Goal: Task Accomplishment & Management: Manage account settings

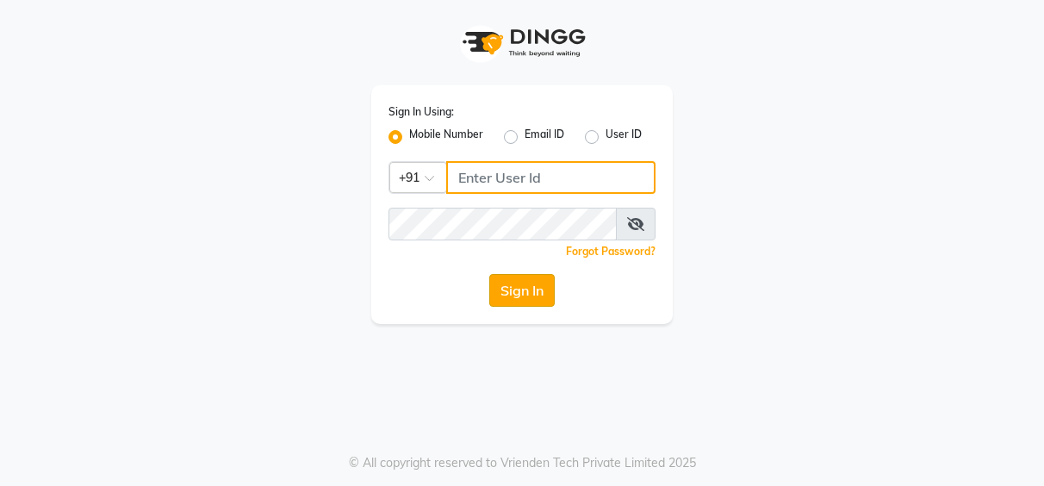
type input "7253968885"
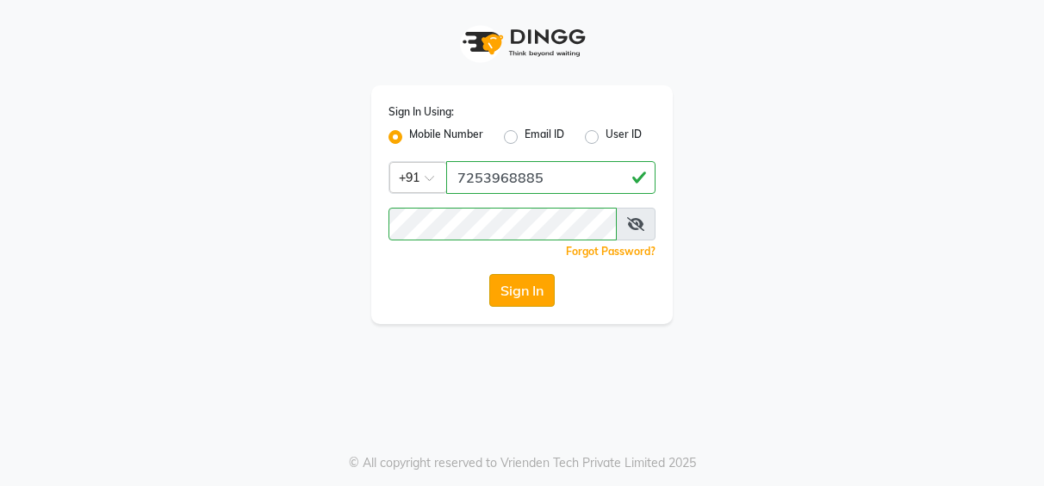
click at [530, 291] on button "Sign In" at bounding box center [521, 290] width 65 height 33
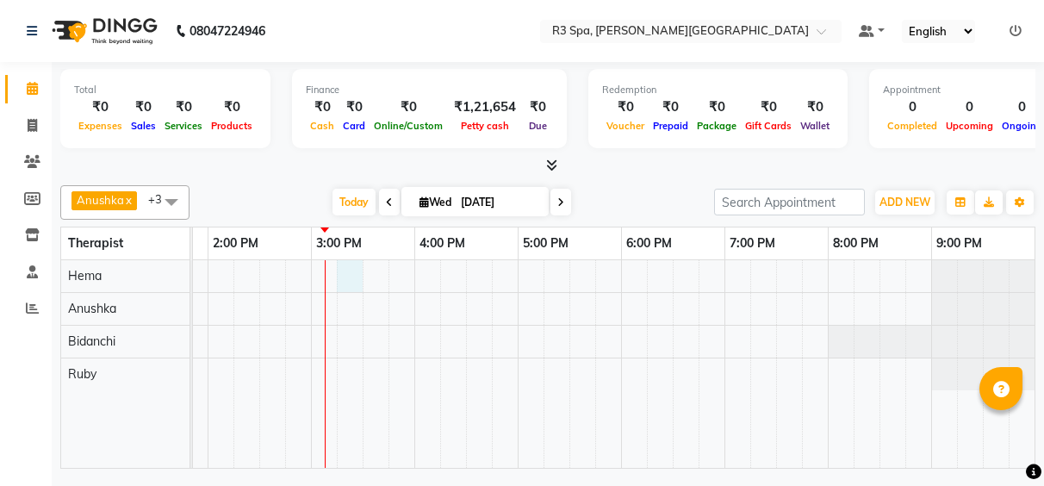
click at [338, 283] on div at bounding box center [310, 364] width 1447 height 208
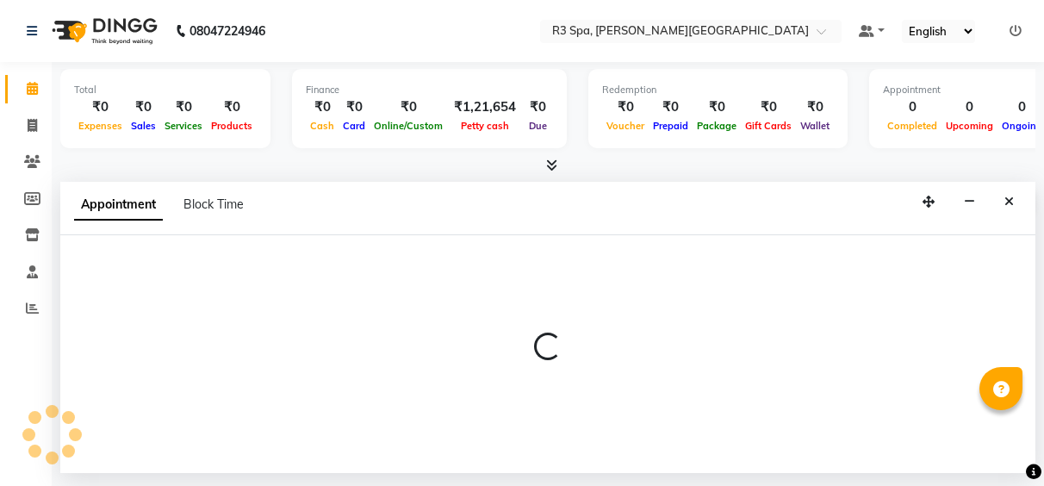
select select "70215"
select select "915"
select select "tentative"
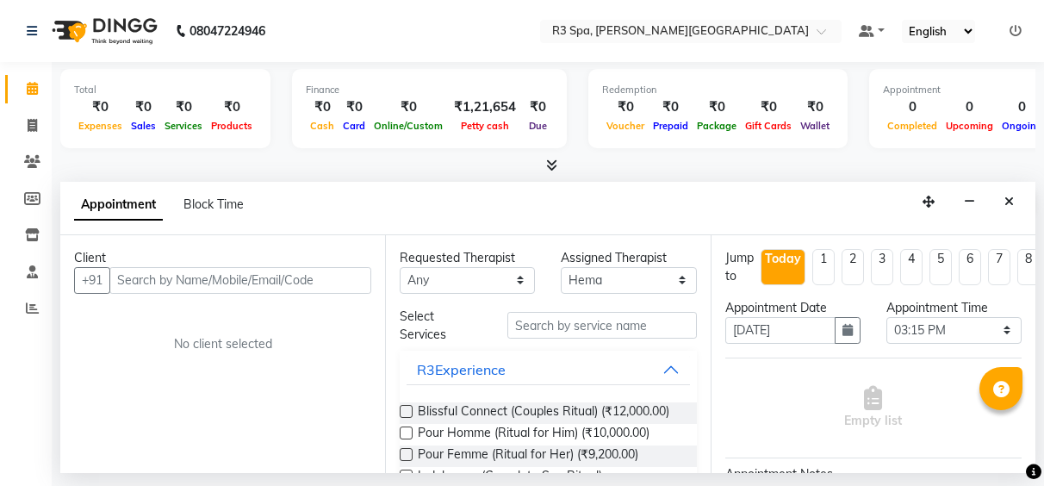
click at [162, 282] on input "text" at bounding box center [240, 280] width 262 height 27
type input "827977714"
click at [336, 282] on span "Add Client" at bounding box center [336, 280] width 58 height 16
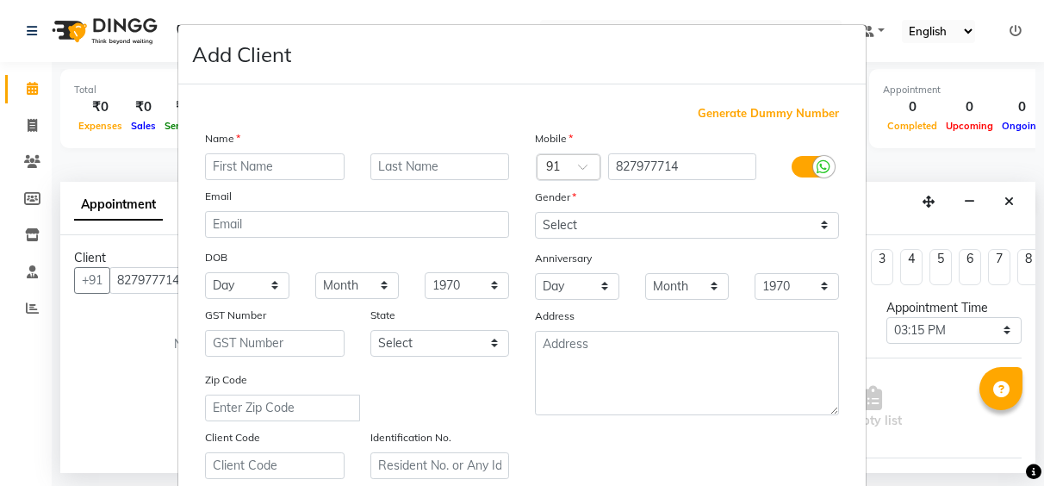
click at [240, 167] on input "text" at bounding box center [275, 166] width 140 height 27
type input "MR [PERSON_NAME]"
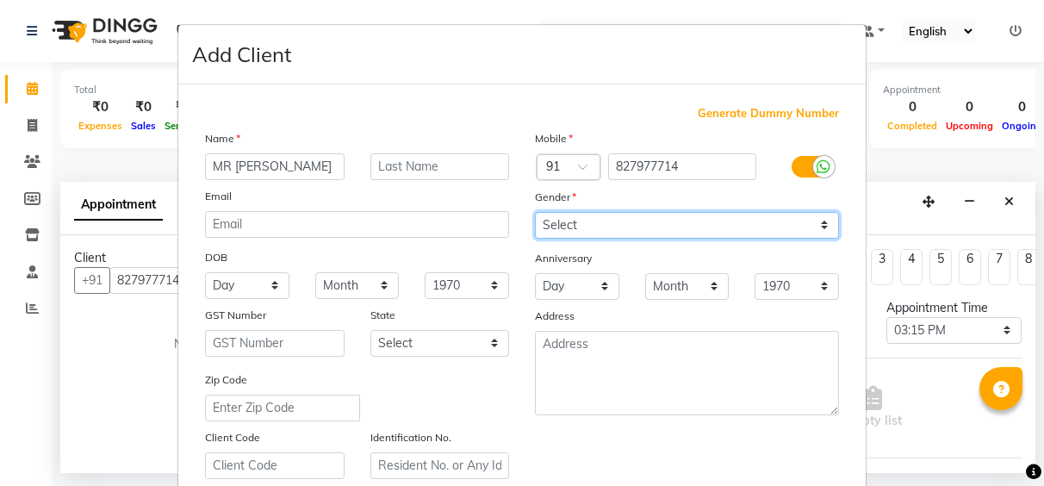
click at [818, 227] on select "Select [DEMOGRAPHIC_DATA] [DEMOGRAPHIC_DATA] Other Prefer Not To Say" at bounding box center [687, 225] width 304 height 27
select select "[DEMOGRAPHIC_DATA]"
click at [535, 212] on select "Select [DEMOGRAPHIC_DATA] [DEMOGRAPHIC_DATA] Other Prefer Not To Say" at bounding box center [687, 225] width 304 height 27
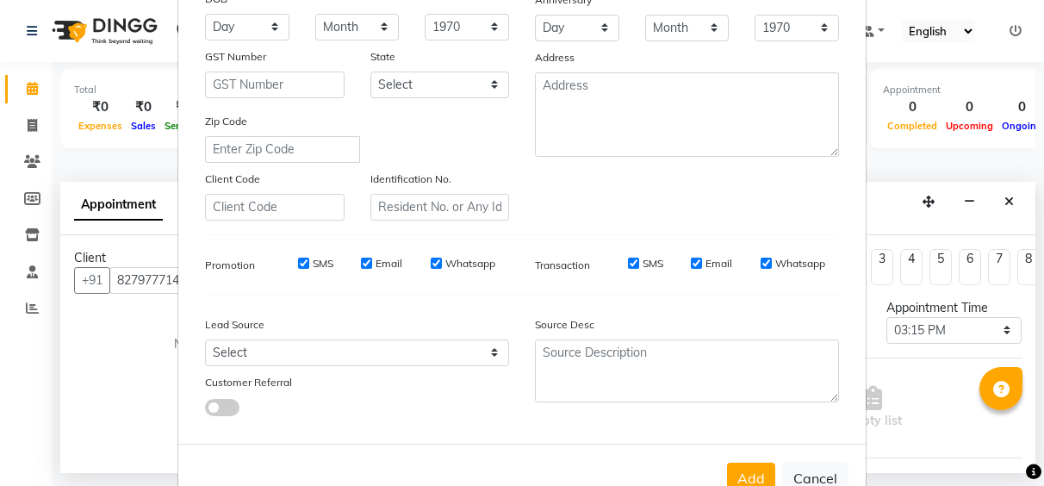
scroll to position [309, 0]
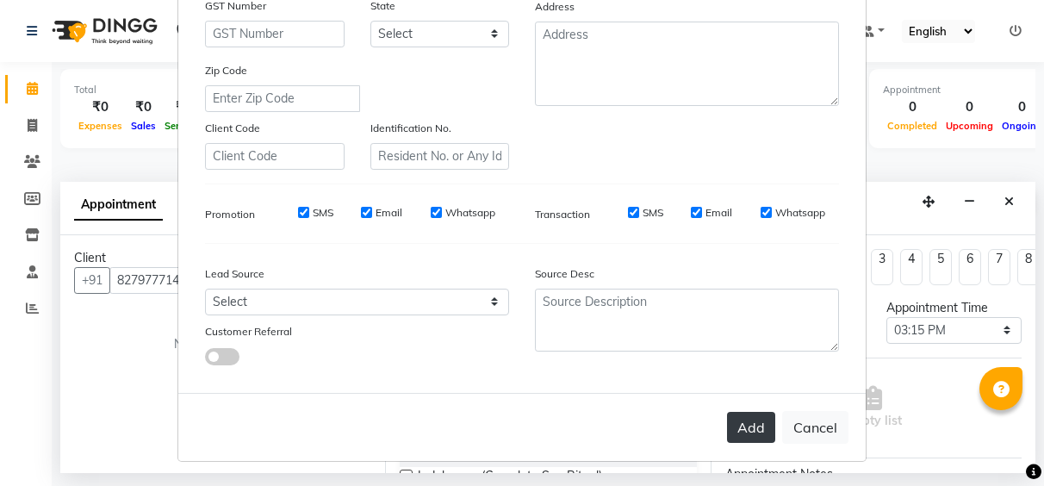
click at [752, 415] on button "Add" at bounding box center [751, 427] width 48 height 31
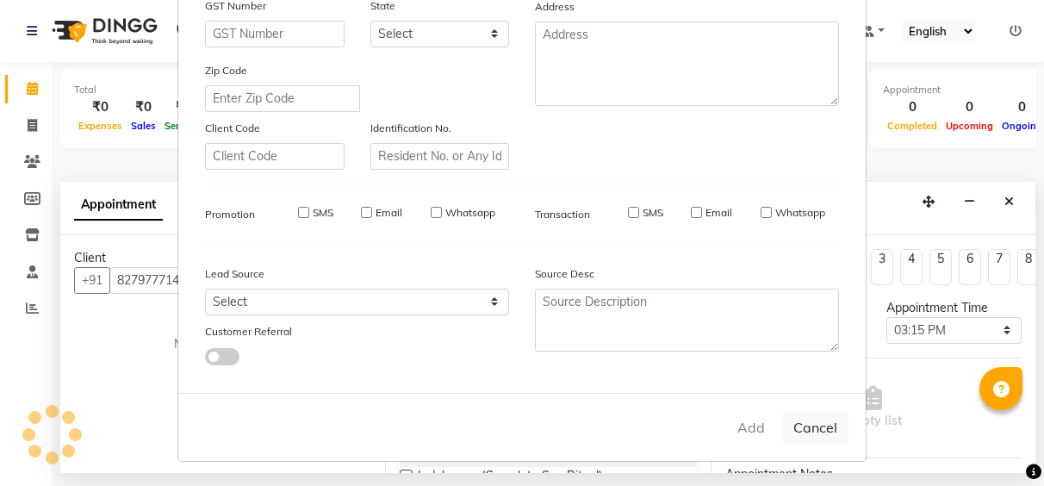
type input "82*****14"
select select
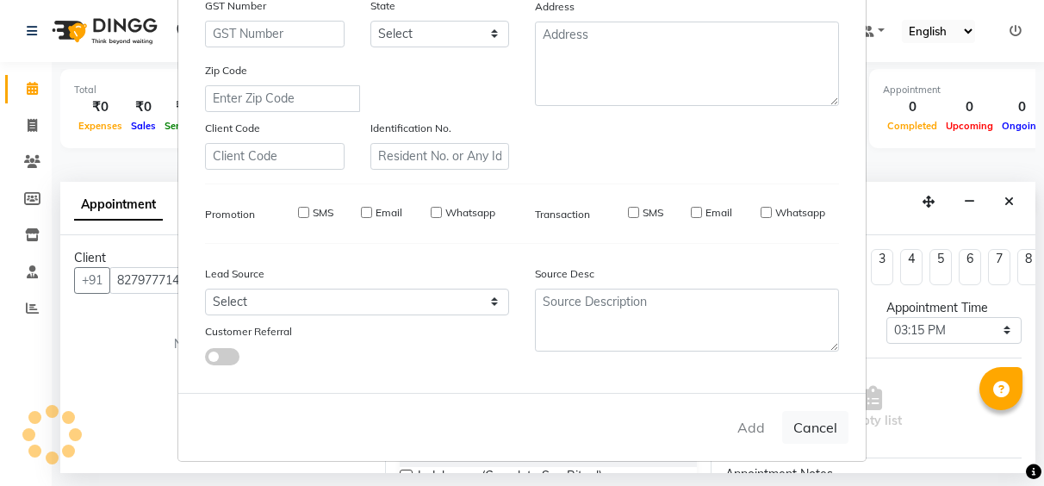
select select
checkbox input "false"
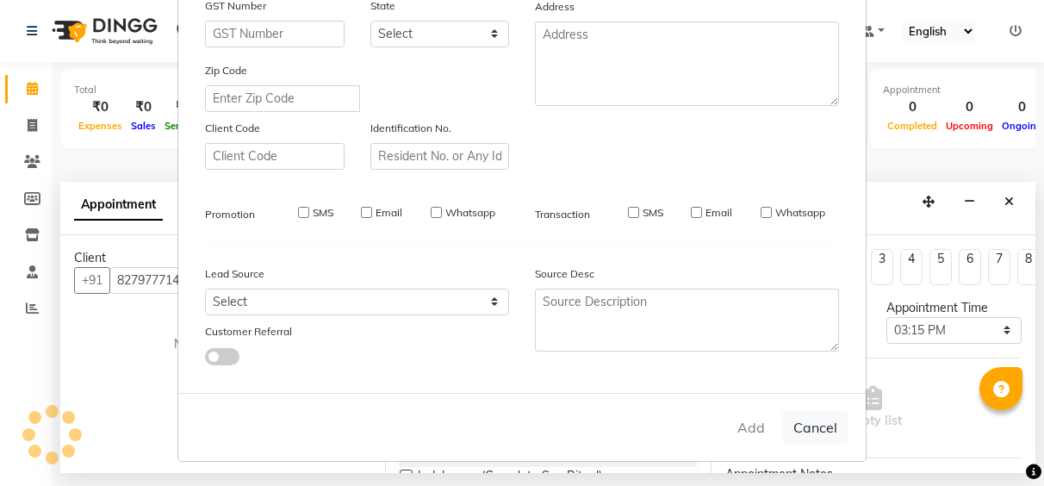
checkbox input "false"
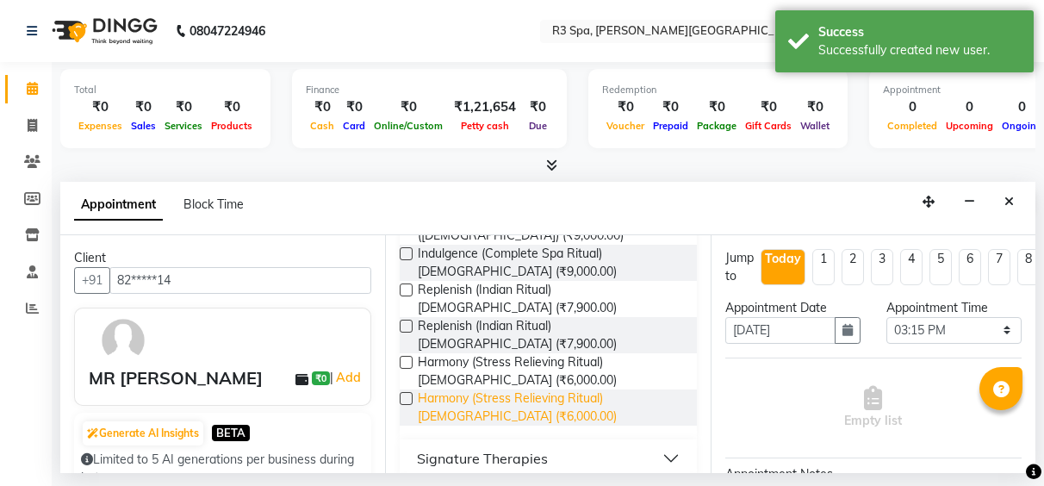
scroll to position [345, 0]
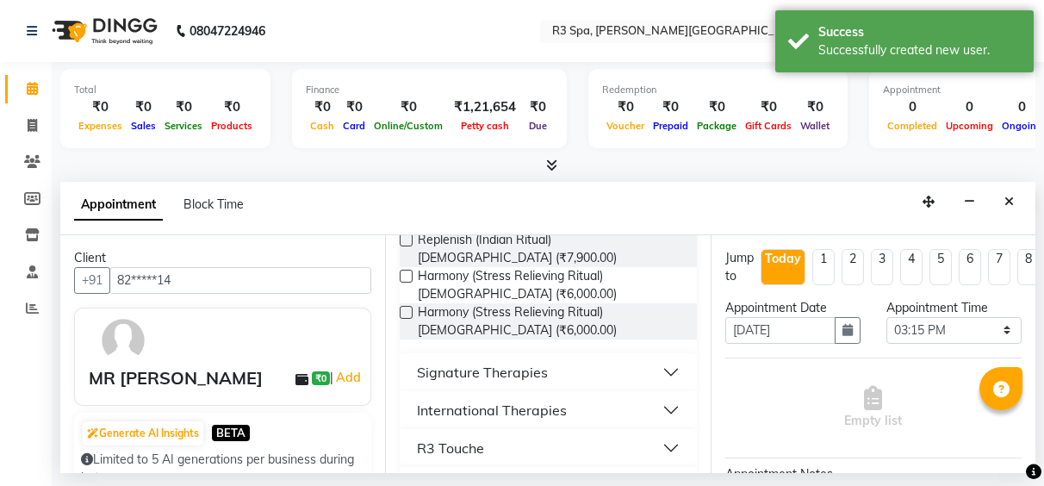
click at [568, 397] on button "International Therapies" at bounding box center [548, 409] width 282 height 31
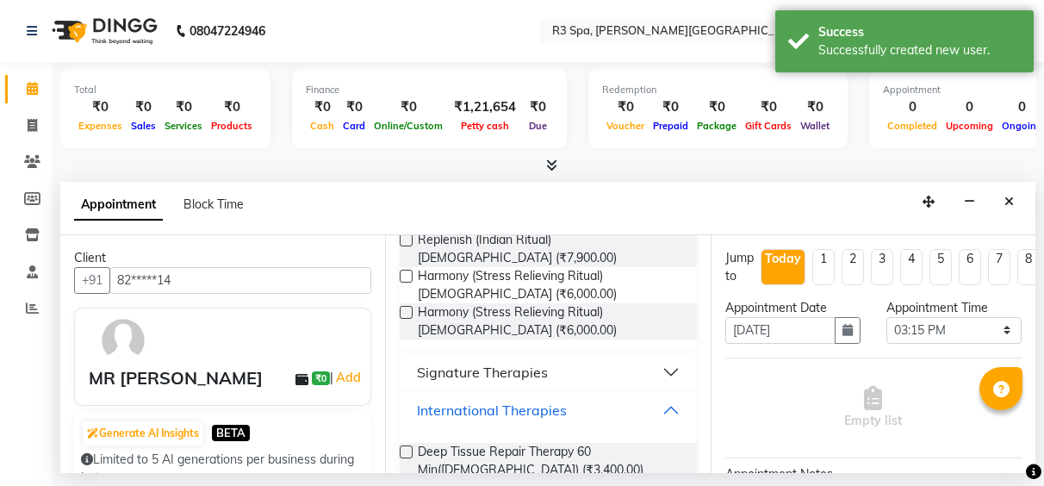
scroll to position [431, 0]
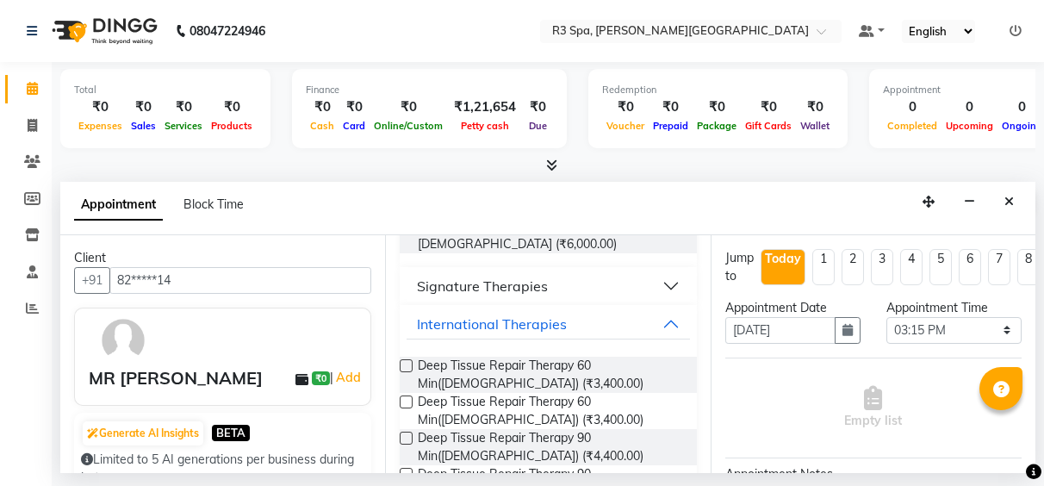
click at [568, 397] on span "Deep Tissue Repair Therapy 60 Min([DEMOGRAPHIC_DATA]) (₹3,400.00)" at bounding box center [550, 411] width 264 height 36
checkbox input "false"
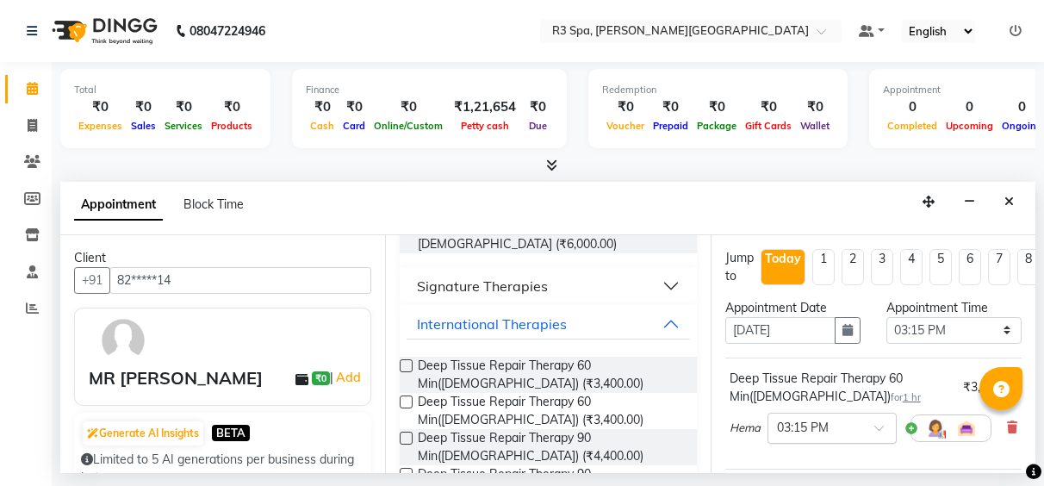
scroll to position [258, 0]
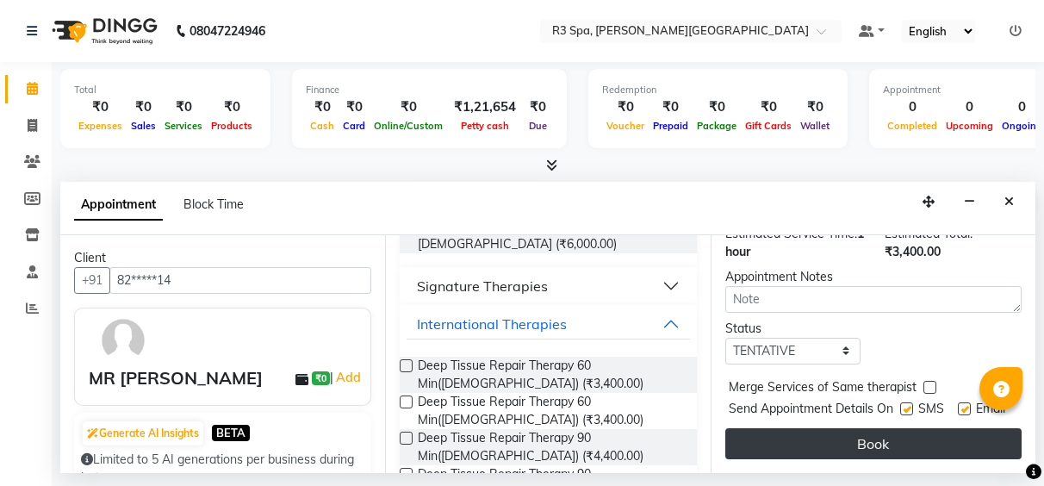
click at [821, 447] on button "Book" at bounding box center [873, 443] width 296 height 31
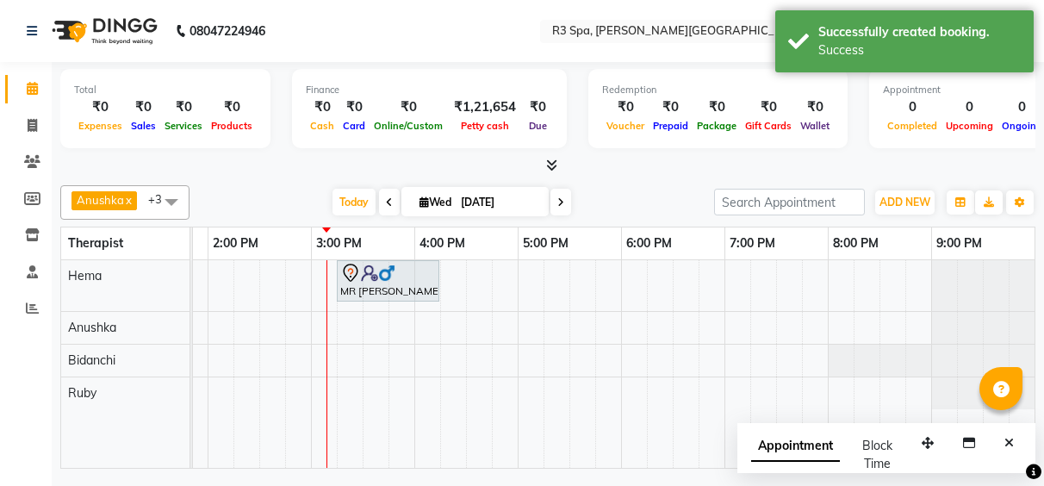
click at [326, 334] on div "MR [PERSON_NAME], TK01, 03:15 PM-04:15 PM, Deep Tissue Repair Therapy 60 Min([D…" at bounding box center [310, 364] width 1447 height 208
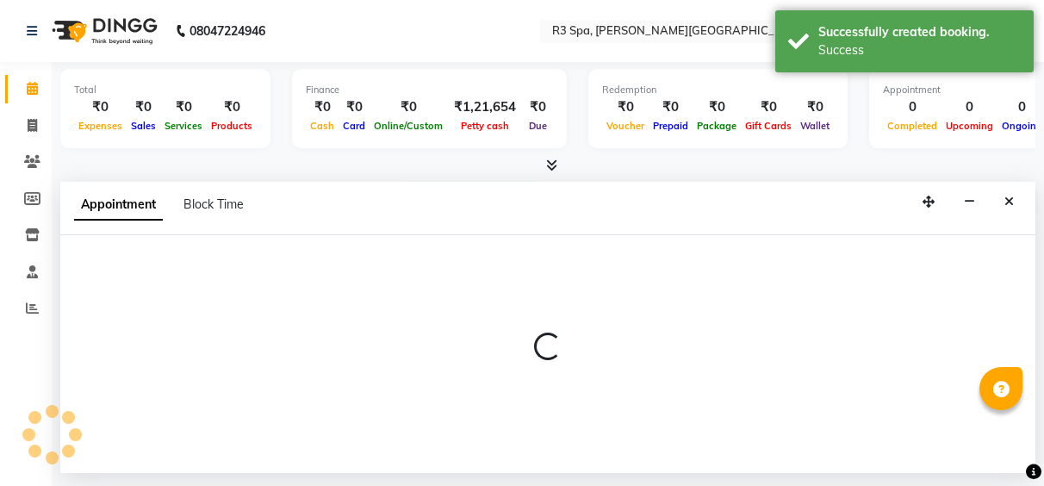
select select "71313"
select select "900"
select select "tentative"
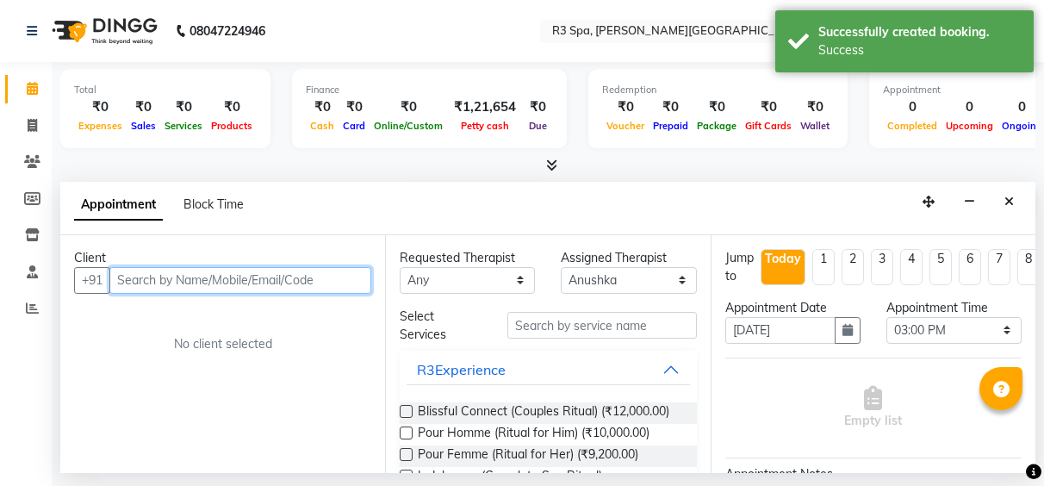
click at [135, 278] on input "text" at bounding box center [240, 280] width 262 height 27
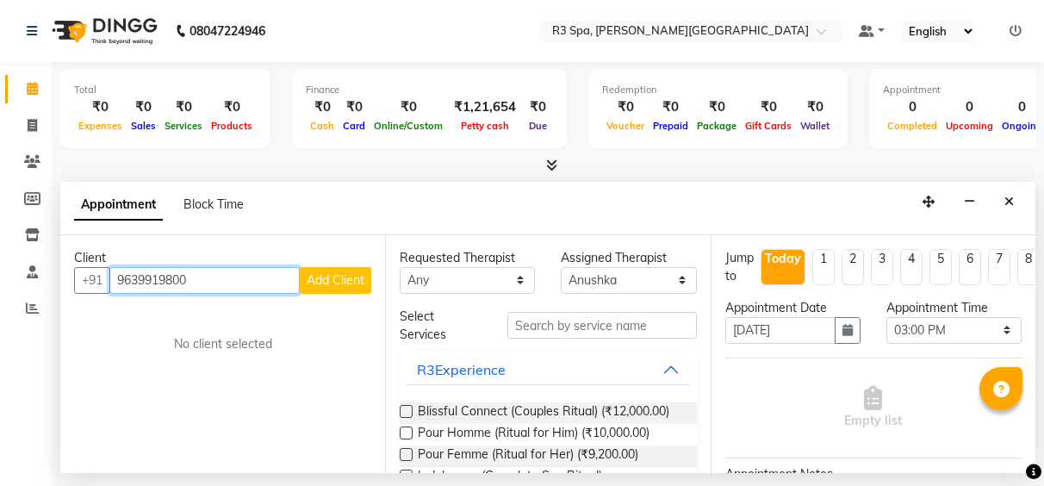
type input "9639919800"
click at [323, 281] on span "Add Client" at bounding box center [336, 280] width 58 height 16
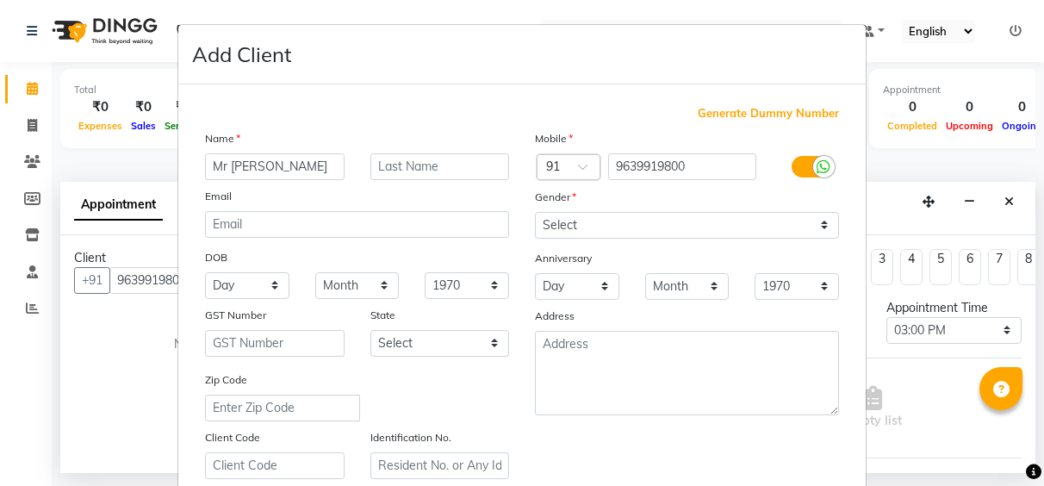
type input "Mr [PERSON_NAME]"
click at [817, 228] on select "Select [DEMOGRAPHIC_DATA] [DEMOGRAPHIC_DATA] Other Prefer Not To Say" at bounding box center [687, 225] width 304 height 27
select select "[DEMOGRAPHIC_DATA]"
click at [535, 212] on select "Select [DEMOGRAPHIC_DATA] [DEMOGRAPHIC_DATA] Other Prefer Not To Say" at bounding box center [687, 225] width 304 height 27
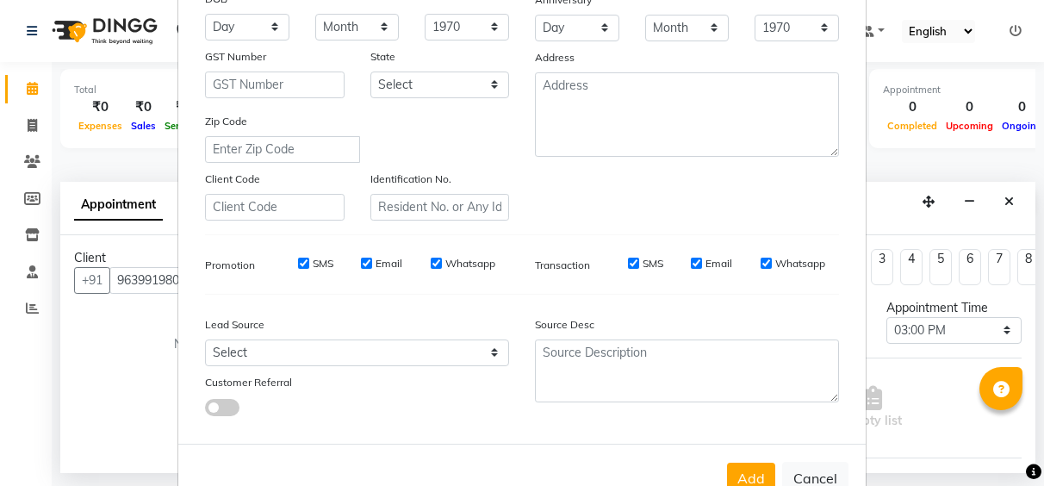
scroll to position [309, 0]
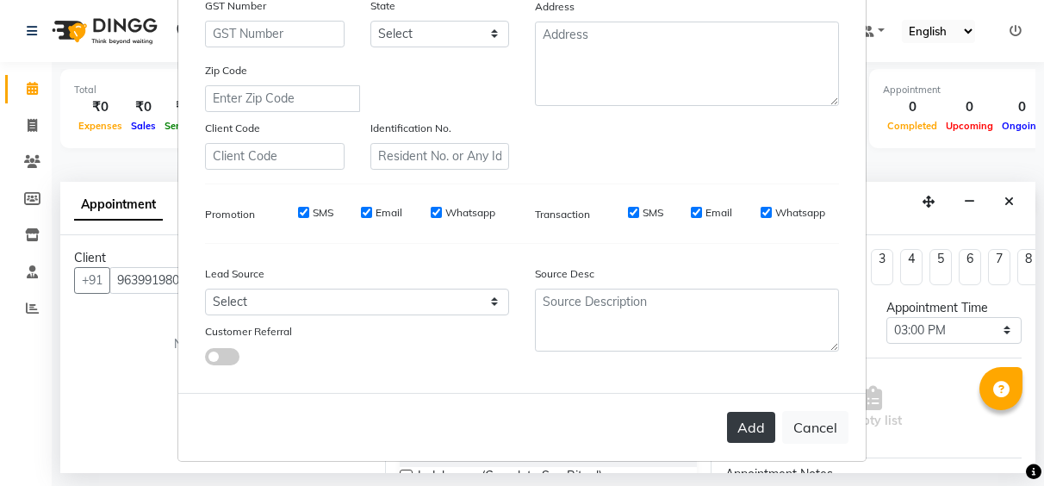
click at [733, 422] on button "Add" at bounding box center [751, 427] width 48 height 31
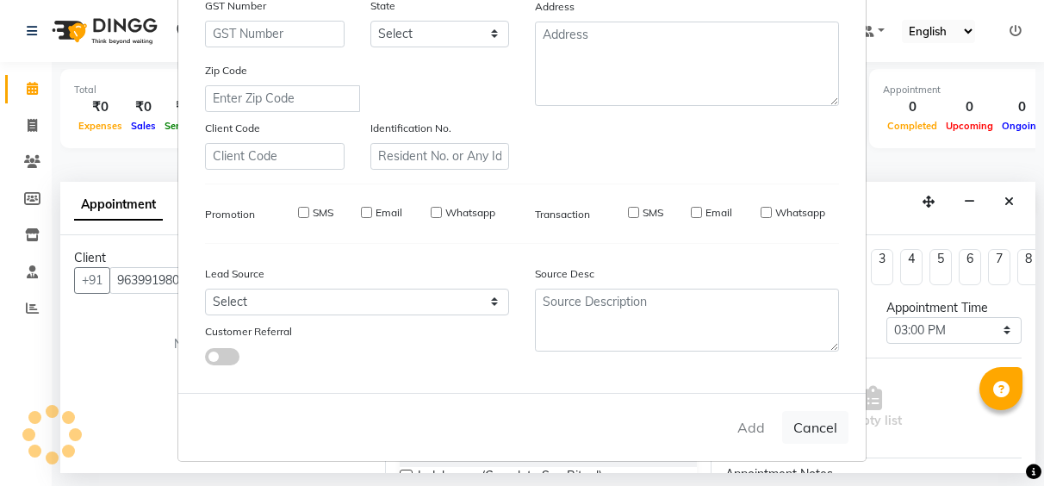
type input "96******00"
select select
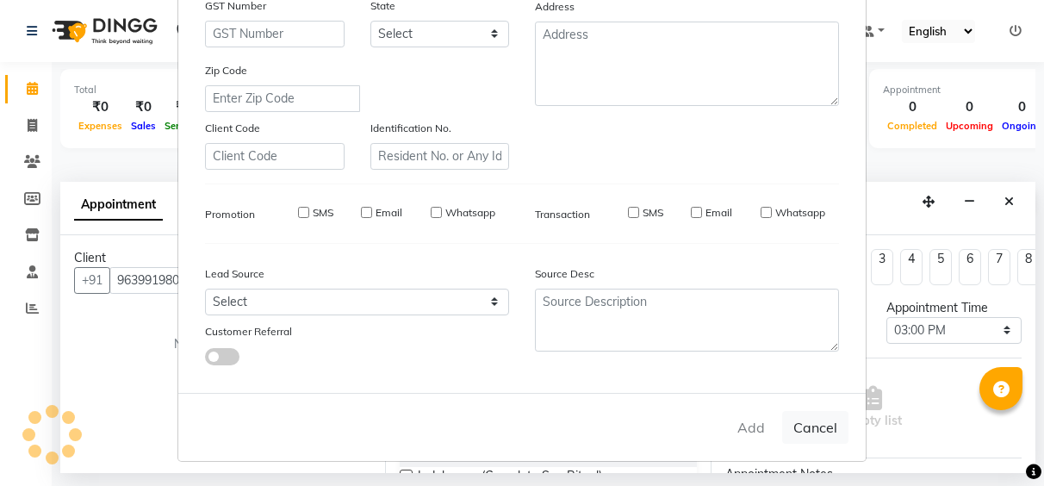
select select
checkbox input "false"
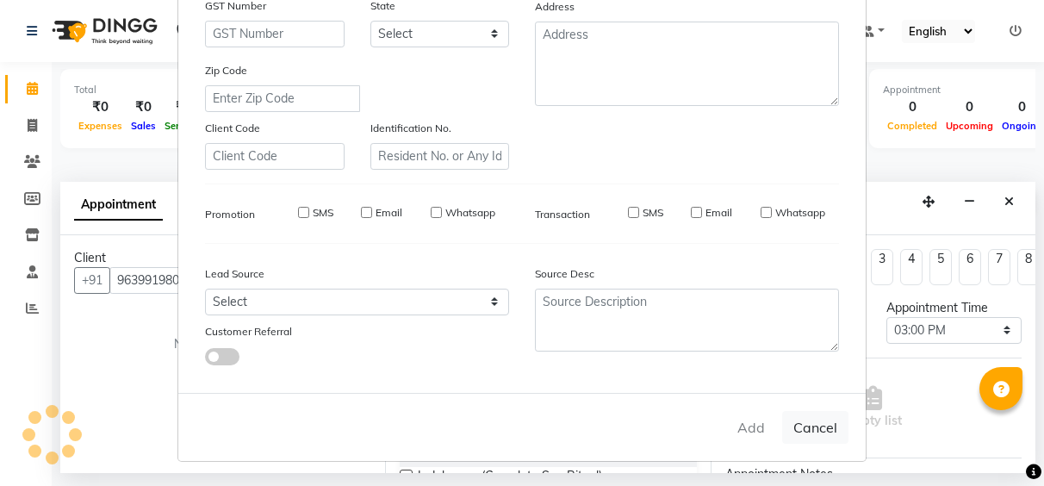
checkbox input "false"
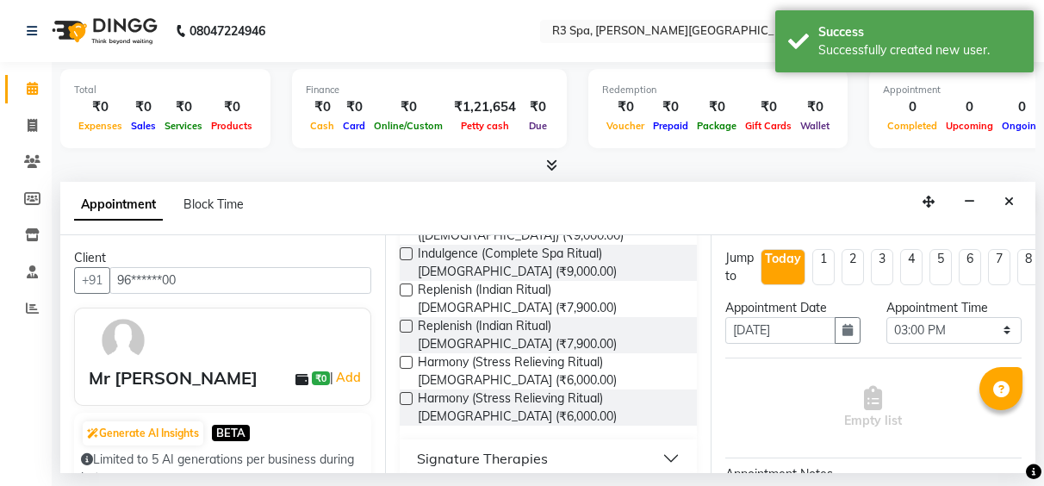
scroll to position [413, 0]
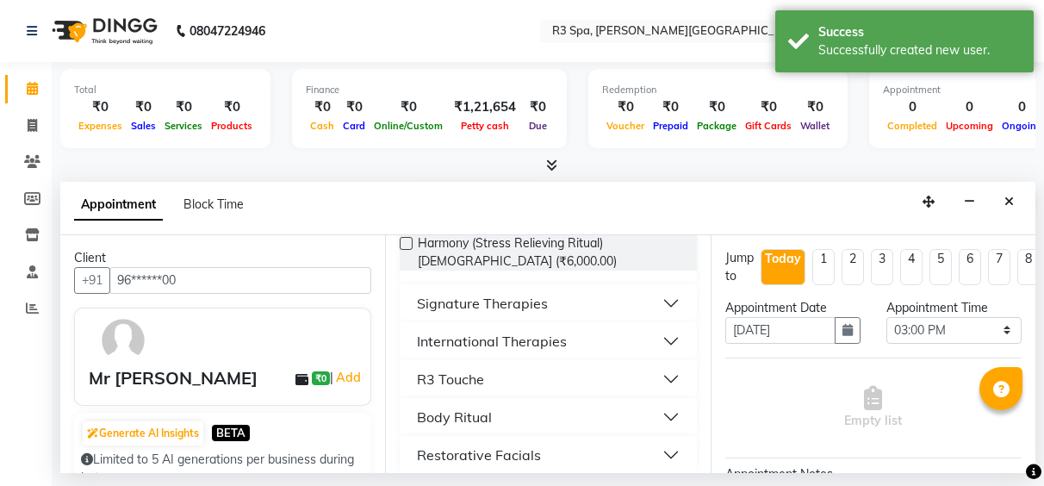
click at [574, 328] on button "International Therapies" at bounding box center [548, 341] width 282 height 31
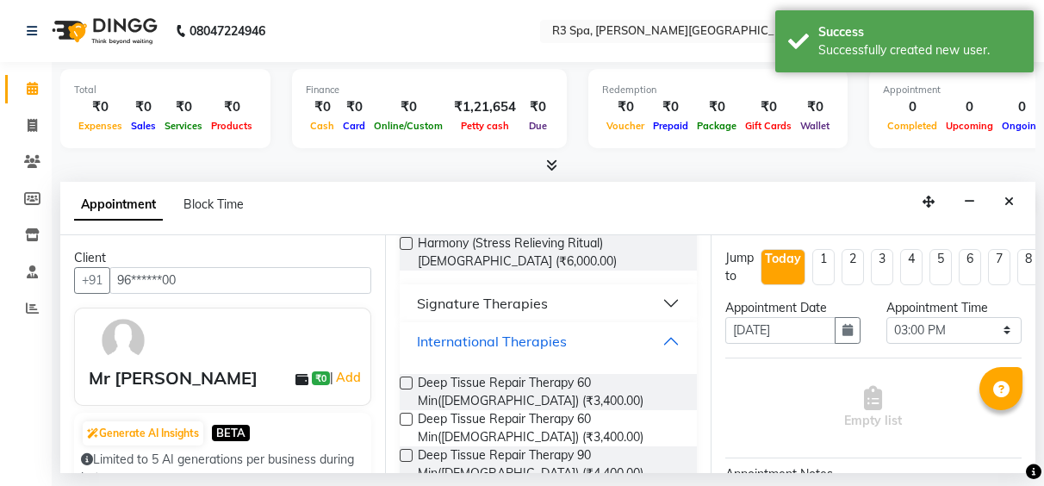
scroll to position [500, 0]
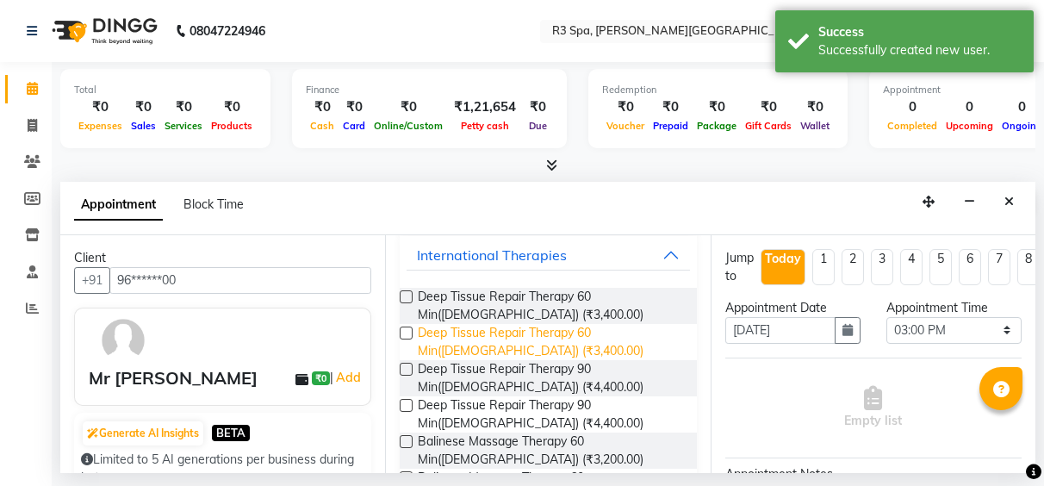
click at [567, 330] on span "Deep Tissue Repair Therapy 60 Min([DEMOGRAPHIC_DATA]) (₹3,400.00)" at bounding box center [550, 342] width 264 height 36
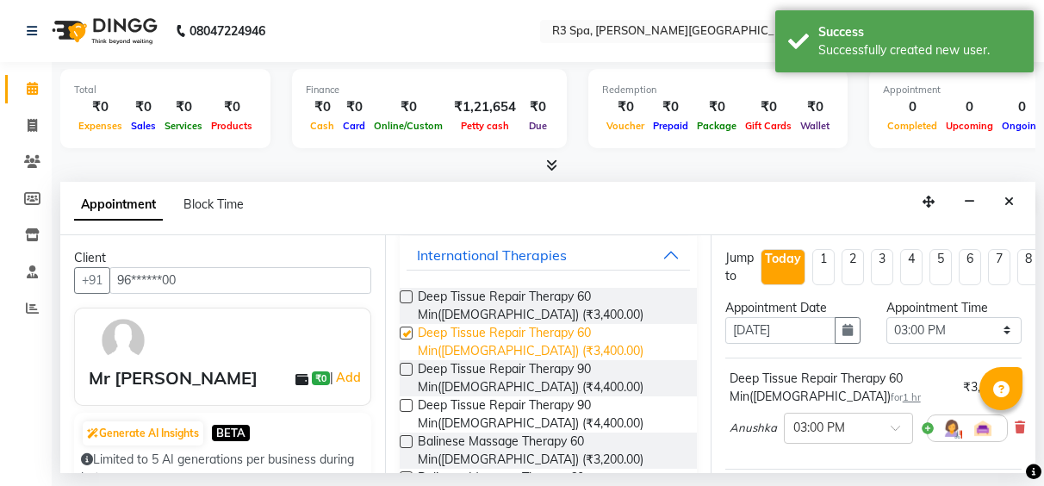
checkbox input "false"
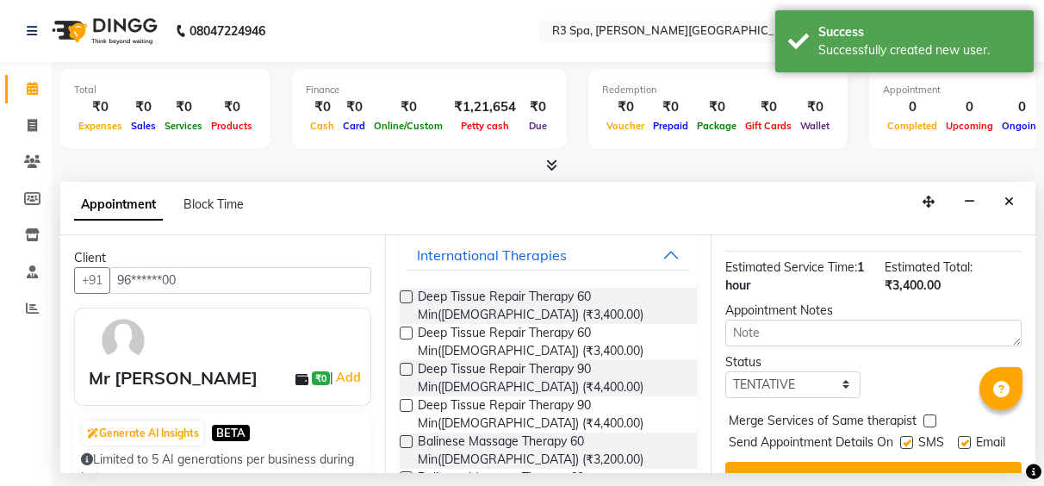
scroll to position [279, 0]
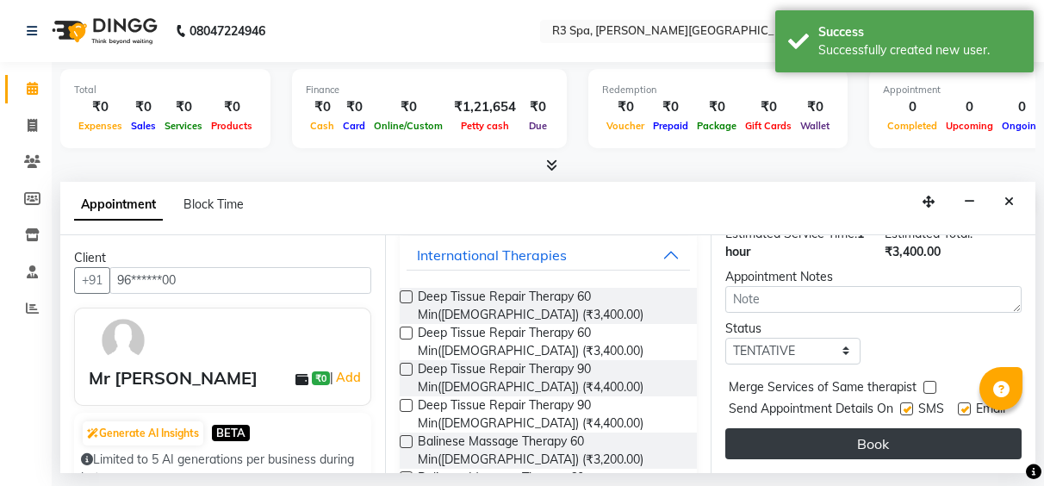
click at [902, 430] on button "Book" at bounding box center [873, 443] width 296 height 31
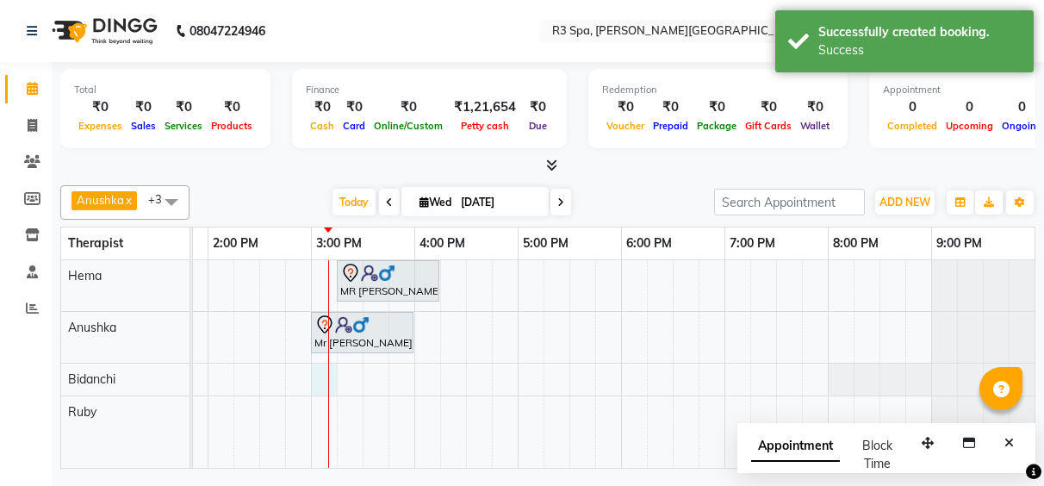
click at [324, 381] on div "MR [PERSON_NAME], TK01, 03:15 PM-04:15 PM, Deep Tissue Repair Therapy 60 Min([D…" at bounding box center [310, 364] width 1447 height 208
select select "71314"
select select "900"
select select "tentative"
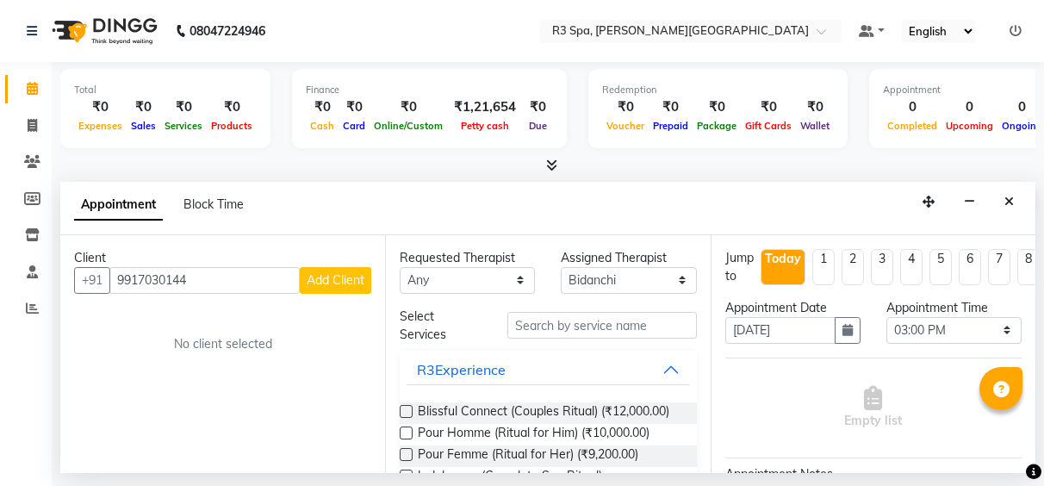
type input "9917030144"
click at [345, 276] on span "Add Client" at bounding box center [336, 280] width 58 height 16
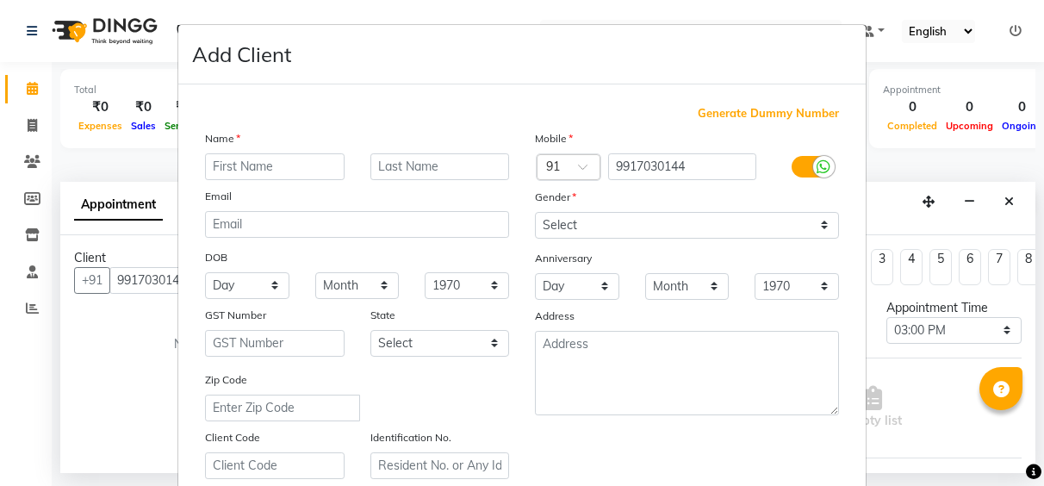
click at [270, 167] on input "text" at bounding box center [275, 166] width 140 height 27
type input "B"
type input "[PERSON_NAME]"
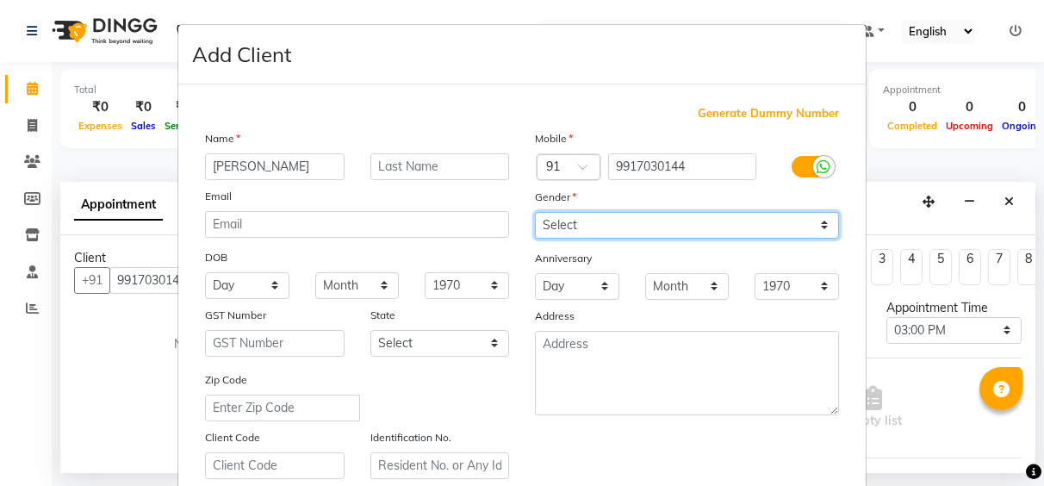
click at [815, 219] on select "Select [DEMOGRAPHIC_DATA] [DEMOGRAPHIC_DATA] Other Prefer Not To Say" at bounding box center [687, 225] width 304 height 27
select select "[DEMOGRAPHIC_DATA]"
click at [535, 212] on select "Select [DEMOGRAPHIC_DATA] [DEMOGRAPHIC_DATA] Other Prefer Not To Say" at bounding box center [687, 225] width 304 height 27
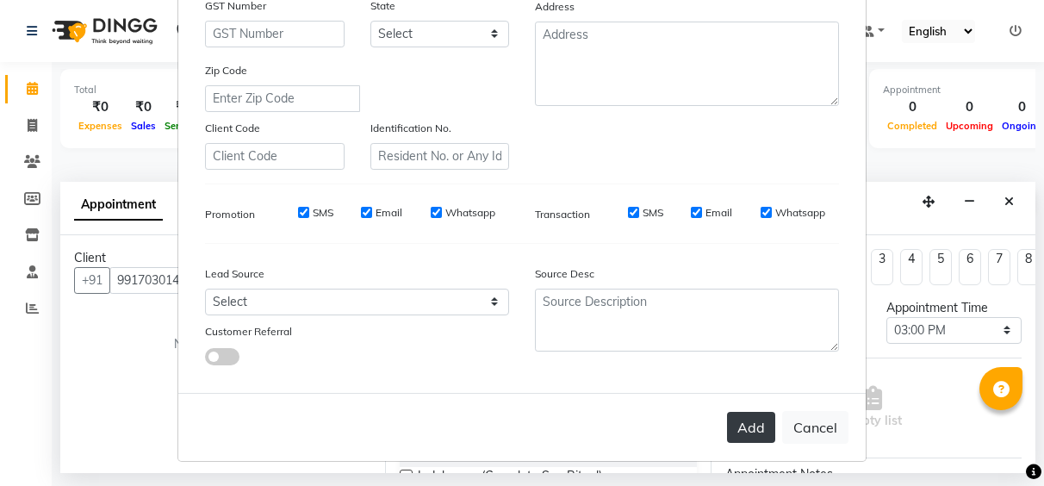
click at [748, 413] on button "Add" at bounding box center [751, 427] width 48 height 31
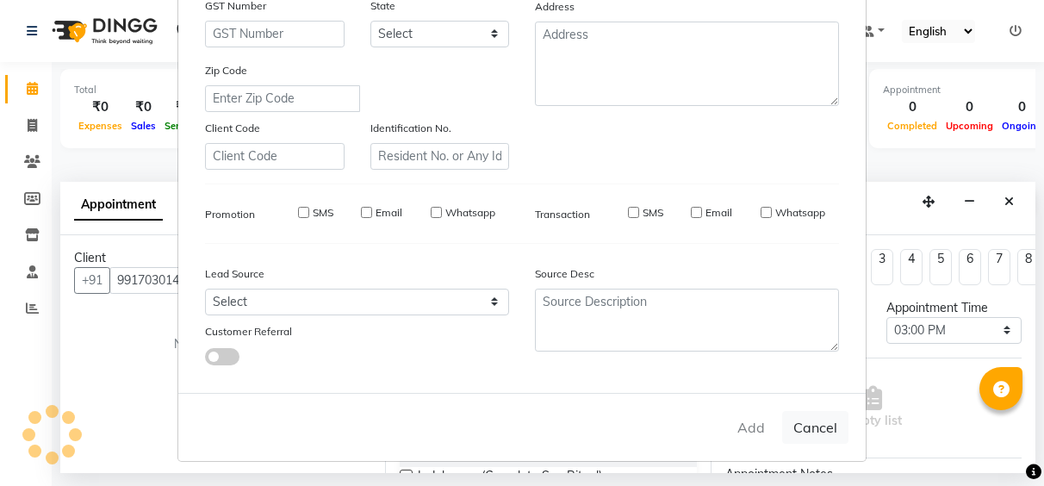
type input "99******44"
select select
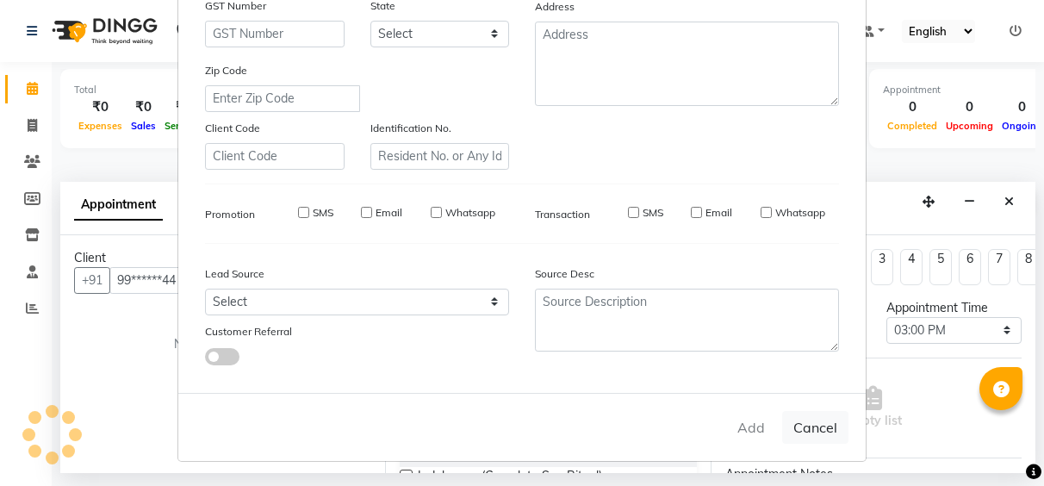
select select
checkbox input "false"
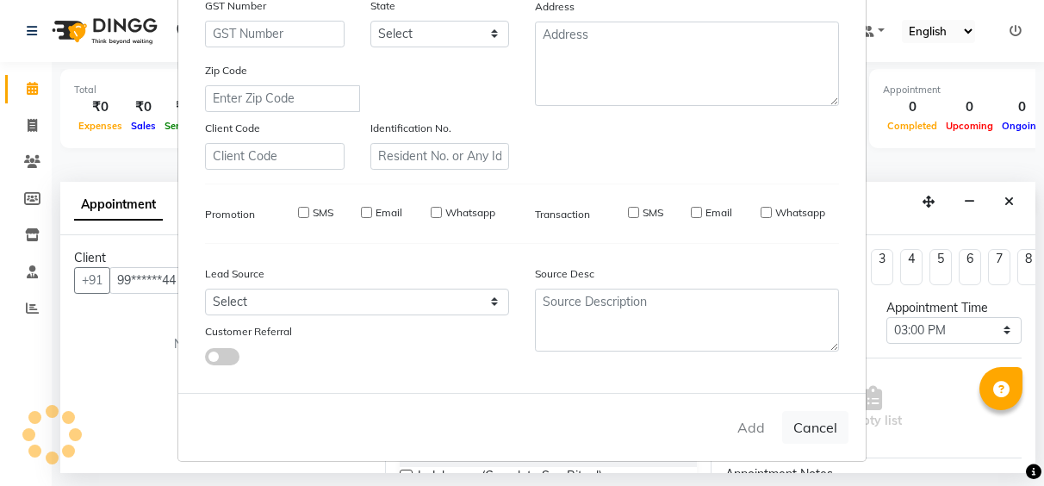
checkbox input "false"
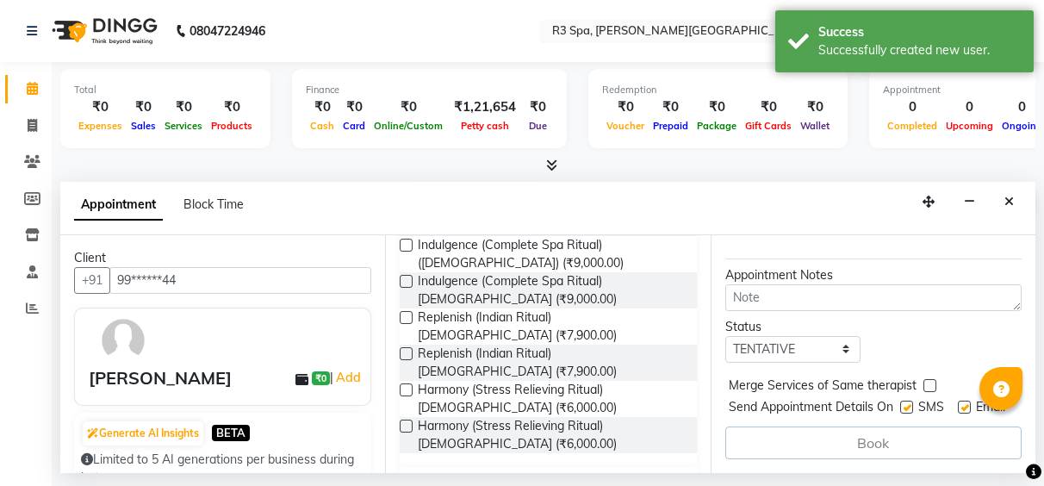
scroll to position [413, 0]
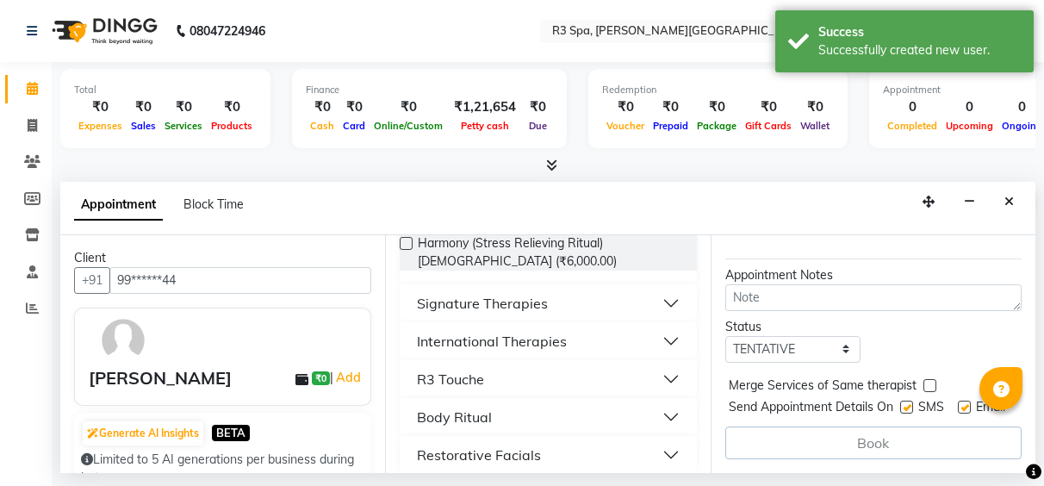
click at [550, 333] on div "International Therapies" at bounding box center [492, 341] width 150 height 21
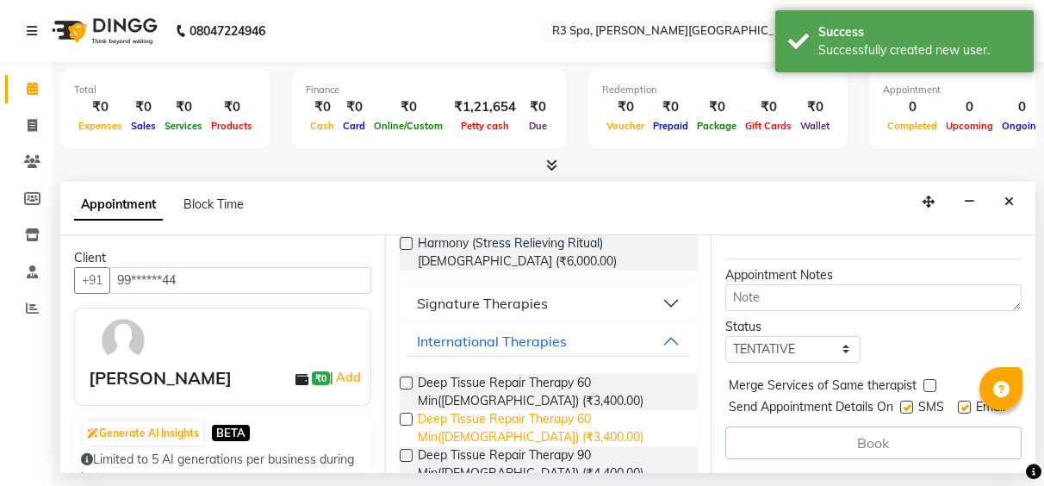
click at [518, 410] on span "Deep Tissue Repair Therapy 60 Min([DEMOGRAPHIC_DATA]) (₹3,400.00)" at bounding box center [550, 428] width 264 height 36
checkbox input "false"
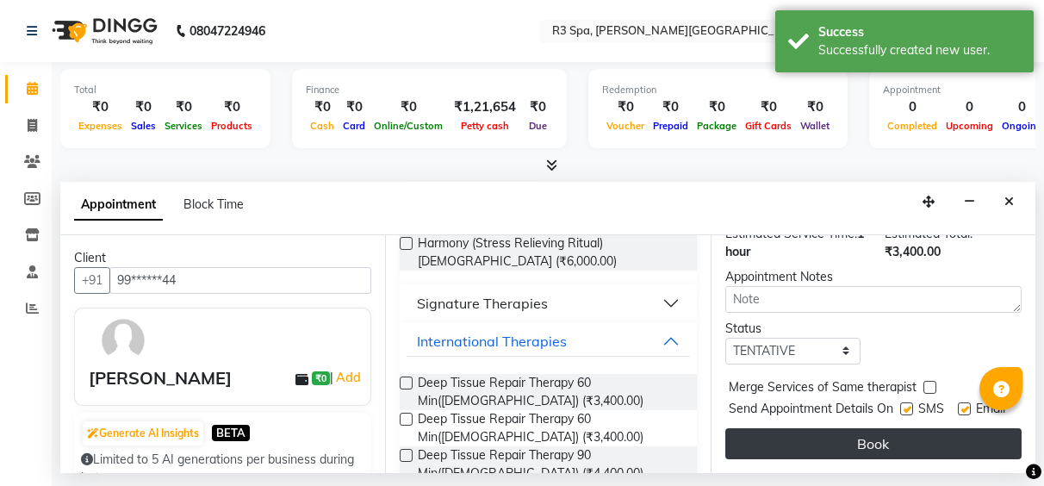
click at [825, 438] on button "Book" at bounding box center [873, 443] width 296 height 31
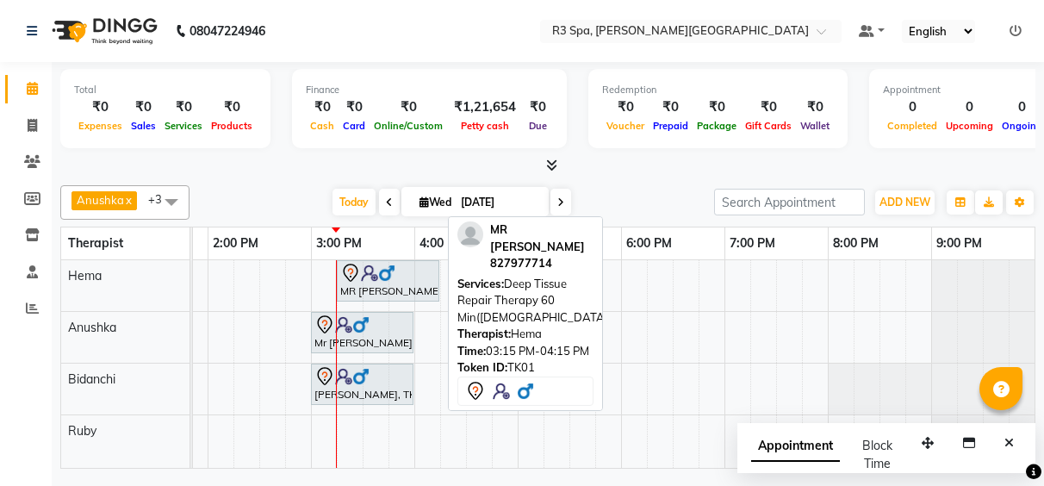
click at [376, 288] on div "MR [PERSON_NAME], TK01, 03:15 PM-04:15 PM, Deep Tissue Repair Therapy 60 Min([D…" at bounding box center [387, 281] width 99 height 36
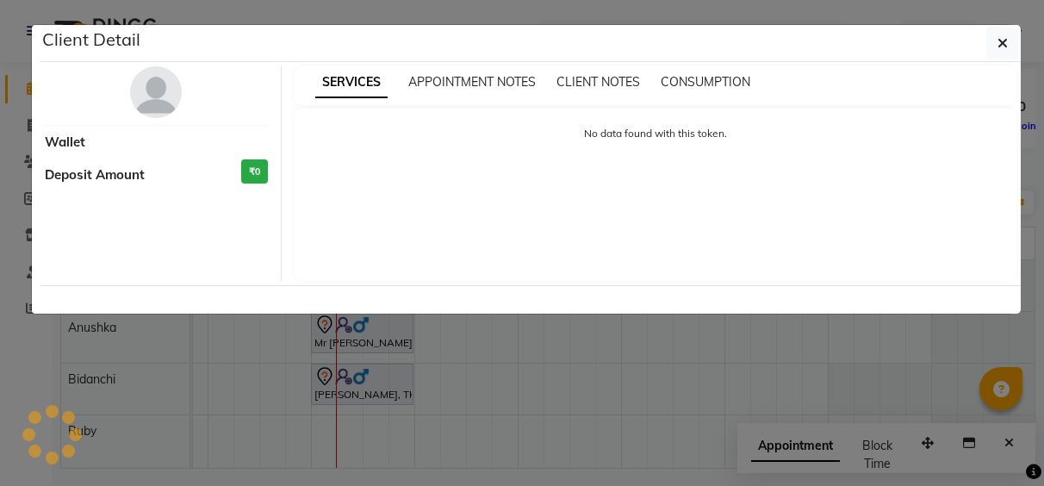
select select "7"
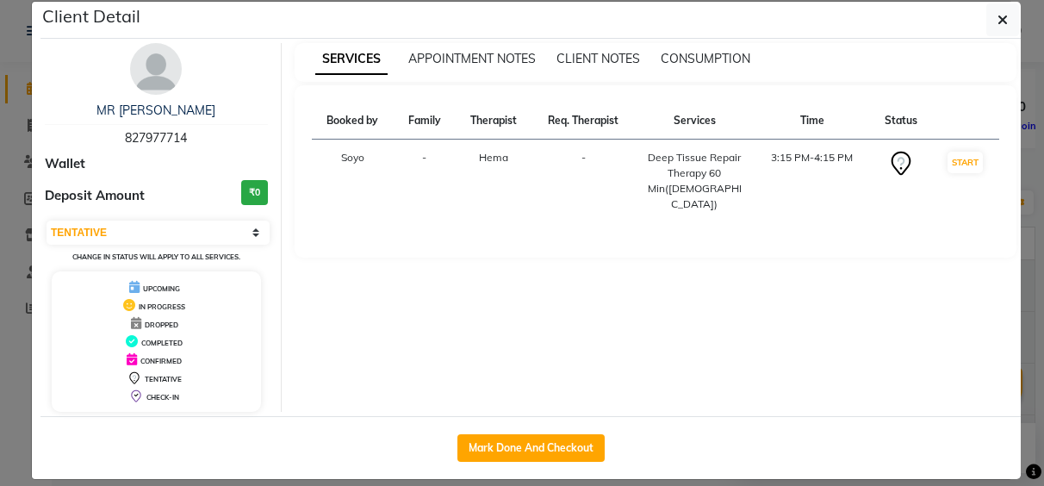
scroll to position [41, 0]
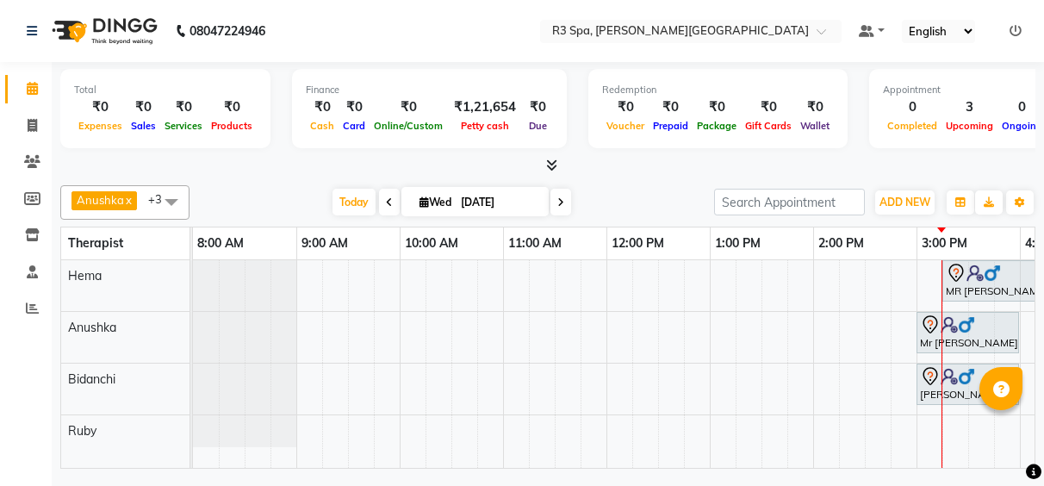
scroll to position [0, 605]
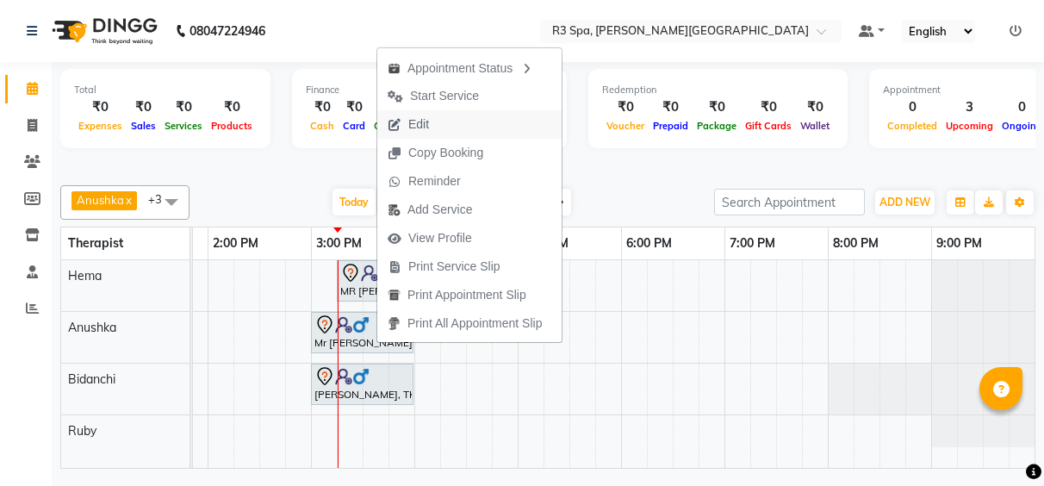
click at [493, 123] on button "Edit" at bounding box center [469, 124] width 184 height 28
select select "tentative"
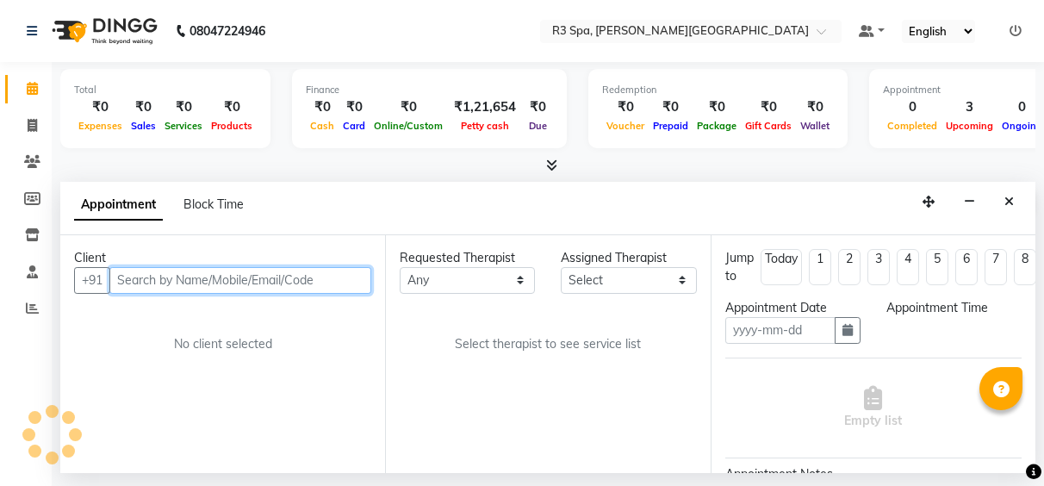
type input "[DATE]"
select select "900"
select select "71313"
select select "3906"
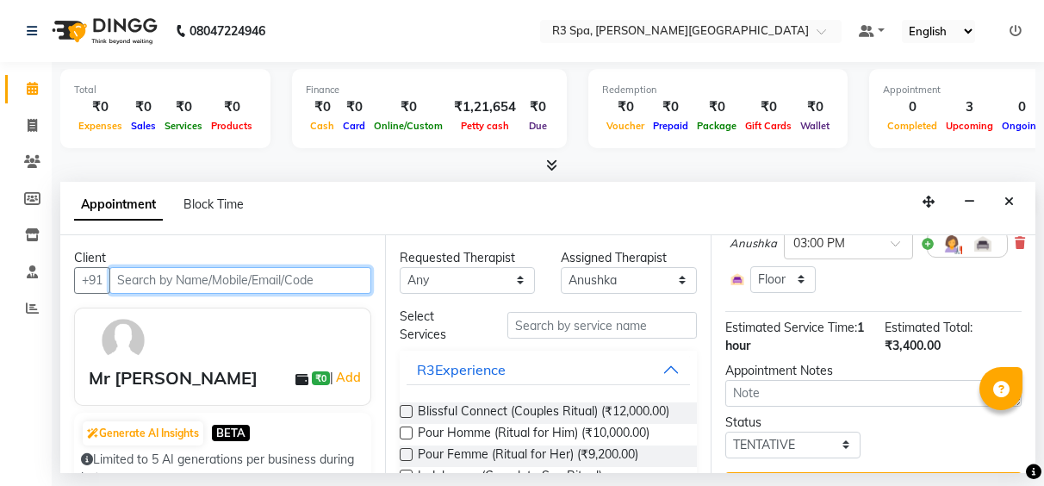
scroll to position [155, 0]
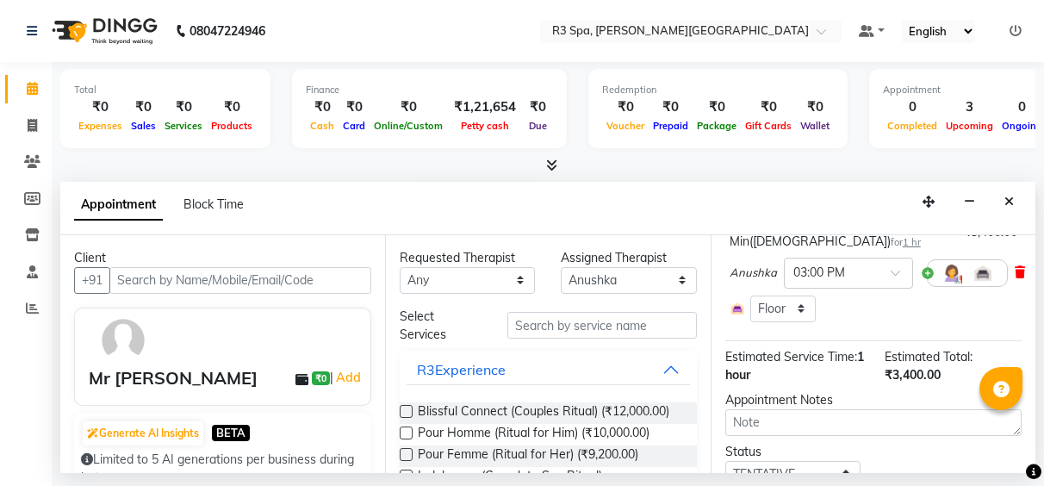
click at [1020, 274] on icon at bounding box center [1020, 272] width 10 height 12
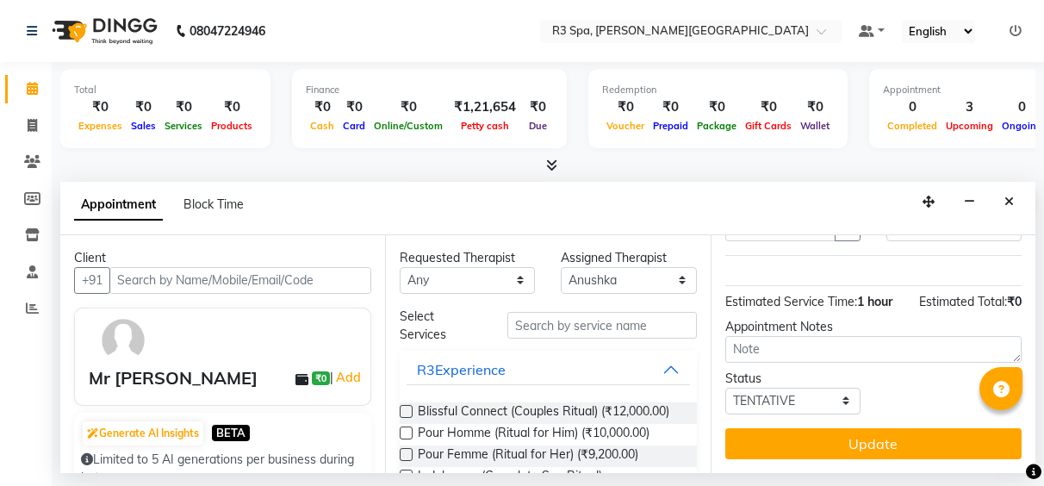
scroll to position [115, 0]
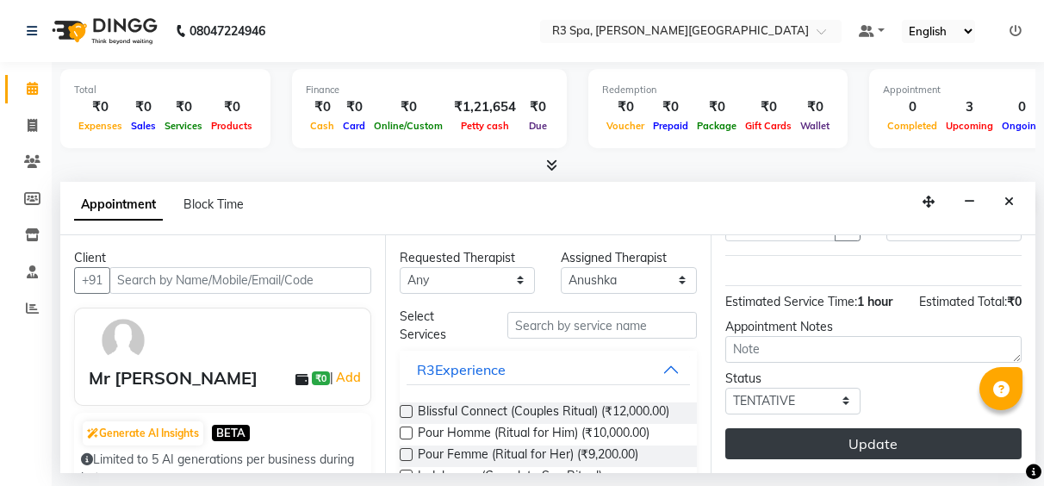
click at [856, 432] on button "Update" at bounding box center [873, 443] width 296 height 31
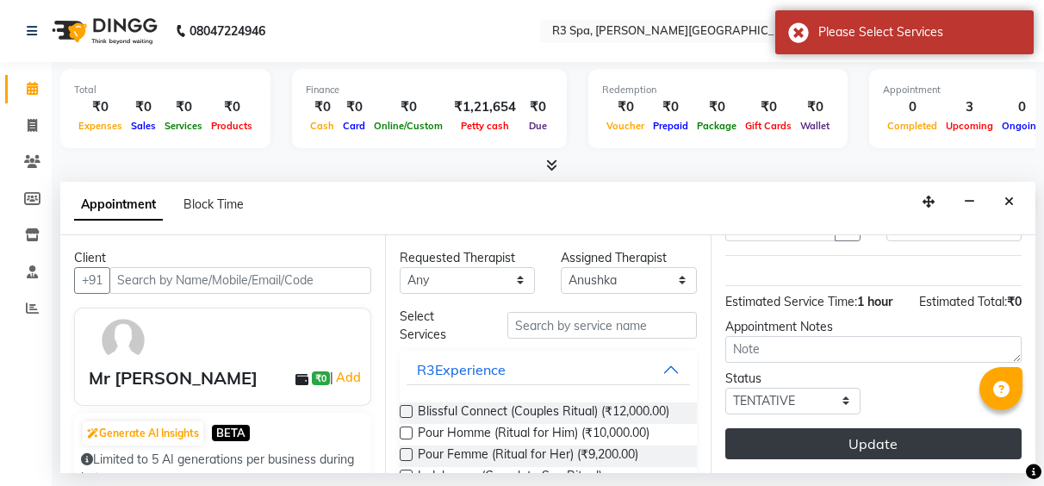
click at [856, 432] on button "Update" at bounding box center [873, 443] width 296 height 31
click at [828, 432] on button "Update" at bounding box center [873, 443] width 296 height 31
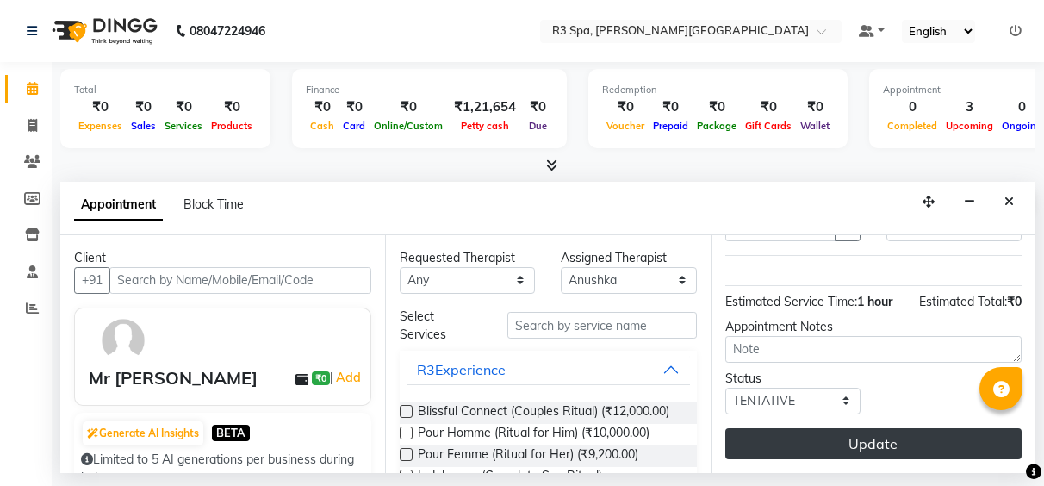
click at [872, 428] on button "Update" at bounding box center [873, 443] width 296 height 31
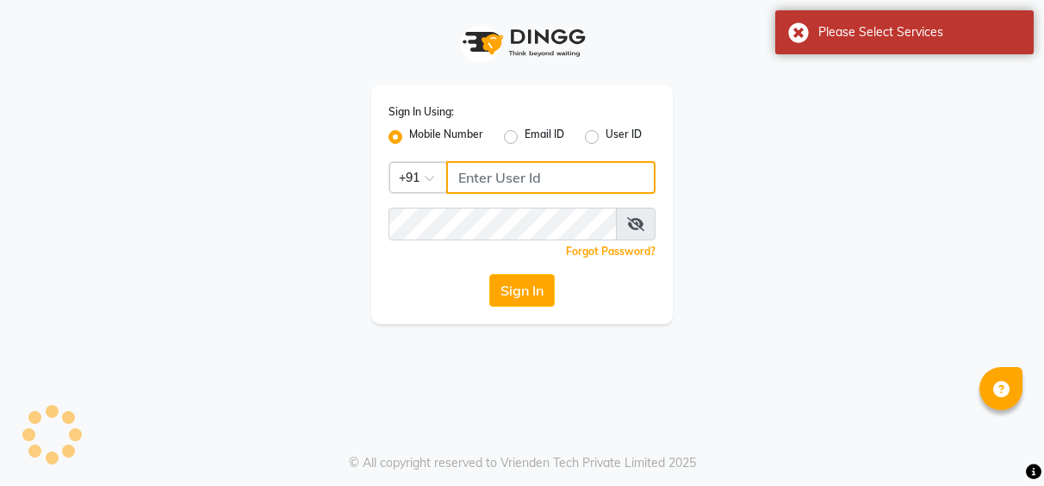
type input "7253968885"
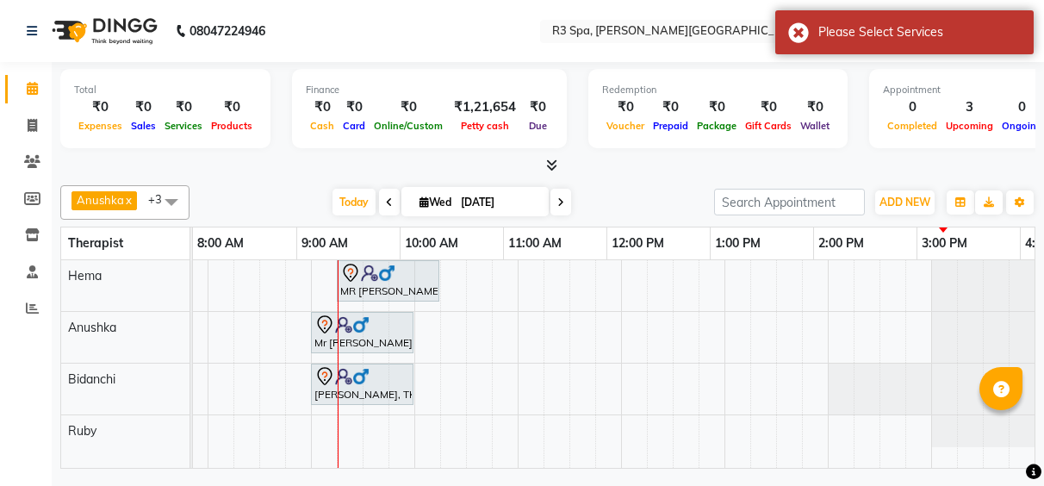
scroll to position [0, 605]
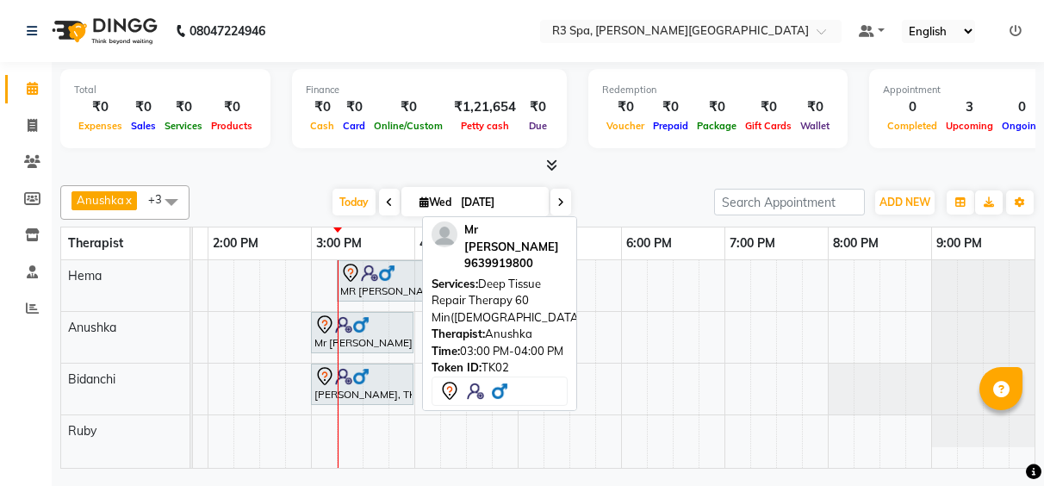
click at [376, 328] on div at bounding box center [362, 324] width 96 height 21
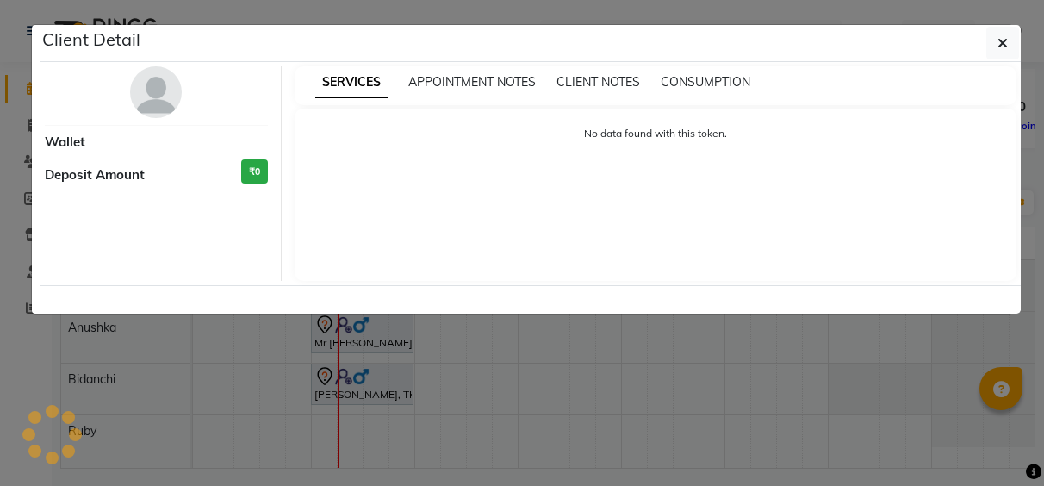
select select "7"
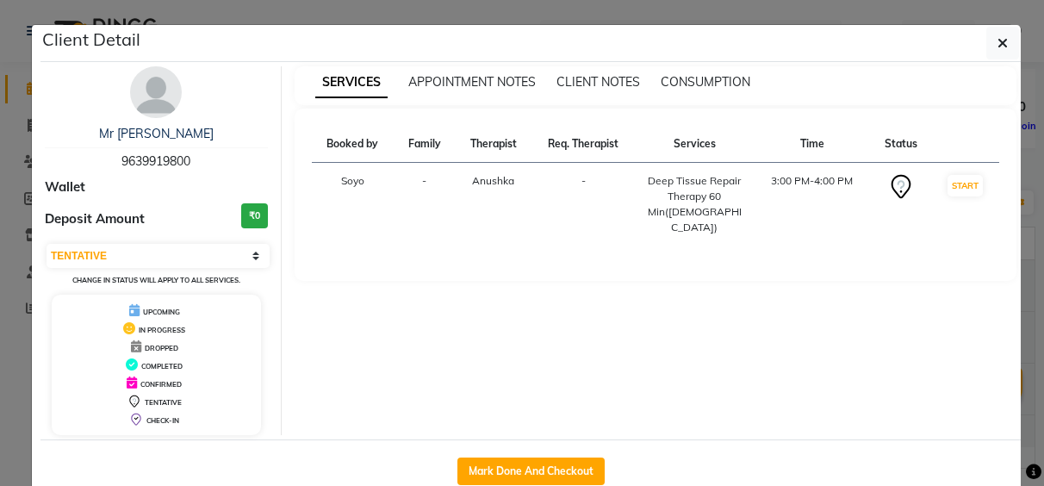
scroll to position [41, 0]
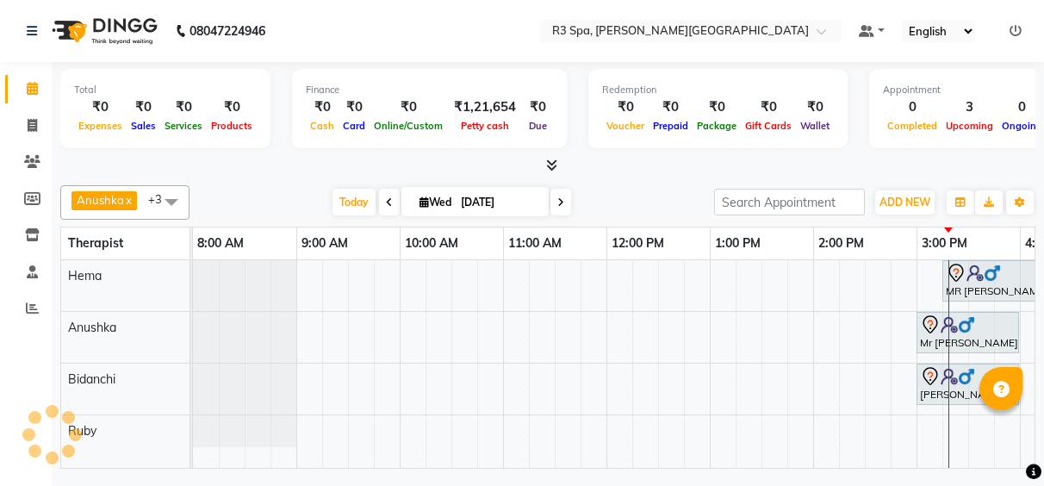
scroll to position [0, 605]
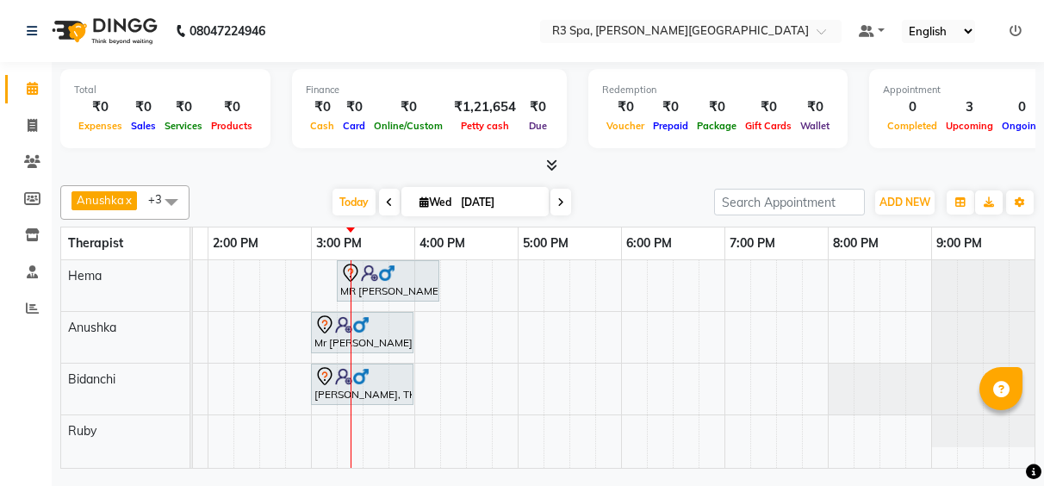
click at [692, 363] on td at bounding box center [686, 364] width 26 height 208
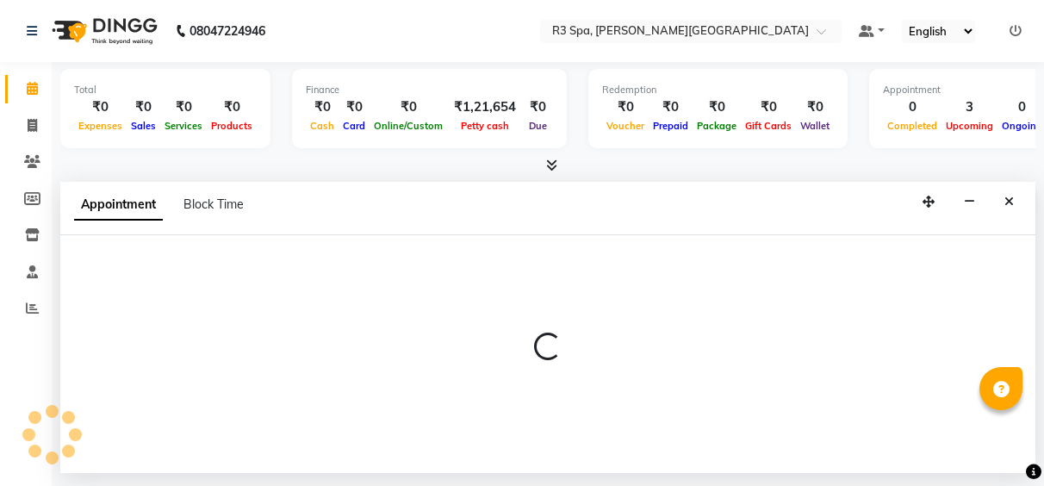
select select "71313"
select select "1110"
select select "tentative"
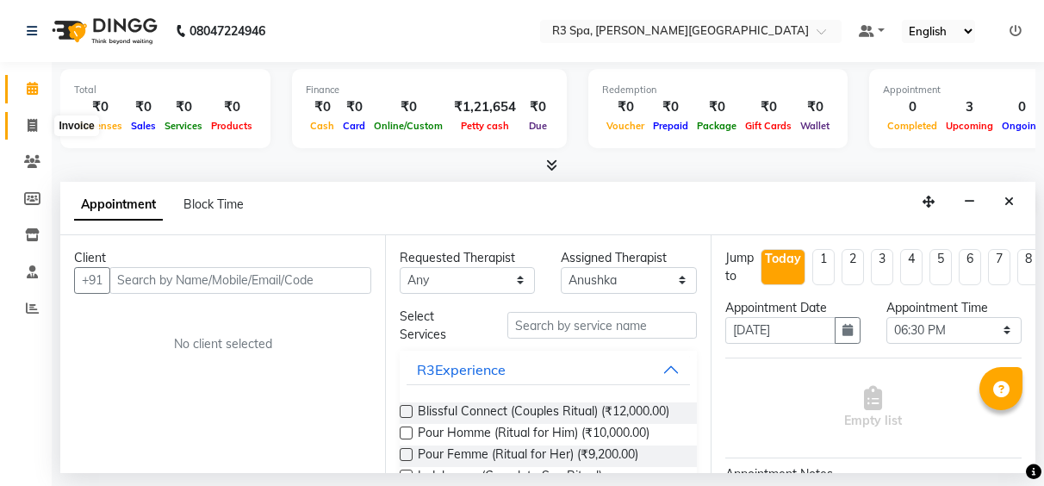
click at [34, 121] on icon at bounding box center [32, 125] width 9 height 13
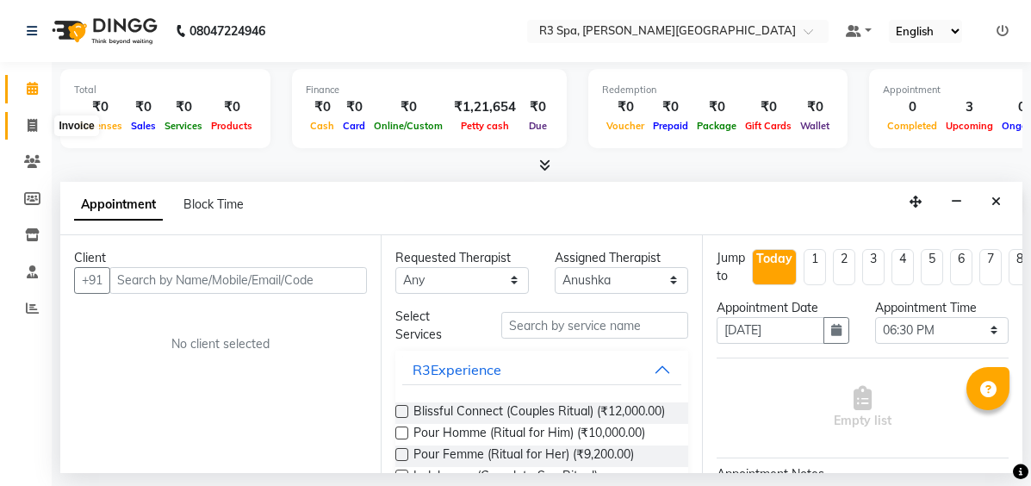
select select "service"
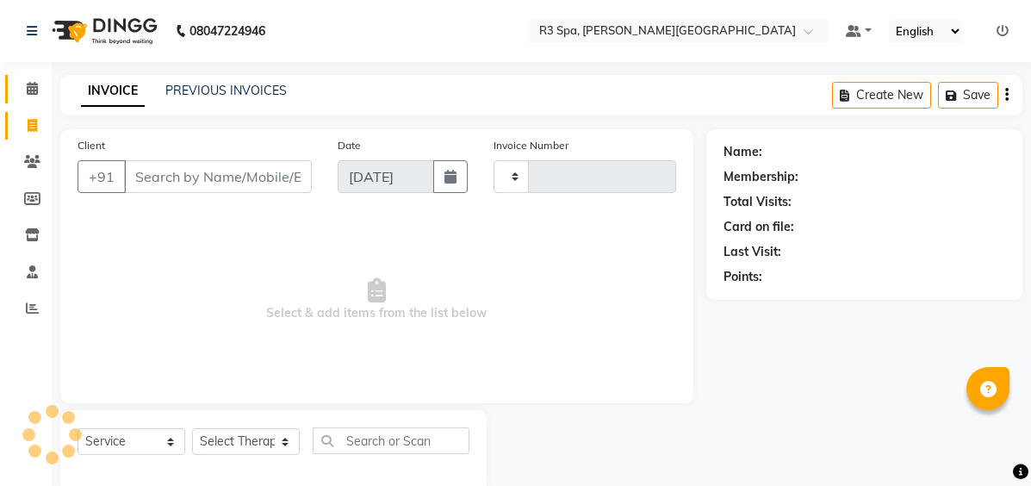
type input "0490"
select select "7789"
click at [33, 80] on span at bounding box center [32, 89] width 30 height 20
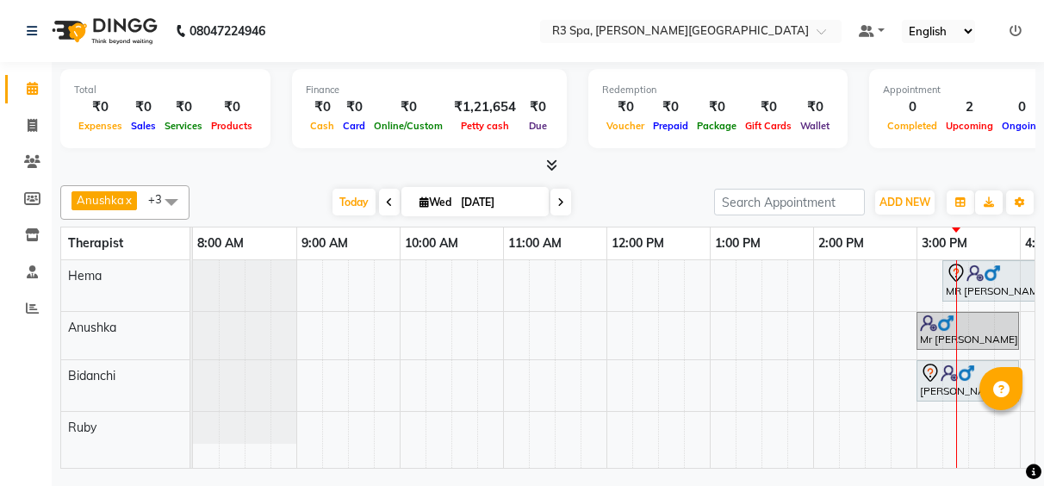
scroll to position [0, 605]
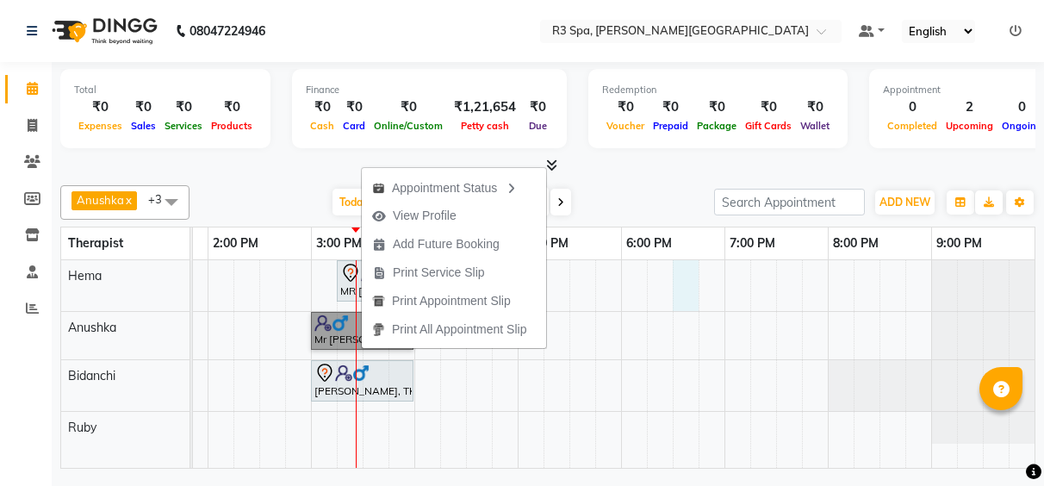
click at [692, 301] on div "MR [PERSON_NAME], TK01, 03:15 PM-04:15 PM, Deep Tissue Repair Therapy 60 Min([D…" at bounding box center [310, 364] width 1447 height 208
select select "70215"
select select "1110"
select select "tentative"
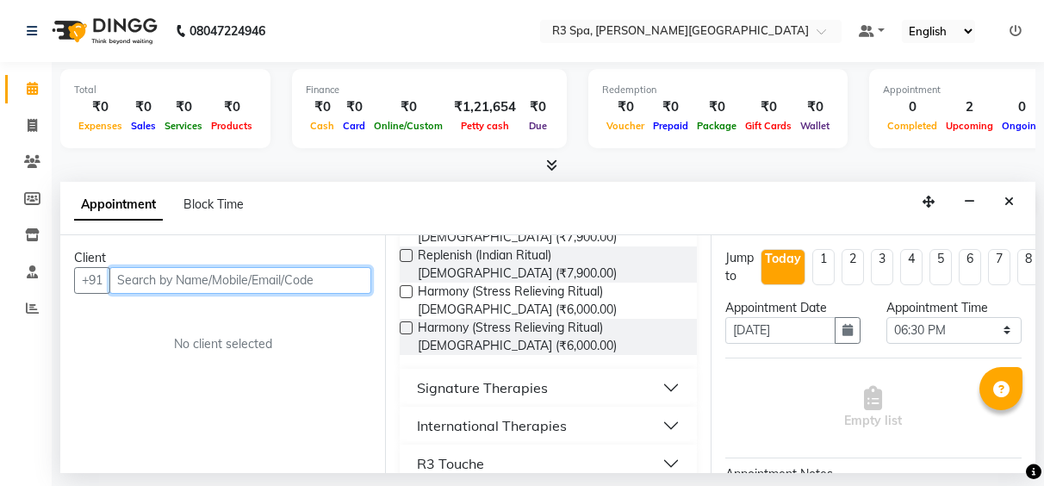
scroll to position [413, 0]
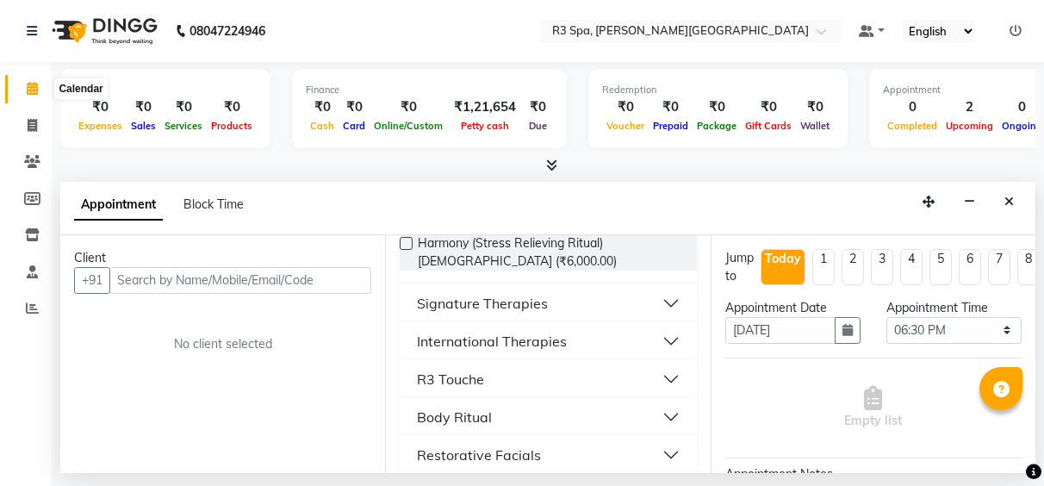
click at [24, 86] on span at bounding box center [32, 89] width 30 height 20
click at [28, 129] on icon at bounding box center [32, 125] width 9 height 13
select select "service"
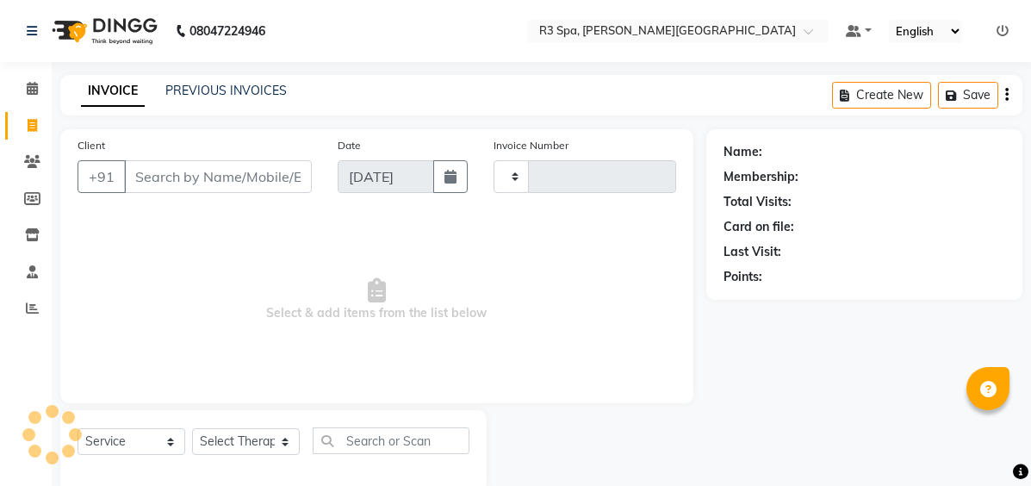
type input "0490"
select select "7789"
select select "71314"
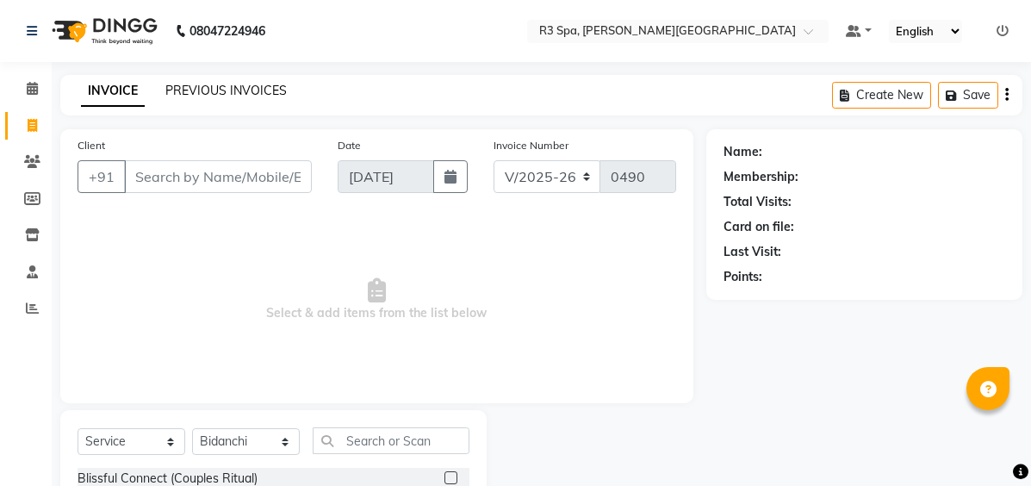
click at [239, 85] on link "PREVIOUS INVOICES" at bounding box center [225, 91] width 121 height 16
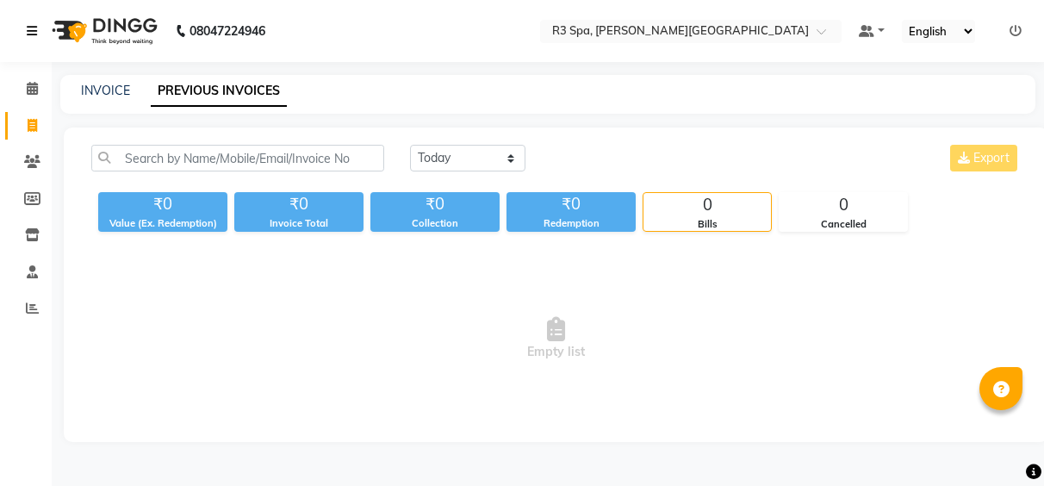
click at [35, 27] on icon at bounding box center [32, 31] width 10 height 12
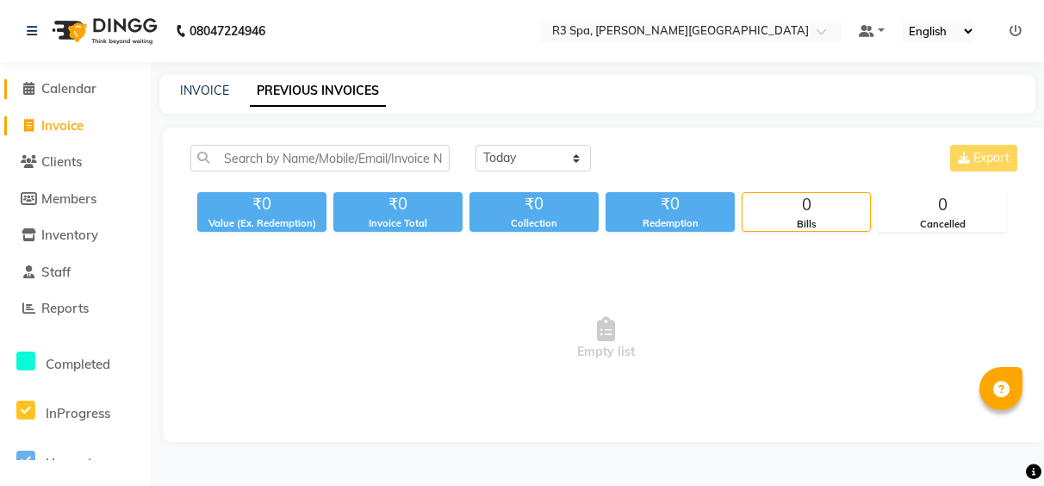
click at [47, 91] on span "Calendar" at bounding box center [68, 88] width 55 height 16
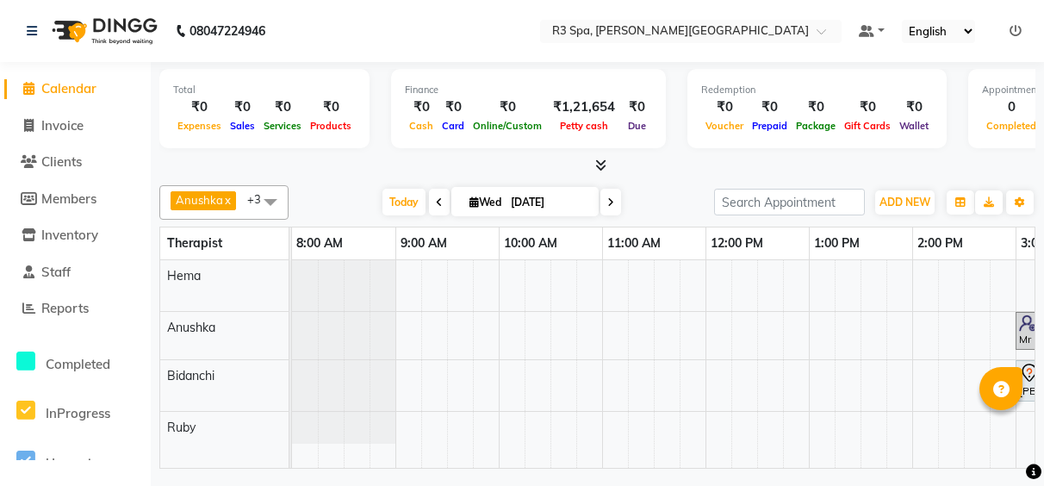
scroll to position [0, 649]
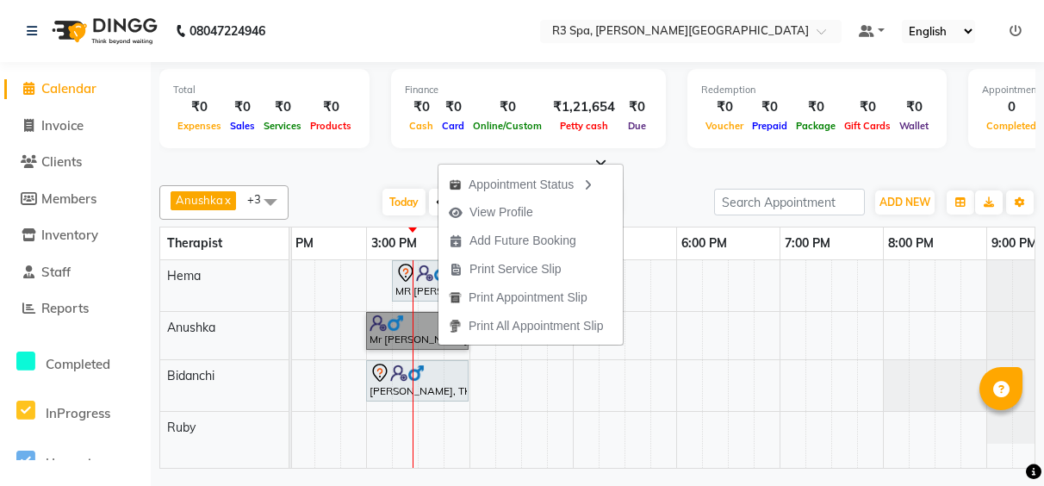
click at [692, 325] on div "MR [PERSON_NAME], TK01, 03:15 PM-04:15 PM, Deep Tissue Repair Therapy 60 Min([D…" at bounding box center [366, 364] width 1447 height 208
select select "71313"
select select "1080"
select select "tentative"
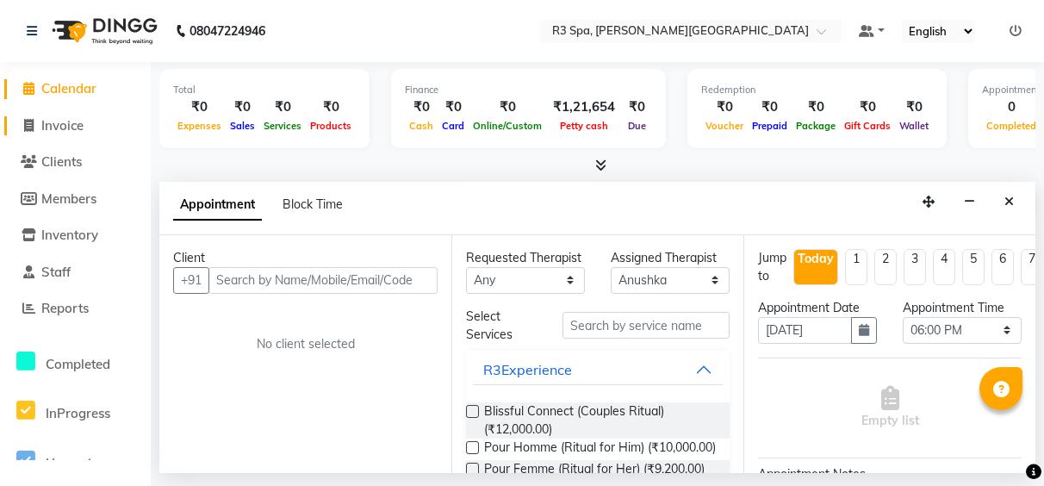
click at [37, 124] on span at bounding box center [29, 126] width 26 height 20
select select "service"
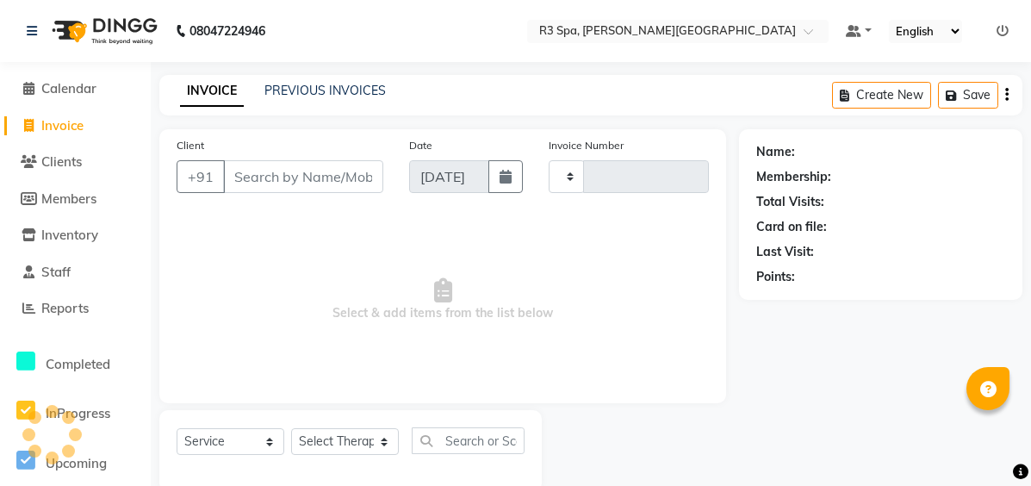
type input "0490"
select select "7789"
click at [31, 72] on li "Calendar" at bounding box center [75, 89] width 151 height 37
select select "71314"
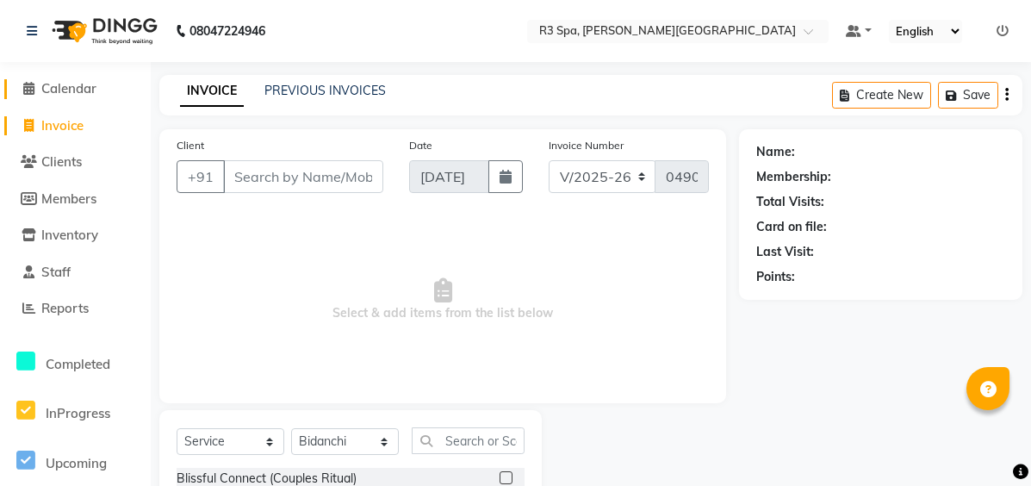
click at [31, 93] on icon at bounding box center [28, 88] width 11 height 13
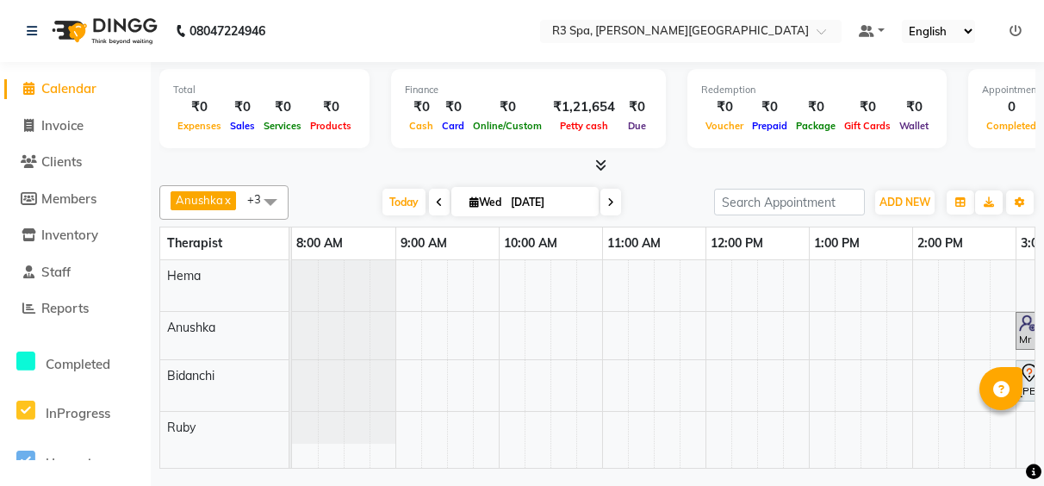
scroll to position [0, 649]
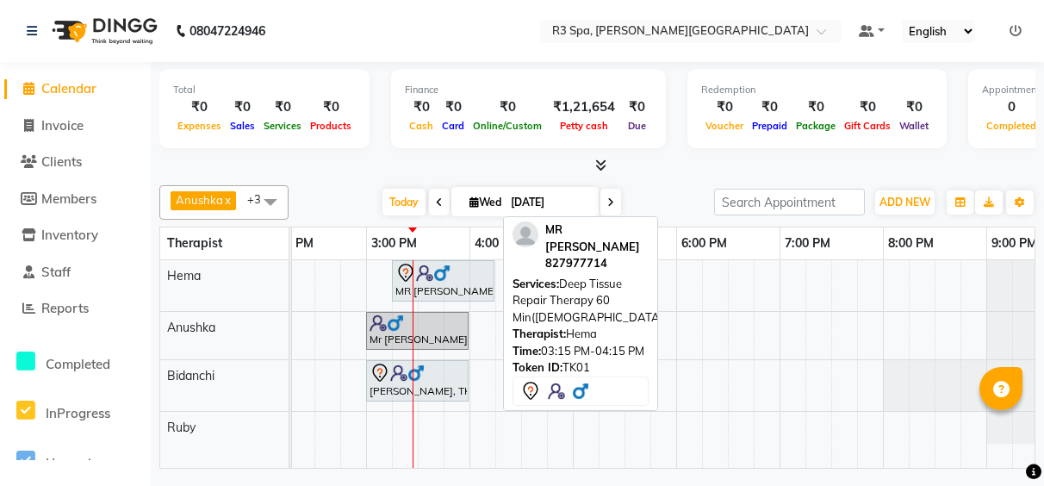
click at [435, 283] on div "MR [PERSON_NAME], TK01, 03:15 PM-04:15 PM, Deep Tissue Repair Therapy 60 Min([D…" at bounding box center [443, 281] width 99 height 36
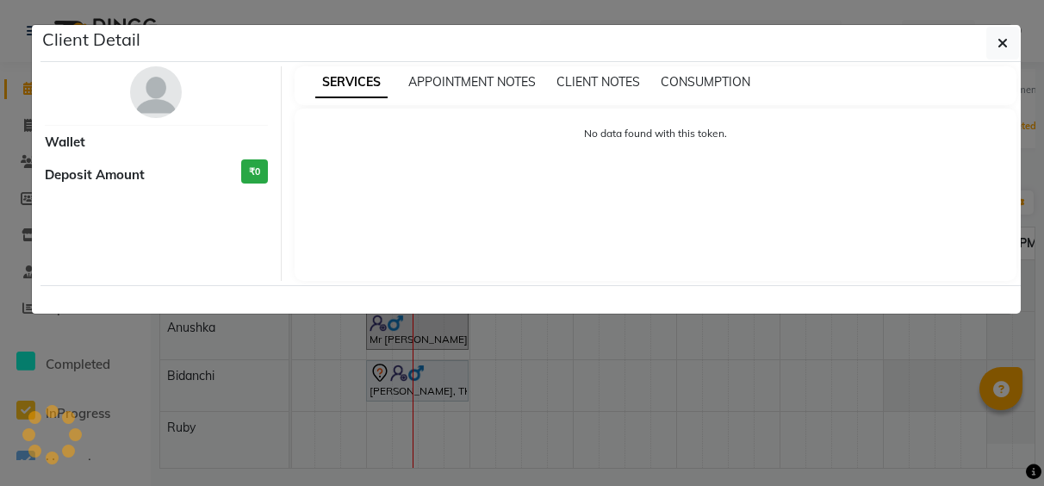
select select "7"
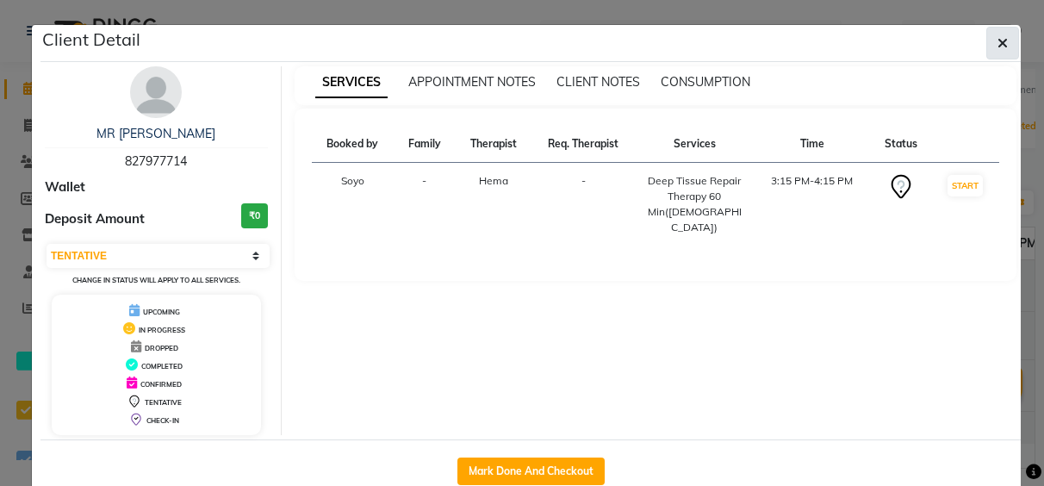
click at [997, 44] on icon "button" at bounding box center [1002, 43] width 10 height 14
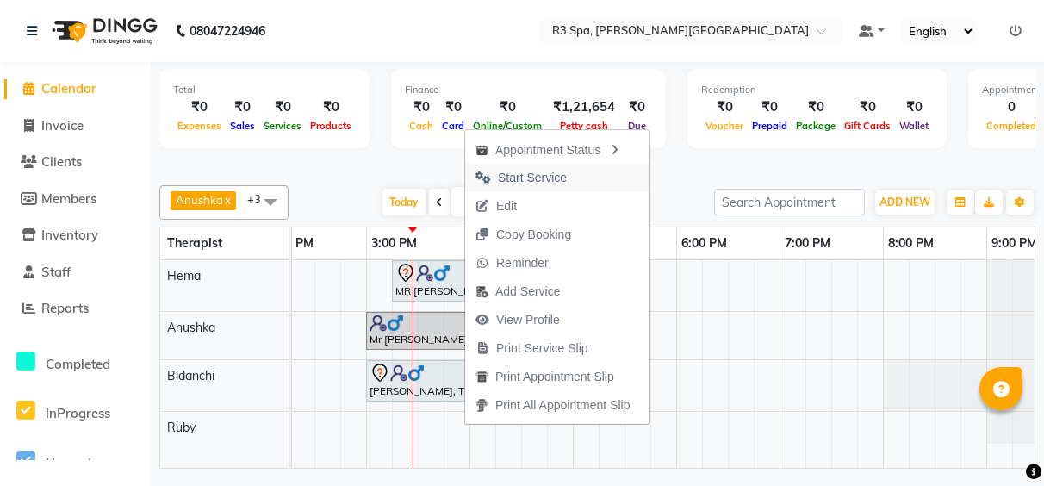
click at [536, 179] on span "Start Service" at bounding box center [532, 178] width 69 height 18
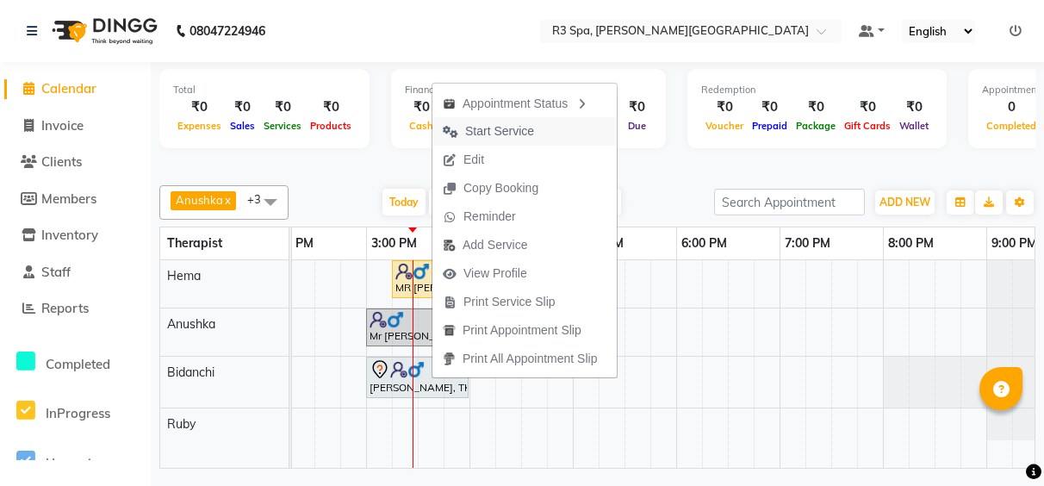
click at [518, 138] on span "Start Service" at bounding box center [499, 131] width 69 height 18
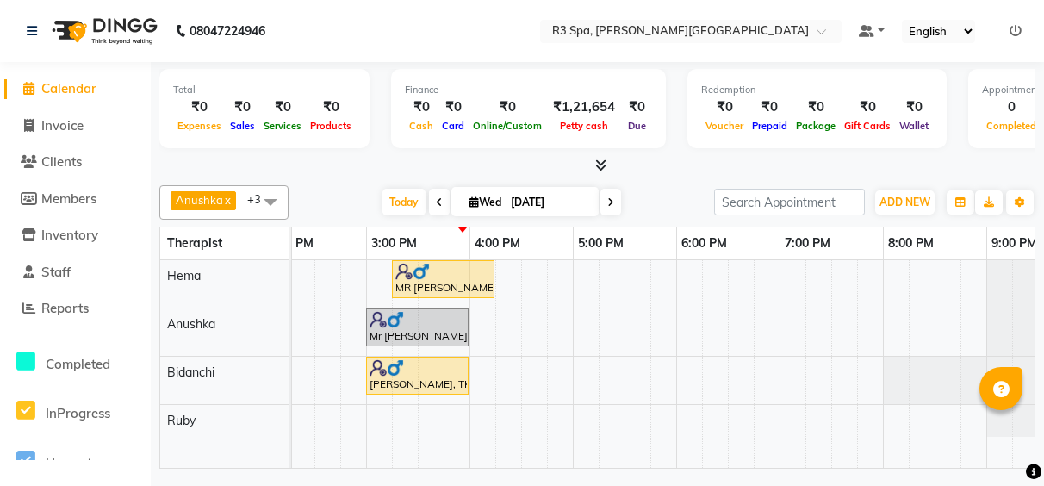
scroll to position [0, 0]
click at [755, 184] on div "Anushka x Bidanchi x Hema x Ruby x +3 Select All Anushka Bidanchi [PERSON_NAME]…" at bounding box center [597, 323] width 876 height 290
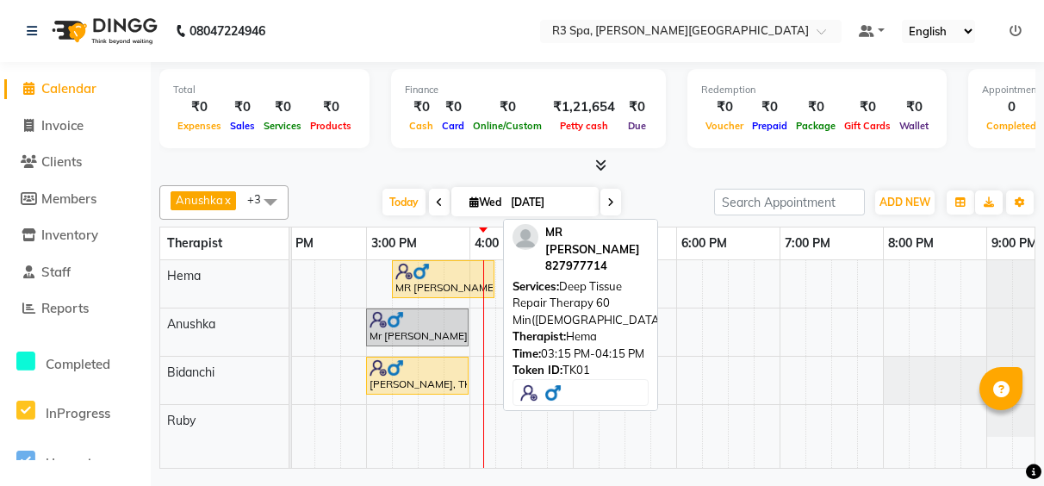
click at [444, 280] on div "MR [PERSON_NAME], TK01, 03:15 PM-04:15 PM, Deep Tissue Repair Therapy 60 Min([D…" at bounding box center [443, 279] width 99 height 33
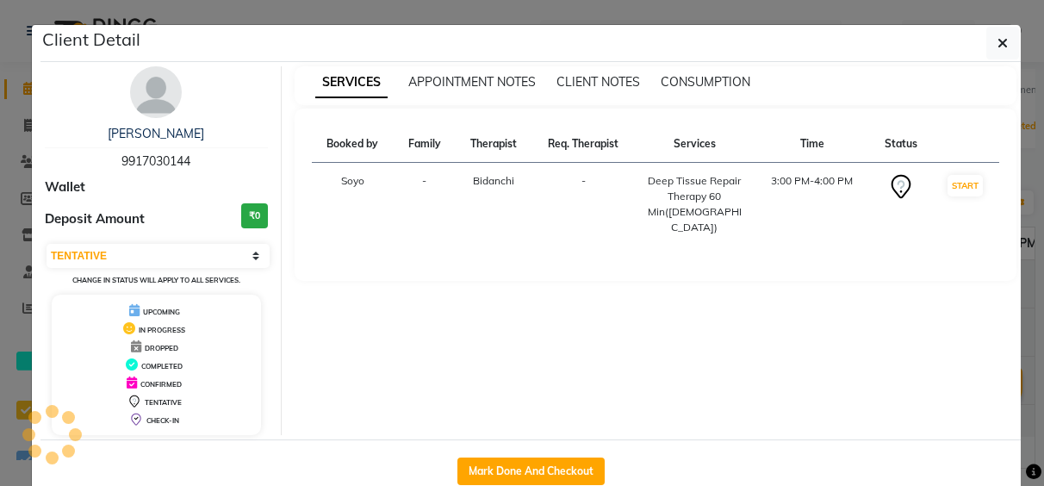
select select "1"
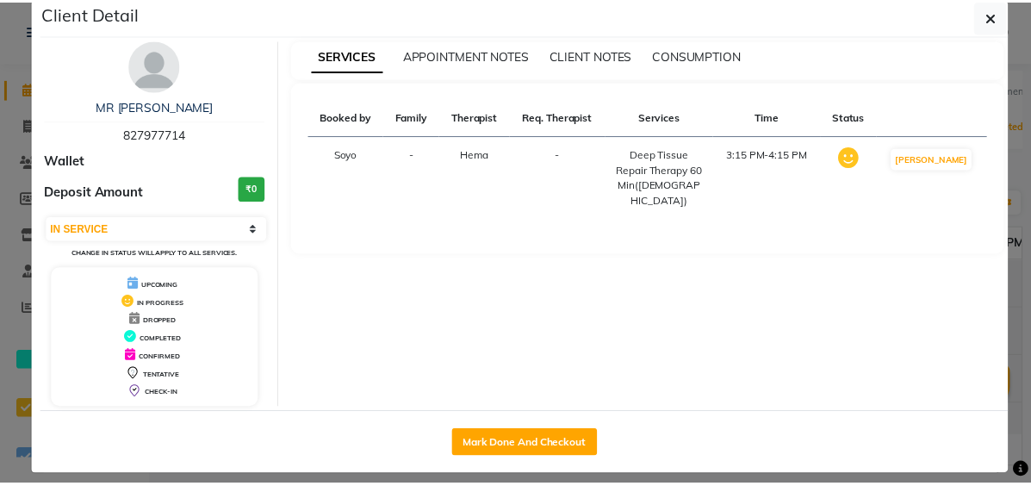
scroll to position [41, 0]
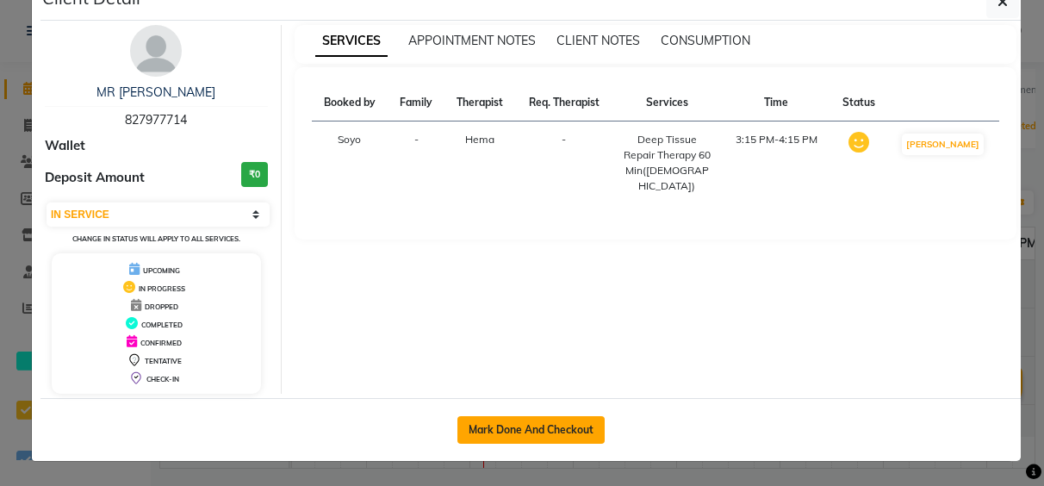
click at [516, 435] on button "Mark Done And Checkout" at bounding box center [530, 430] width 147 height 28
select select "service"
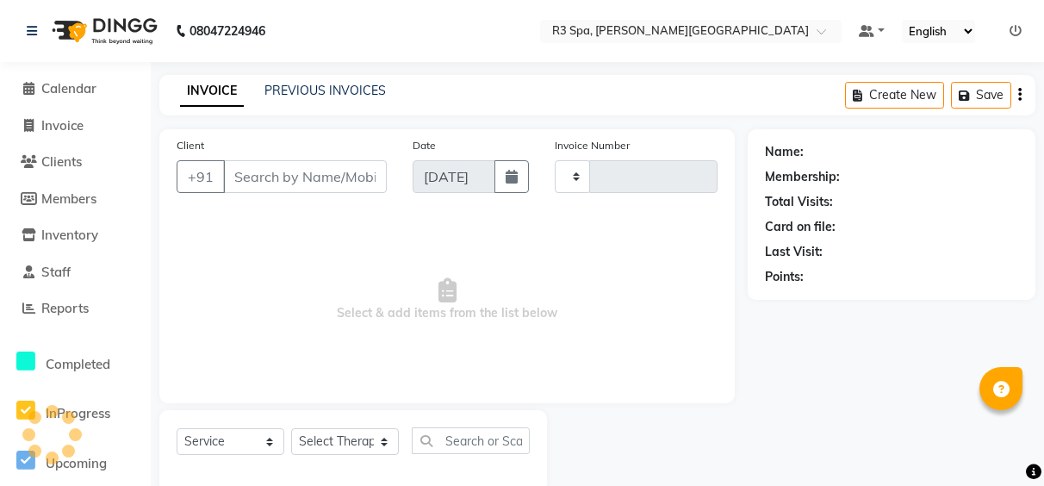
type input "0491"
select select "7789"
select select "71314"
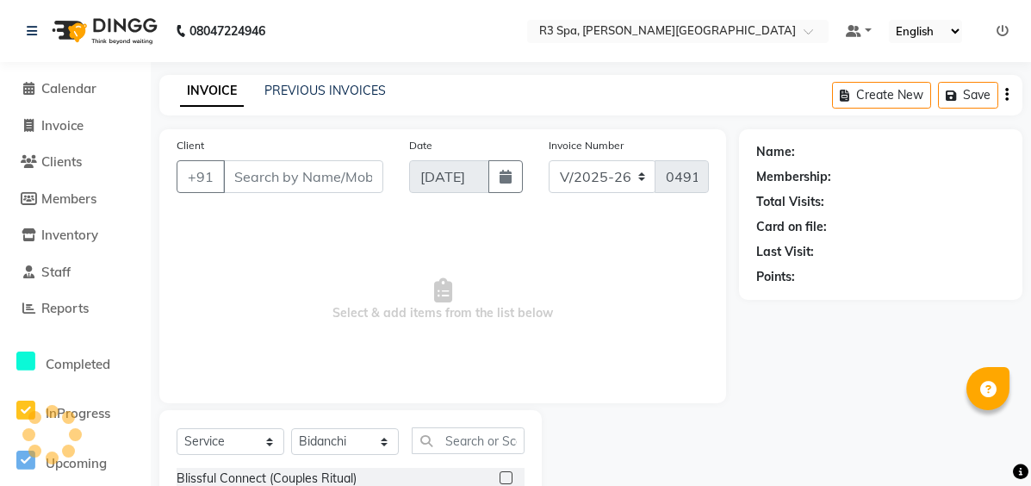
type input "82*****14"
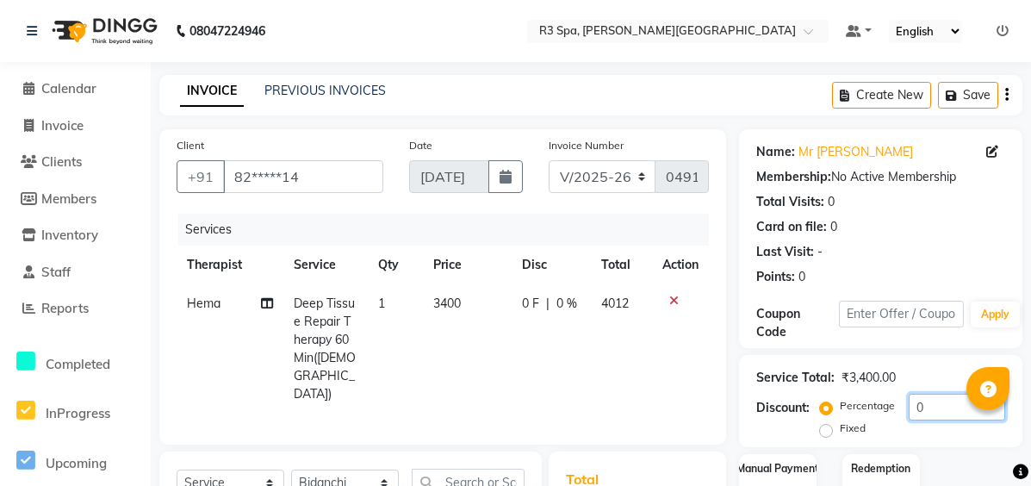
click at [943, 407] on input "0" at bounding box center [957, 407] width 96 height 27
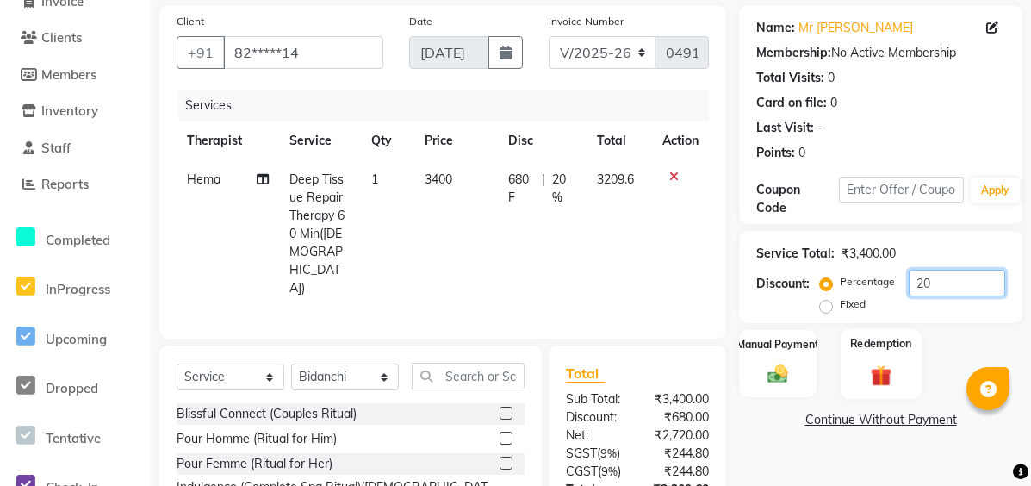
scroll to position [210, 0]
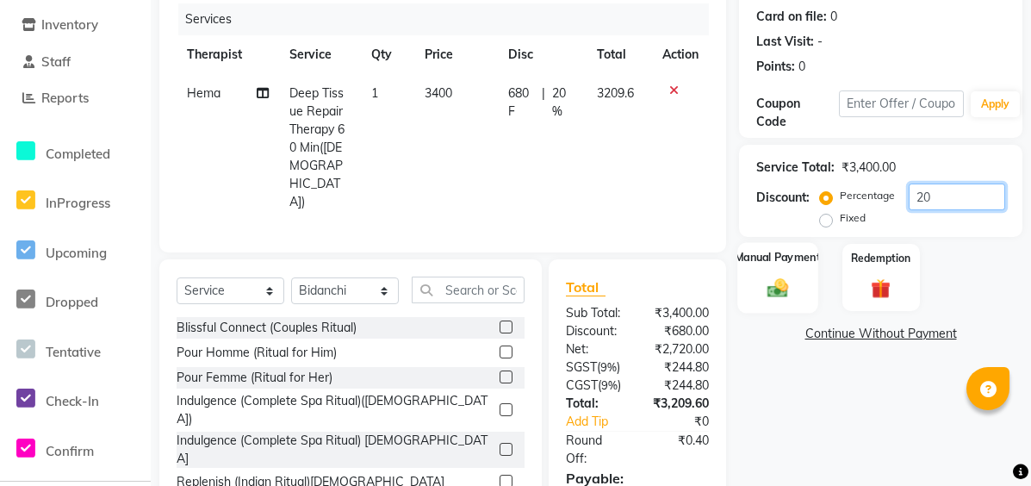
type input "20"
click at [798, 278] on div "Manual Payment" at bounding box center [777, 277] width 80 height 71
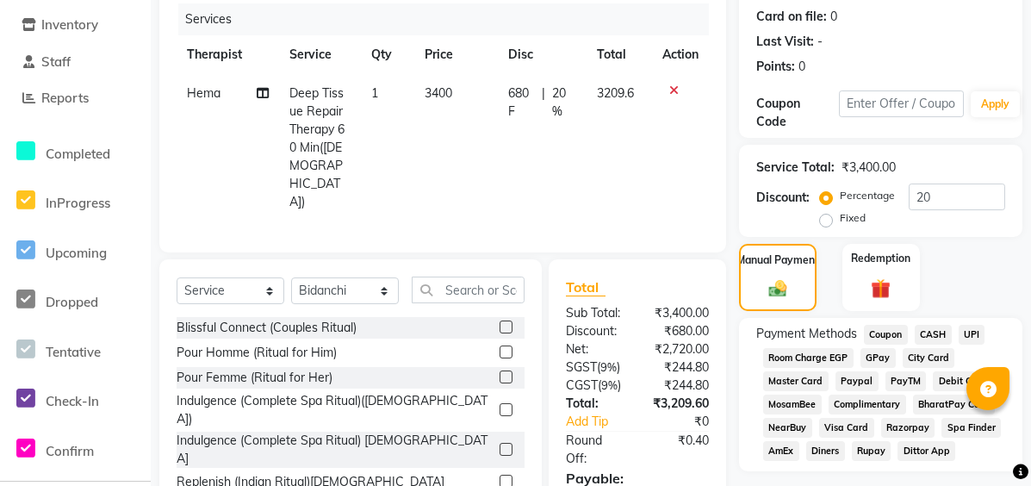
scroll to position [296, 0]
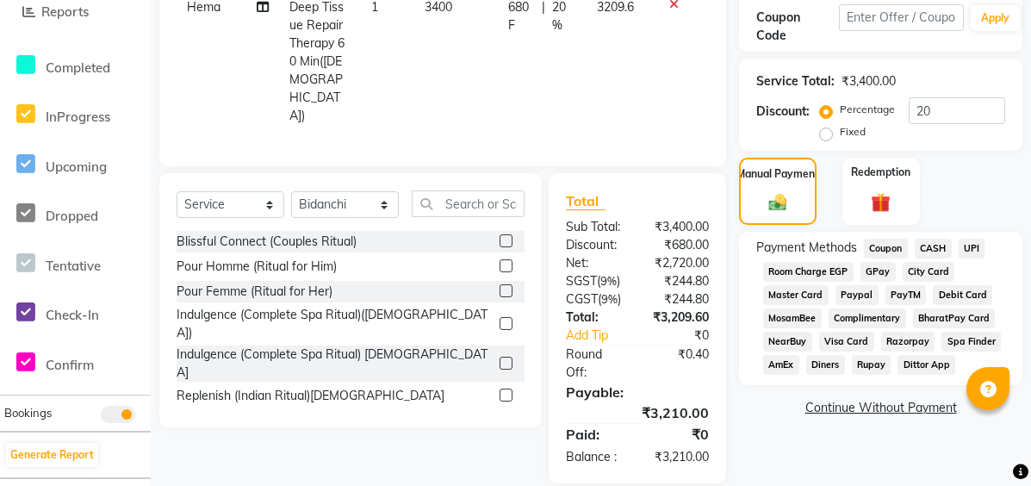
click at [432, 281] on div "Pour Femme (Ritual for Her)" at bounding box center [351, 292] width 348 height 22
click at [921, 246] on span "CASH" at bounding box center [933, 249] width 37 height 20
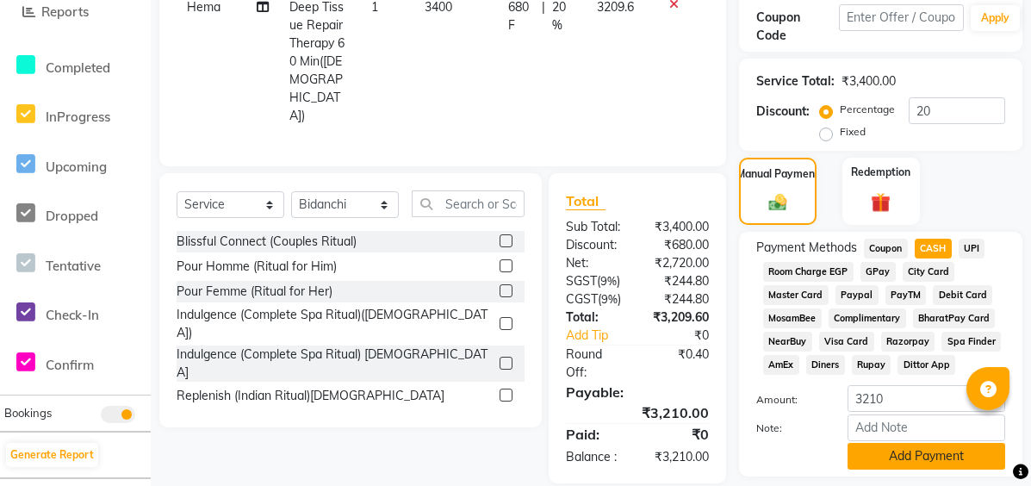
click at [903, 456] on button "Add Payment" at bounding box center [926, 456] width 158 height 27
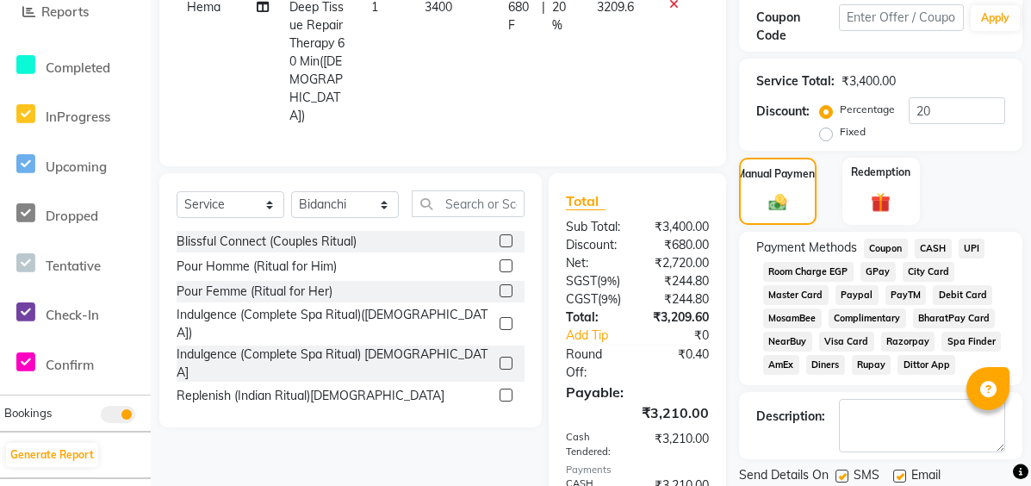
scroll to position [388, 0]
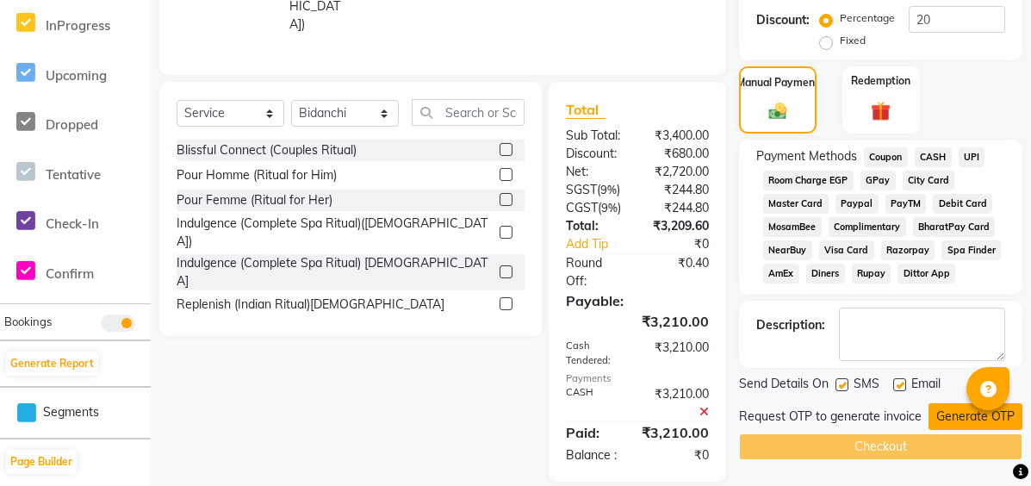
click at [955, 419] on button "Generate OTP" at bounding box center [975, 416] width 94 height 27
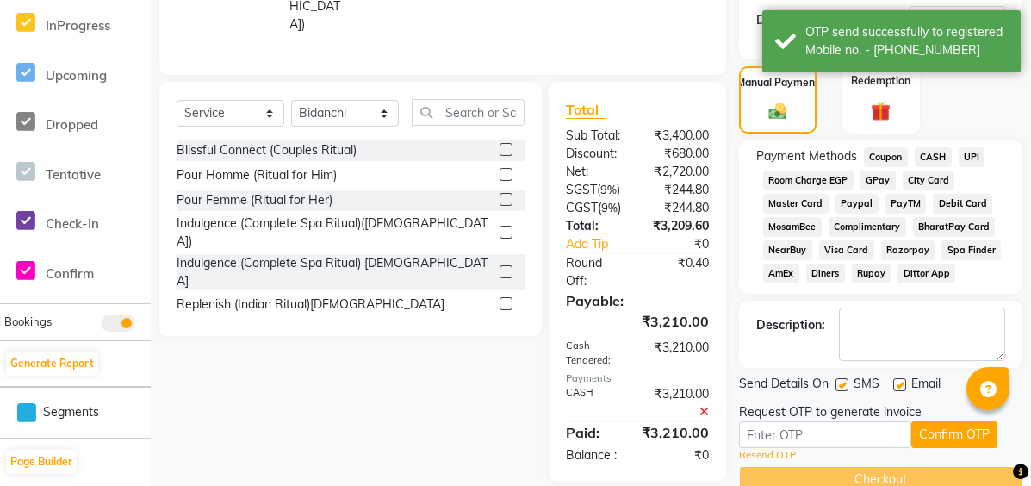
scroll to position [420, 0]
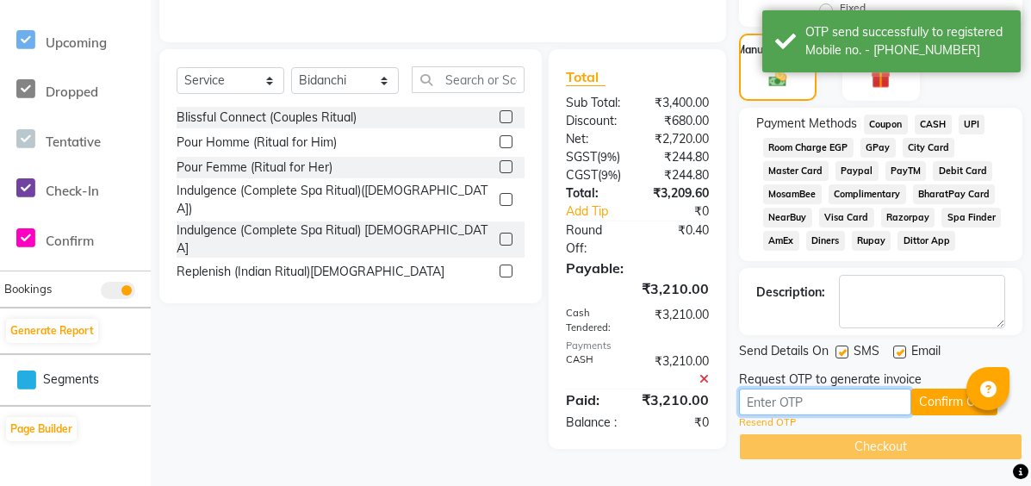
click at [803, 399] on input "text" at bounding box center [825, 401] width 172 height 27
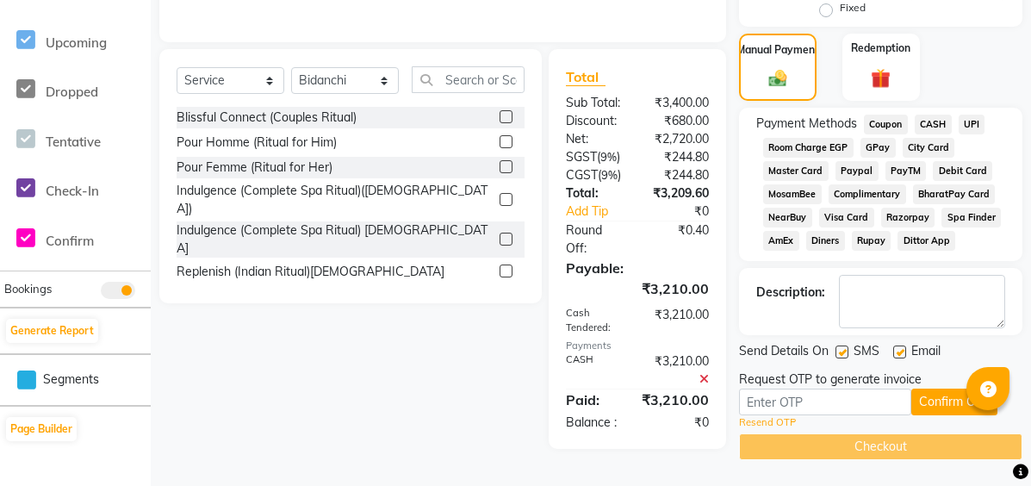
click at [766, 424] on link "Resend OTP" at bounding box center [767, 422] width 57 height 15
click at [780, 419] on link "Resend OTP" at bounding box center [767, 422] width 57 height 15
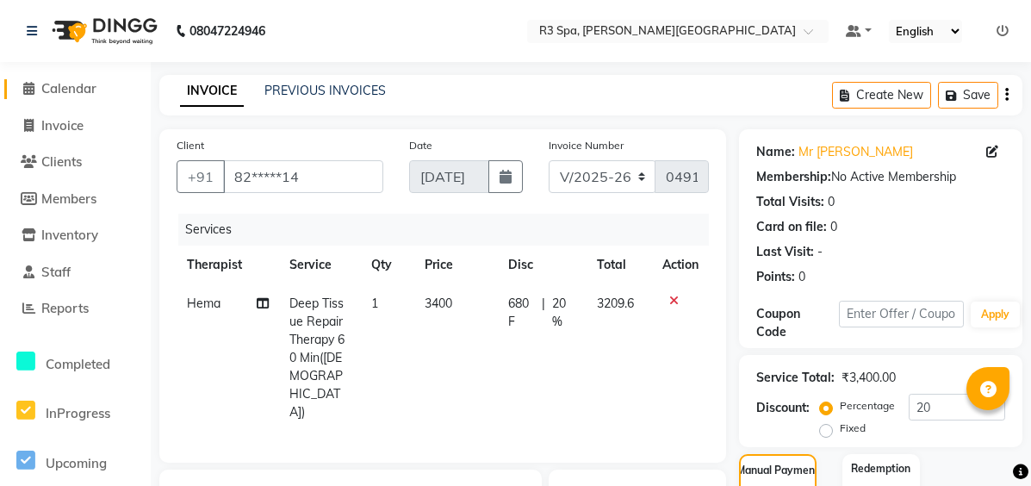
click at [36, 82] on span at bounding box center [29, 89] width 26 height 20
click at [28, 29] on icon at bounding box center [32, 31] width 10 height 12
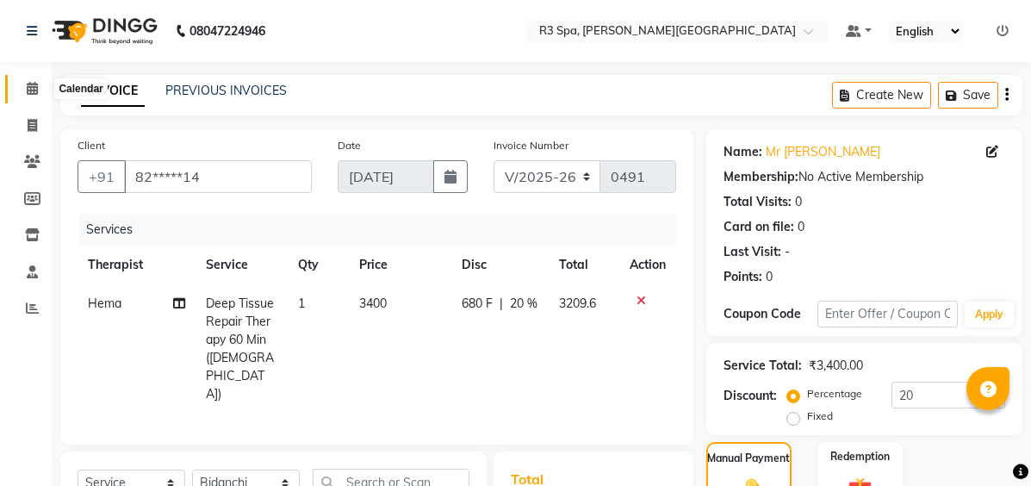
click at [30, 90] on icon at bounding box center [32, 88] width 11 height 13
click at [40, 91] on span at bounding box center [32, 89] width 30 height 20
click at [209, 93] on link "PREVIOUS INVOICES" at bounding box center [225, 91] width 121 height 16
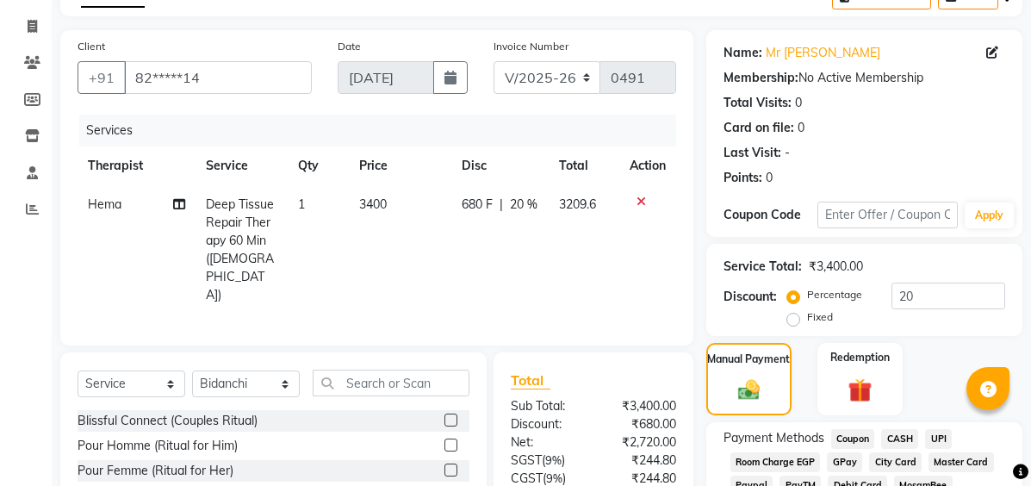
scroll to position [258, 0]
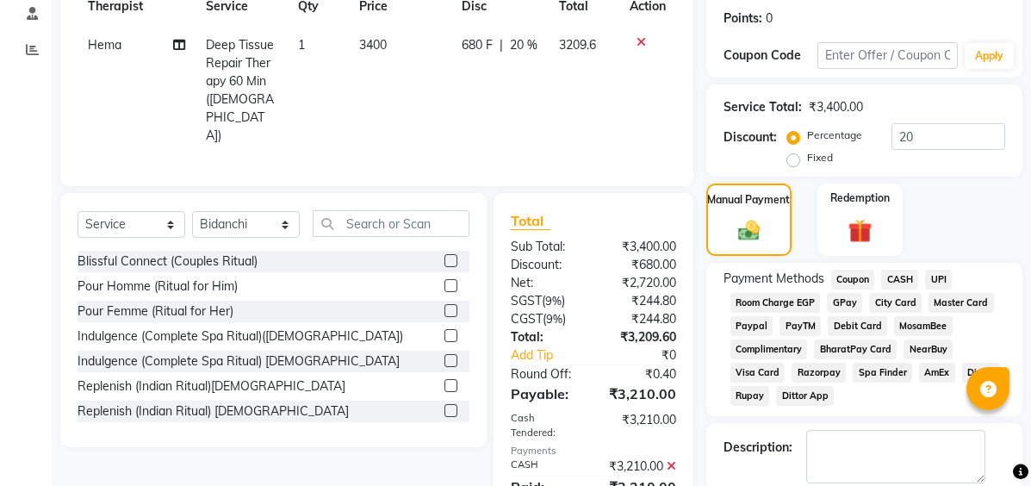
click at [909, 278] on span "CASH" at bounding box center [899, 280] width 37 height 20
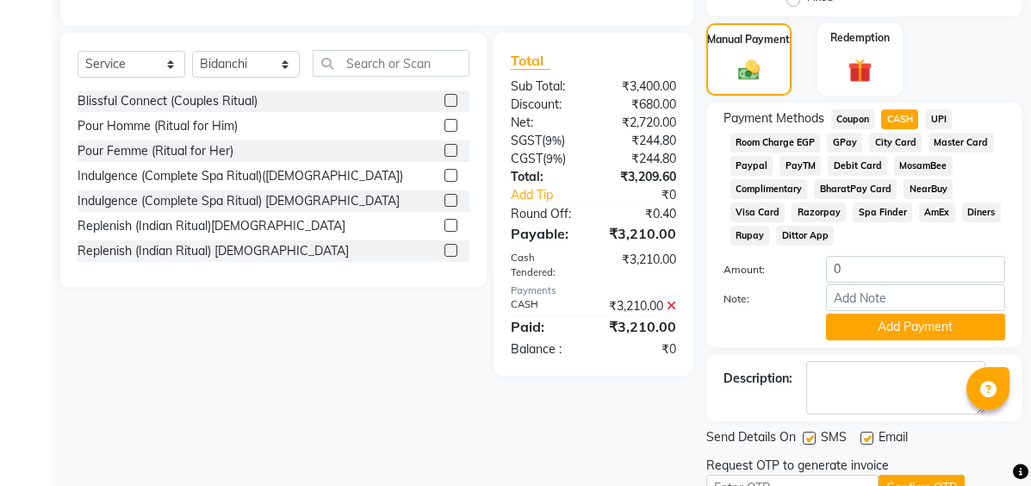
scroll to position [504, 0]
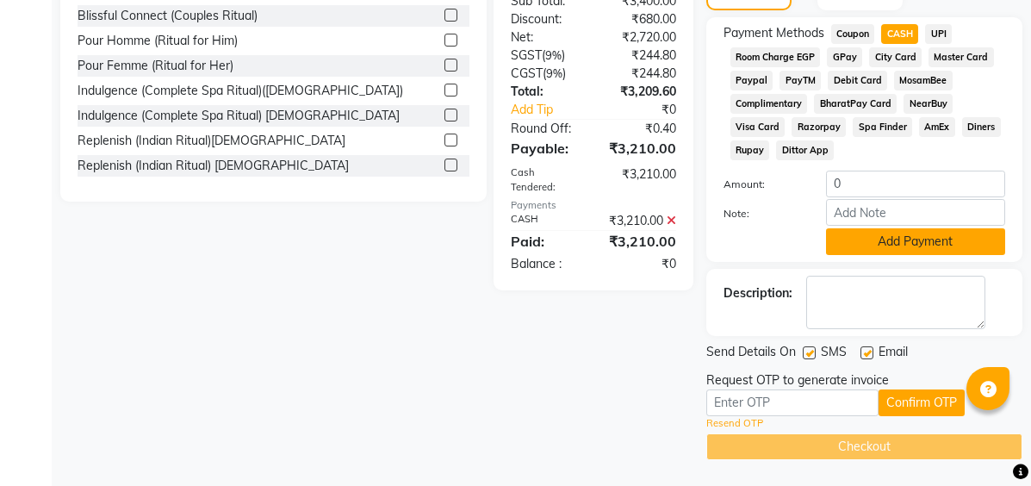
click at [902, 239] on button "Add Payment" at bounding box center [915, 241] width 179 height 27
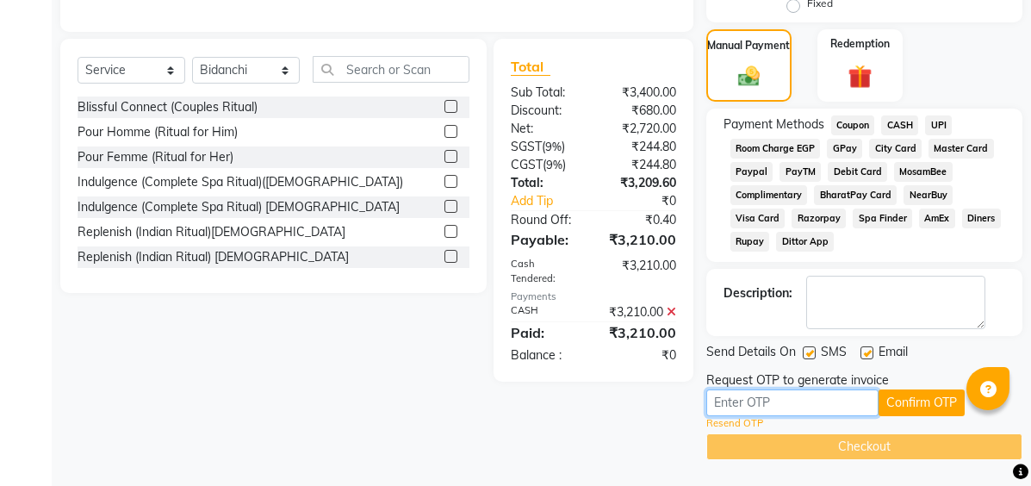
click at [780, 397] on input "text" at bounding box center [792, 402] width 172 height 27
click at [738, 423] on link "Resend OTP" at bounding box center [734, 423] width 57 height 15
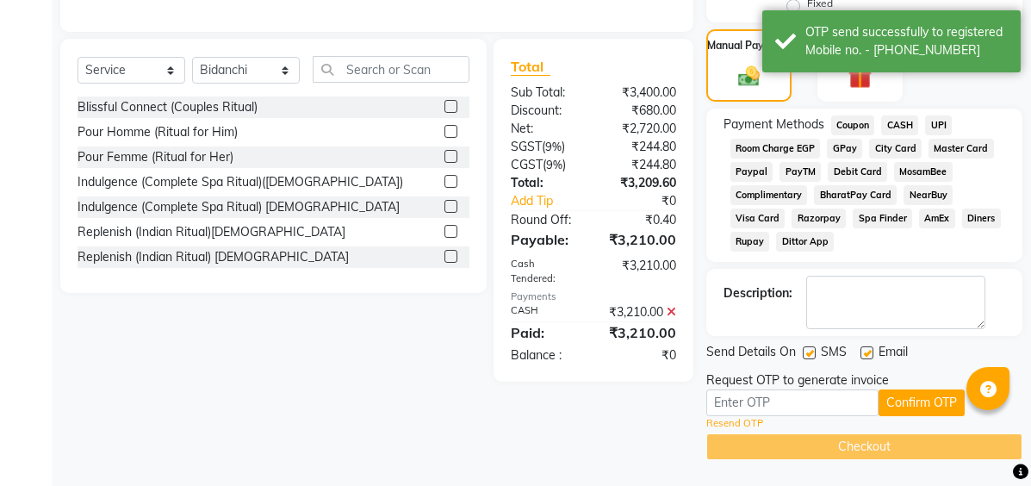
drag, startPoint x: 903, startPoint y: 58, endPoint x: 972, endPoint y: 96, distance: 79.1
click at [972, 96] on div "Manual Payment Redemption" at bounding box center [864, 65] width 342 height 72
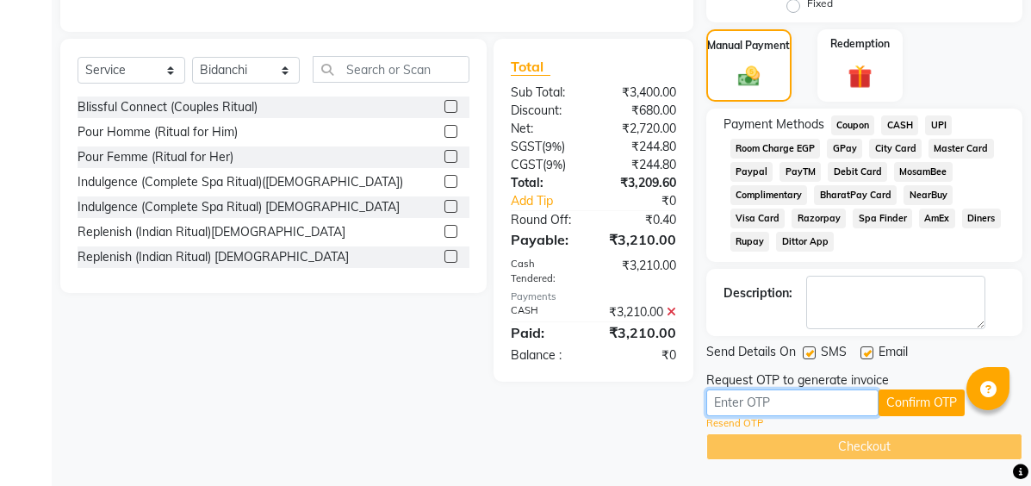
click at [838, 400] on input "text" at bounding box center [792, 402] width 172 height 27
click at [749, 425] on link "Resend OTP" at bounding box center [734, 423] width 57 height 15
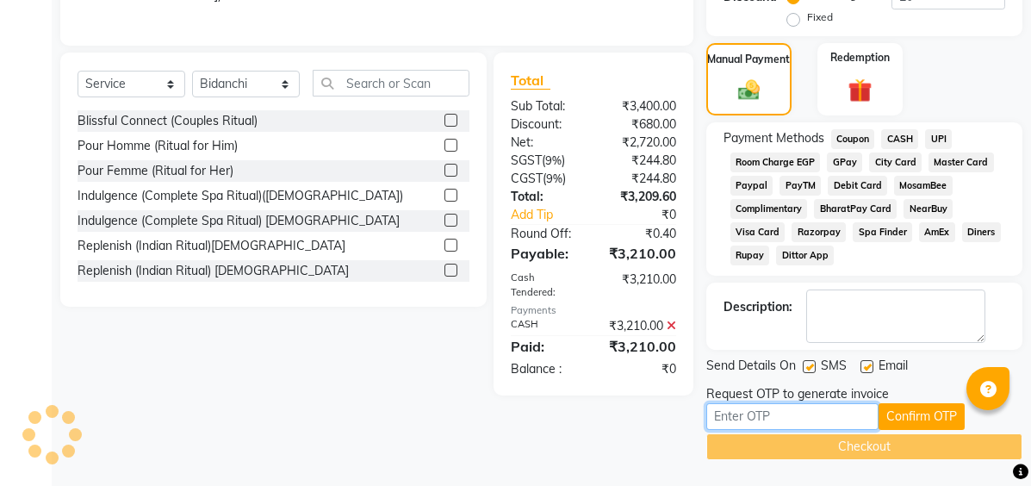
click at [800, 414] on input "text" at bounding box center [792, 416] width 172 height 27
click at [776, 418] on input "text" at bounding box center [792, 416] width 172 height 27
click at [921, 417] on button "Confirm OTP" at bounding box center [921, 416] width 86 height 27
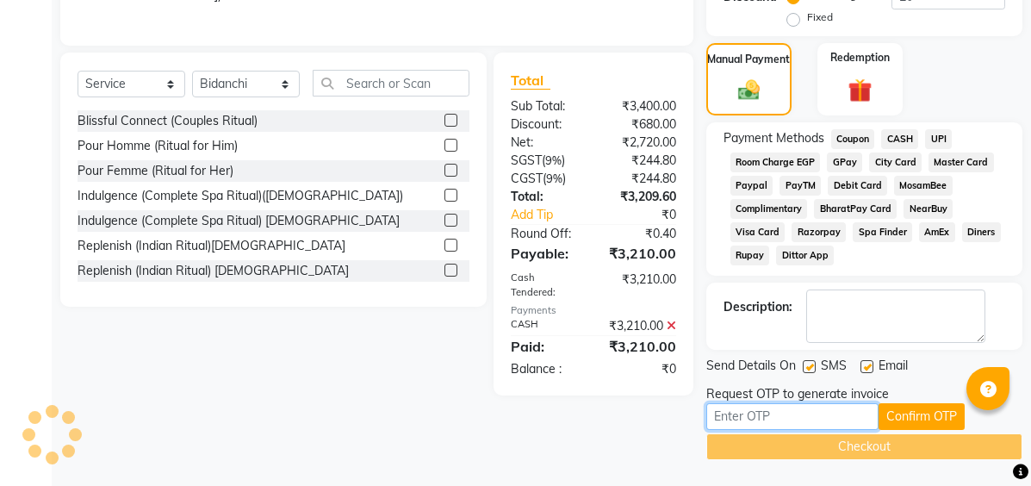
click at [779, 421] on input "text" at bounding box center [792, 416] width 172 height 27
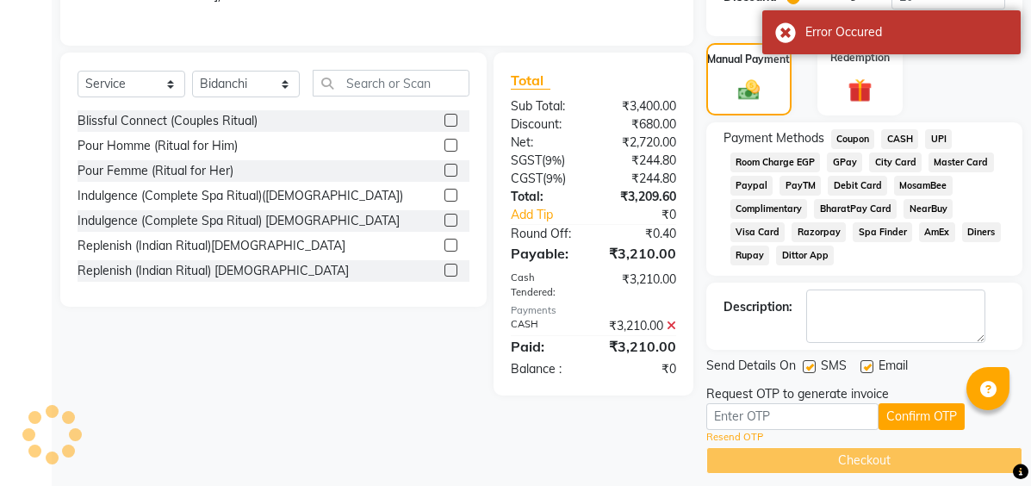
click at [722, 438] on link "Resend OTP" at bounding box center [734, 437] width 57 height 15
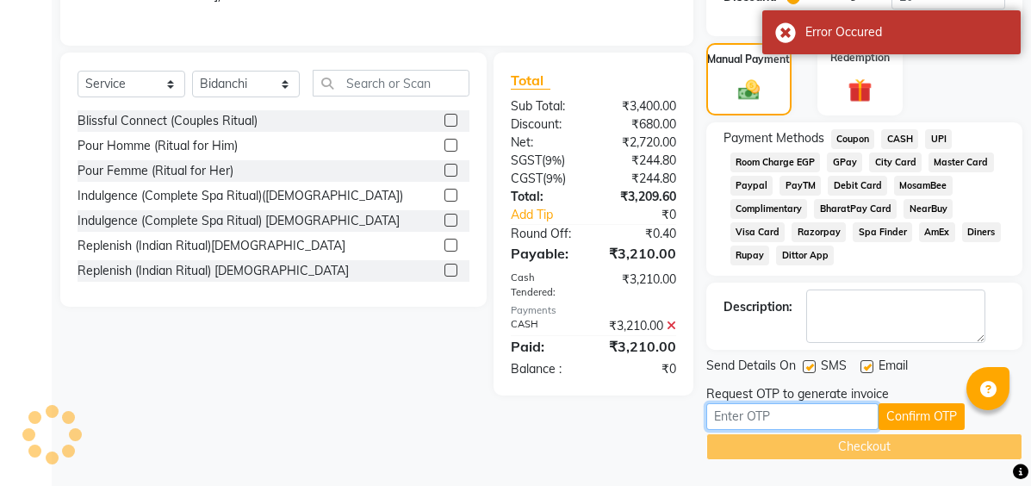
click at [768, 413] on input "text" at bounding box center [792, 416] width 172 height 27
click at [933, 422] on button "Confirm OTP" at bounding box center [921, 416] width 86 height 27
click at [767, 419] on input "text" at bounding box center [792, 416] width 172 height 27
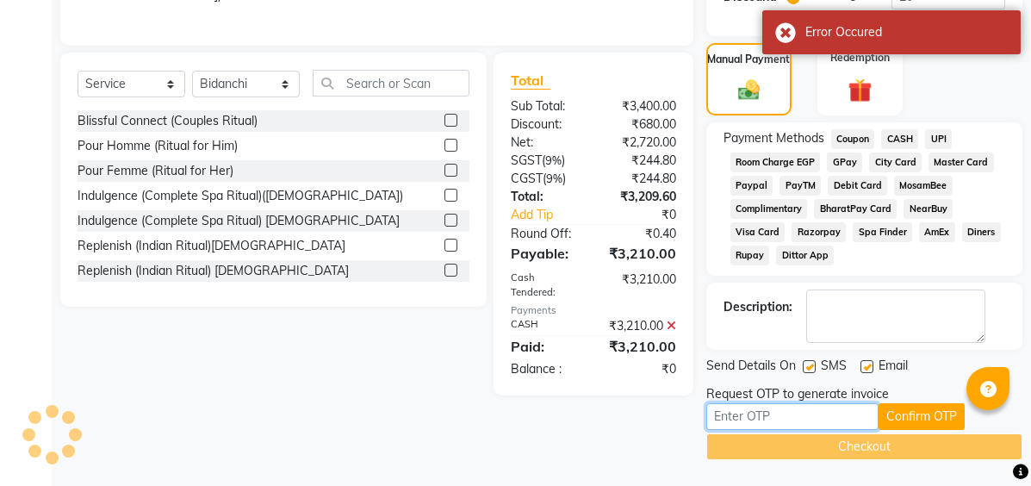
click at [767, 419] on input "text" at bounding box center [792, 416] width 172 height 27
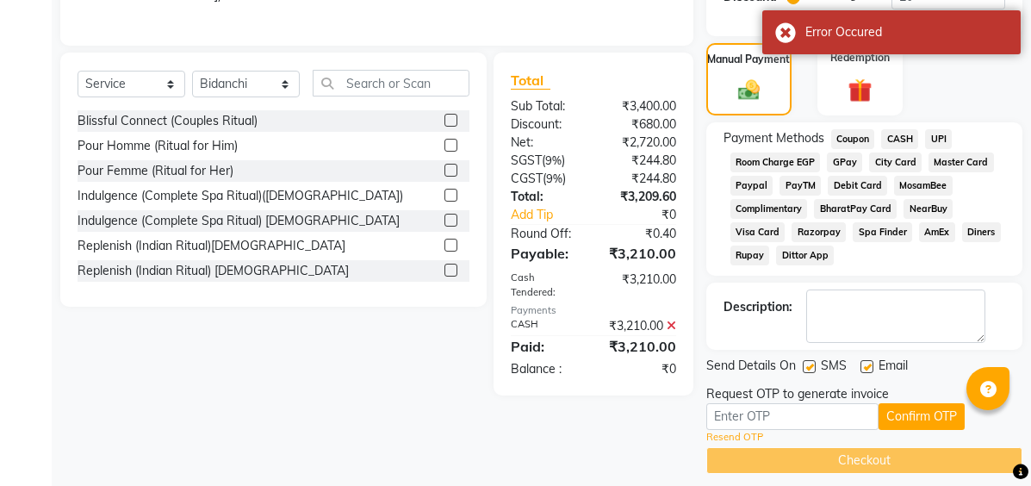
click at [734, 436] on link "Resend OTP" at bounding box center [734, 437] width 57 height 15
click at [776, 425] on input "text" at bounding box center [792, 416] width 172 height 27
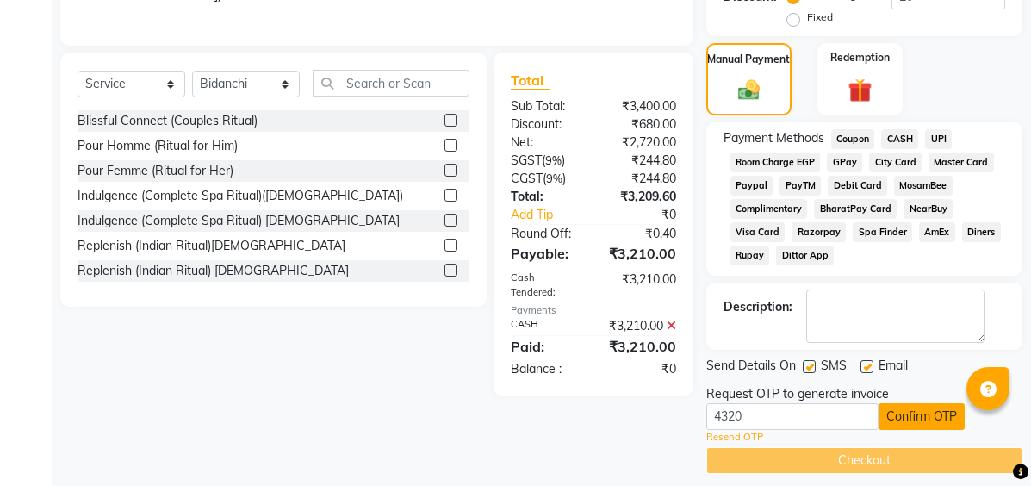
click at [910, 406] on button "Confirm OTP" at bounding box center [921, 416] width 86 height 27
click at [913, 416] on button "Confirm OTP" at bounding box center [921, 416] width 86 height 27
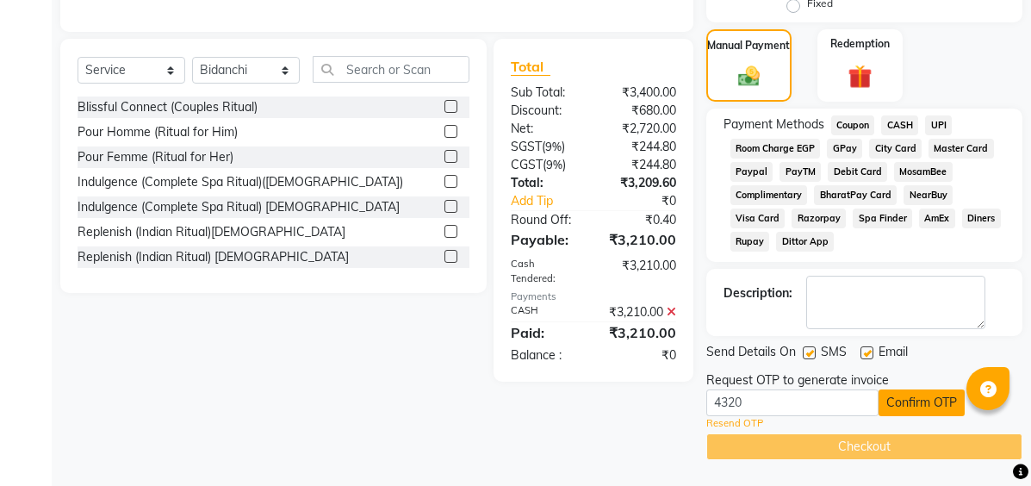
click at [913, 400] on button "Confirm OTP" at bounding box center [921, 402] width 86 height 27
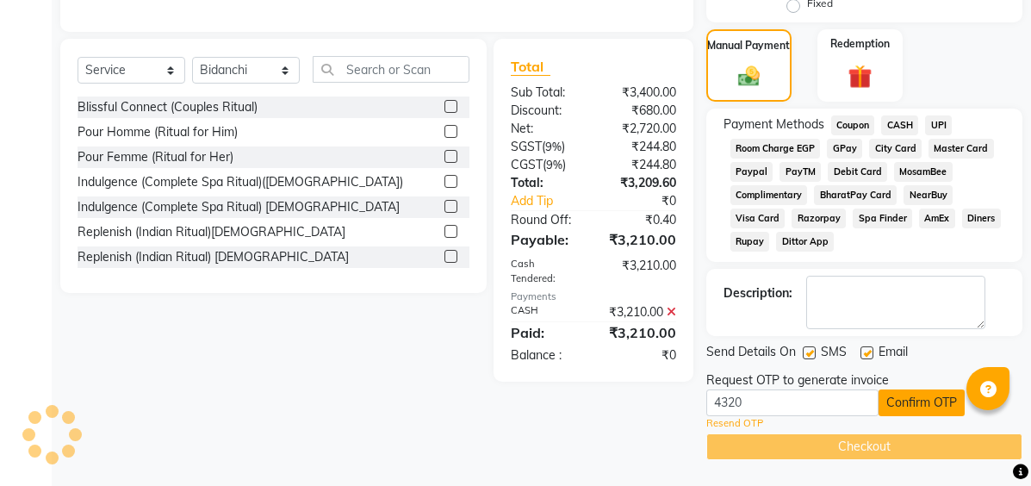
click at [913, 400] on button "Confirm OTP" at bounding box center [921, 402] width 86 height 27
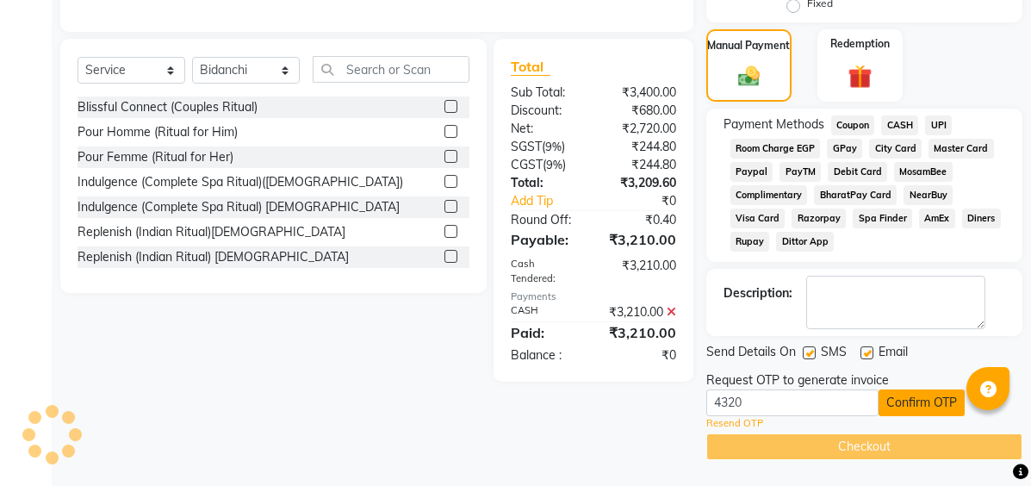
click at [913, 400] on button "Confirm OTP" at bounding box center [921, 402] width 86 height 27
click at [736, 424] on link "Resend OTP" at bounding box center [734, 423] width 57 height 15
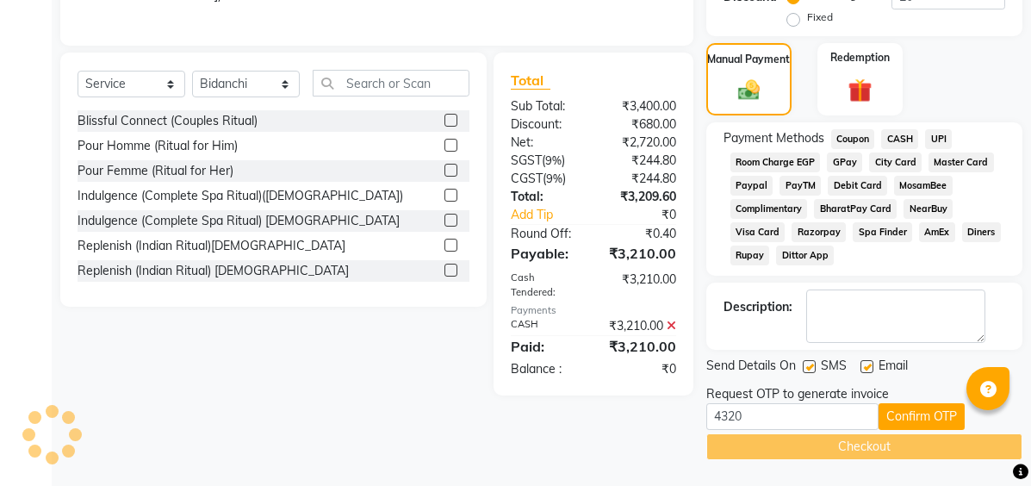
scroll to position [399, 0]
click at [819, 416] on input "4320" at bounding box center [792, 416] width 172 height 27
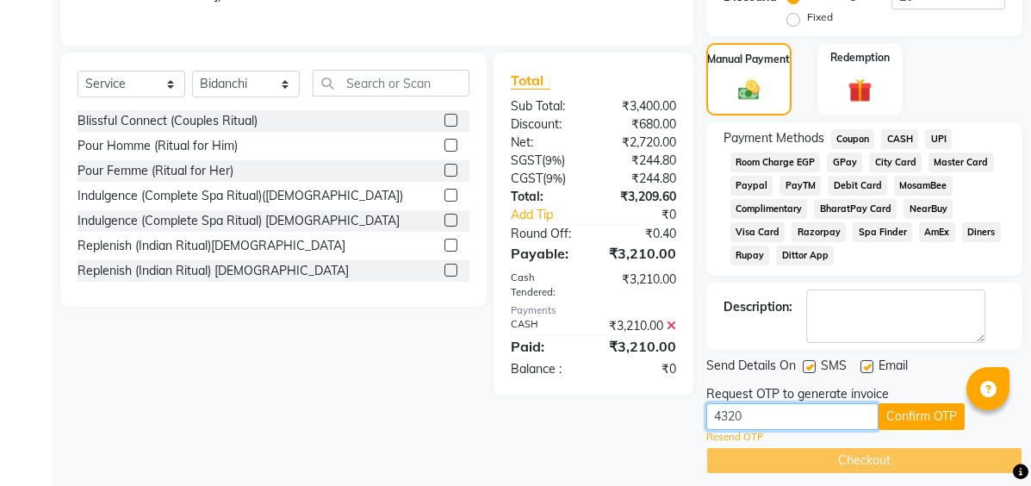
click at [780, 416] on input "4320" at bounding box center [792, 416] width 172 height 27
click at [938, 418] on button "Confirm OTP" at bounding box center [921, 416] width 86 height 27
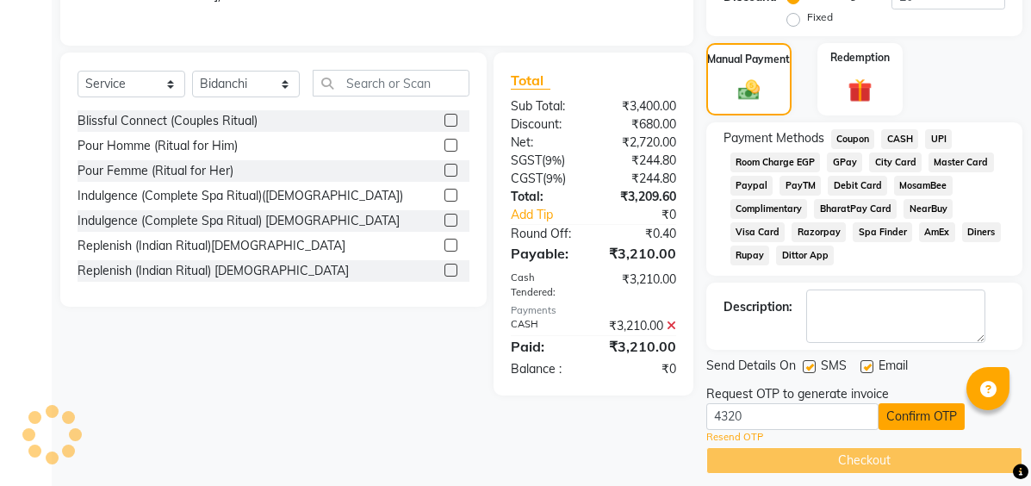
click at [938, 416] on button "Confirm OTP" at bounding box center [921, 416] width 86 height 27
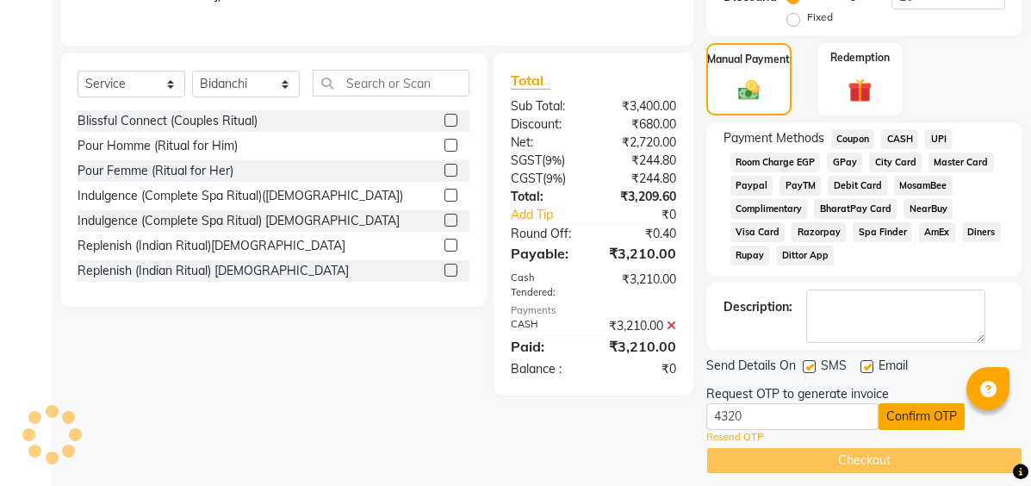
click at [938, 416] on button "Confirm OTP" at bounding box center [921, 416] width 86 height 27
click at [799, 418] on input "4320" at bounding box center [792, 416] width 172 height 27
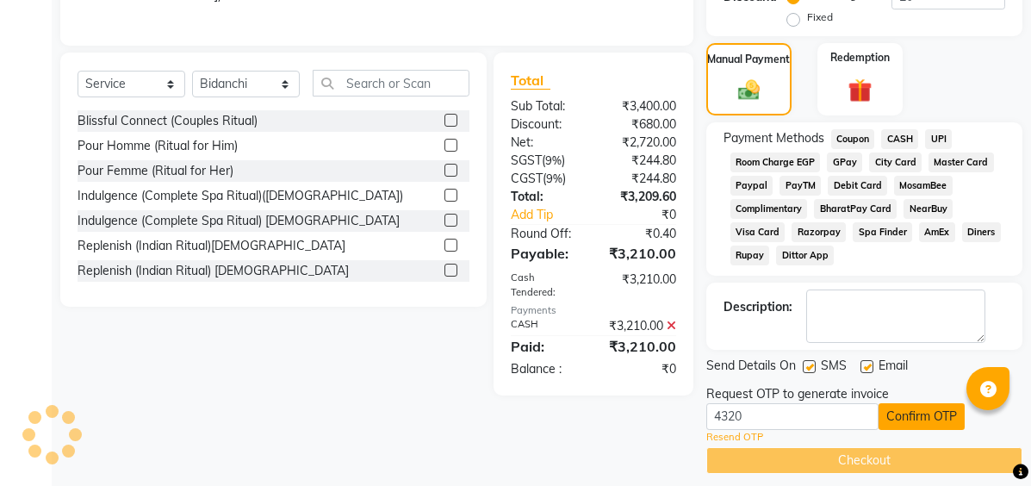
click at [896, 414] on button "Confirm OTP" at bounding box center [921, 416] width 86 height 27
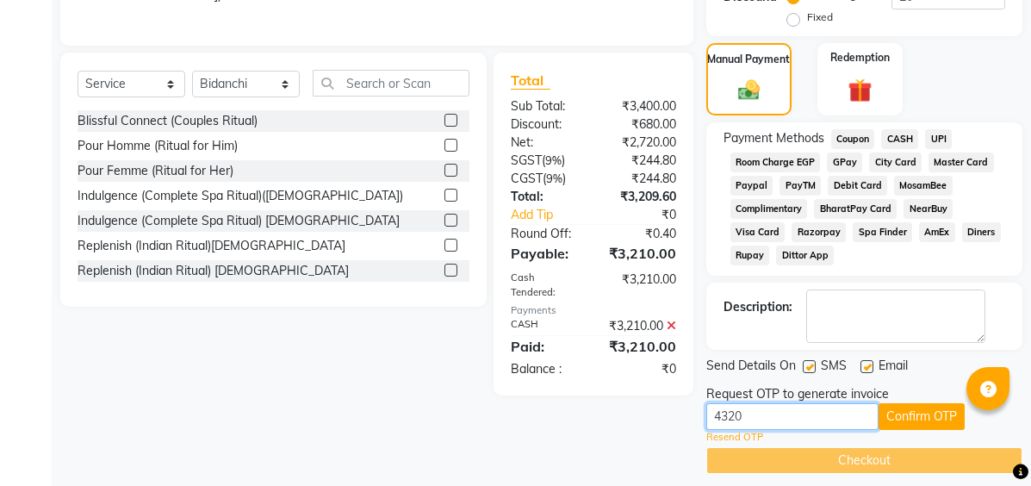
click at [755, 419] on input "4320" at bounding box center [792, 416] width 172 height 27
type input "4"
type input "8577"
click at [920, 412] on button "Confirm OTP" at bounding box center [921, 416] width 86 height 27
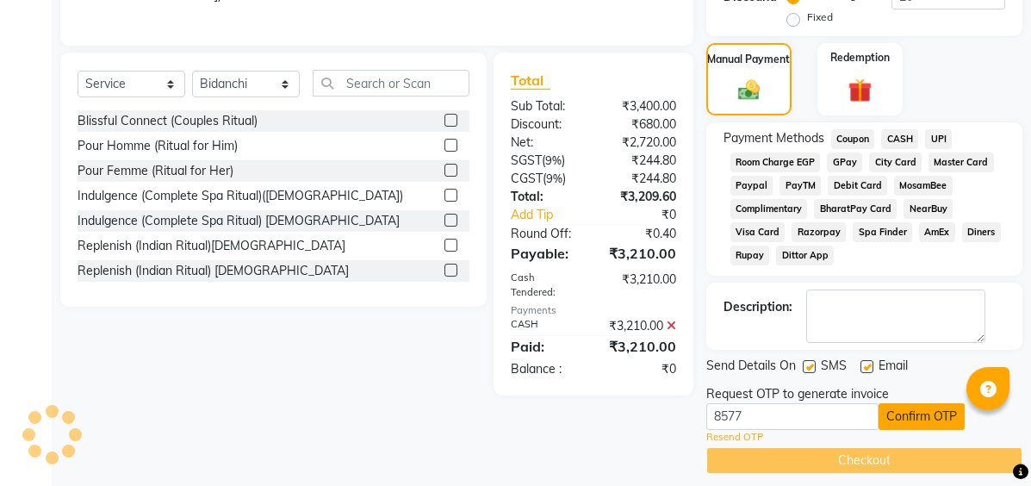
click at [920, 412] on button "Confirm OTP" at bounding box center [921, 416] width 86 height 27
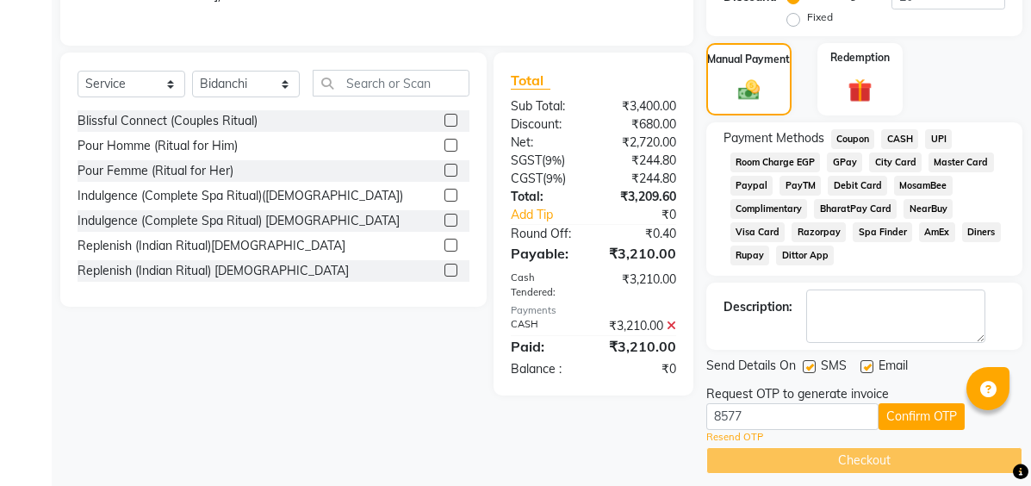
click at [457, 438] on div "Client +91 82*****14 Date [DATE] Invoice Number V/2025 V/[PHONE_NUMBER] Service…" at bounding box center [376, 101] width 659 height 743
click at [910, 417] on button "Confirm OTP" at bounding box center [921, 416] width 86 height 27
click at [905, 425] on button "Confirm OTP" at bounding box center [921, 416] width 86 height 27
